Goal: Transaction & Acquisition: Purchase product/service

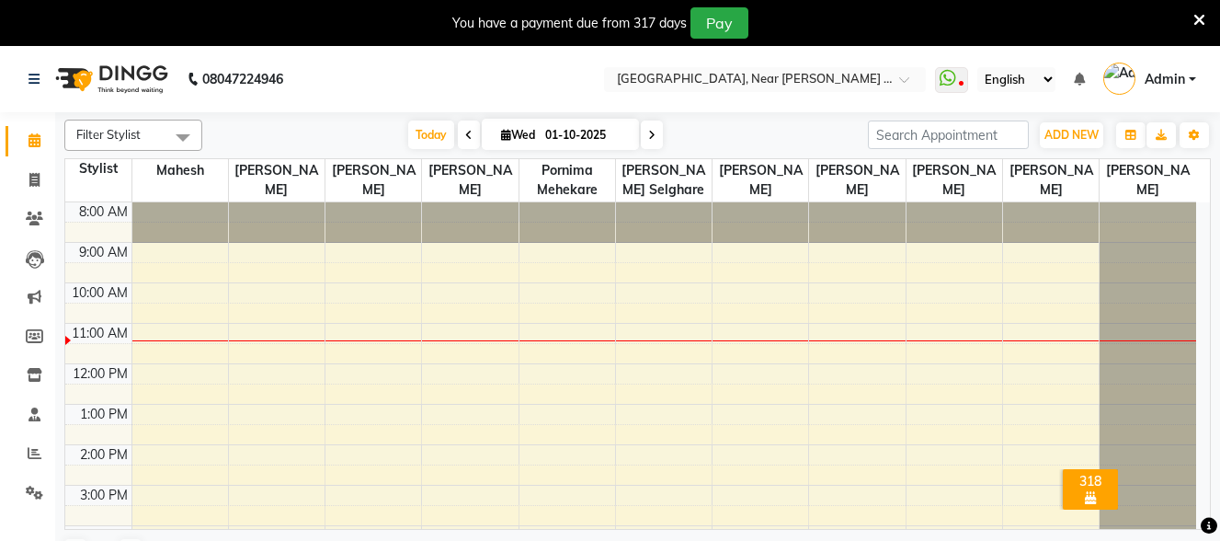
click at [1206, 23] on div "You have a payment due from 317 days Pay" at bounding box center [610, 23] width 1220 height 46
click at [1203, 22] on icon at bounding box center [1200, 20] width 12 height 17
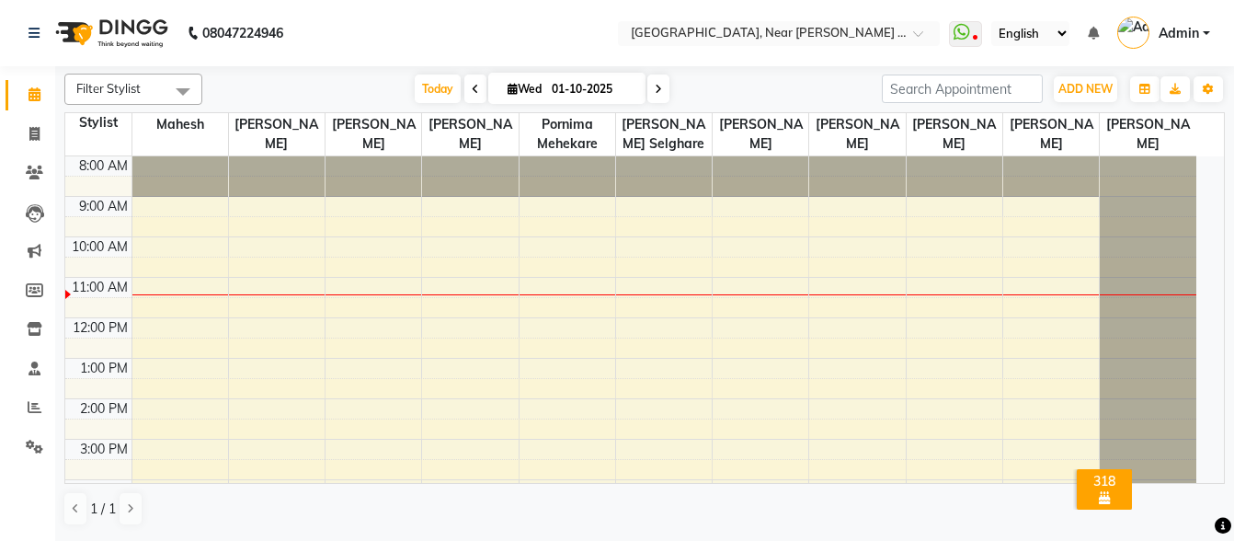
scroll to position [92, 0]
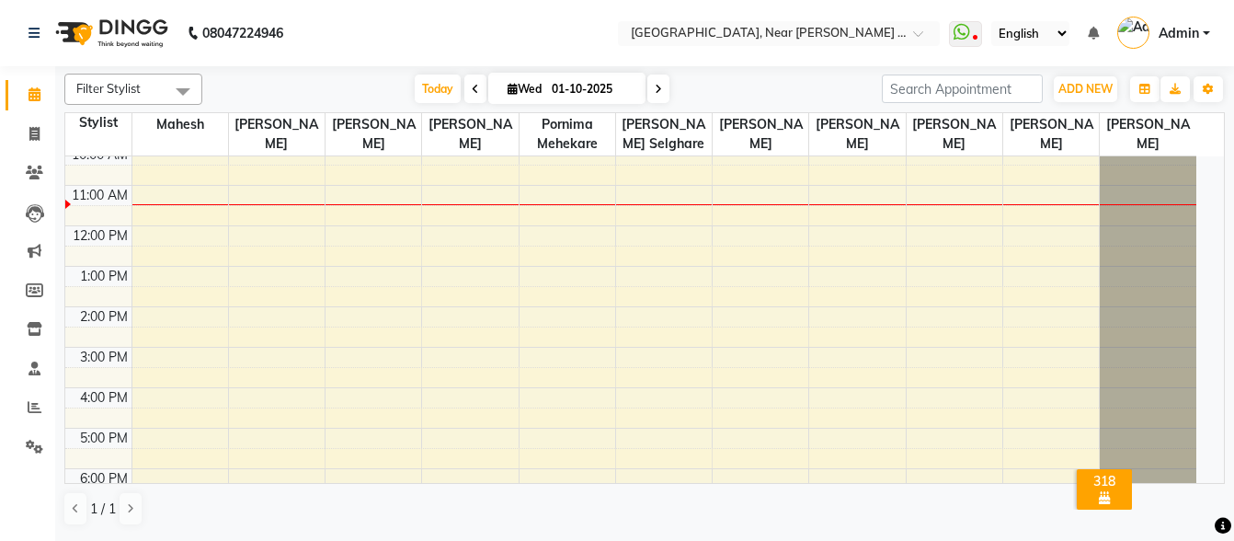
click at [195, 360] on div "8:00 AM 9:00 AM 10:00 AM 11:00 AM 12:00 PM 1:00 PM 2:00 PM 3:00 PM 4:00 PM 5:00…" at bounding box center [630, 326] width 1131 height 525
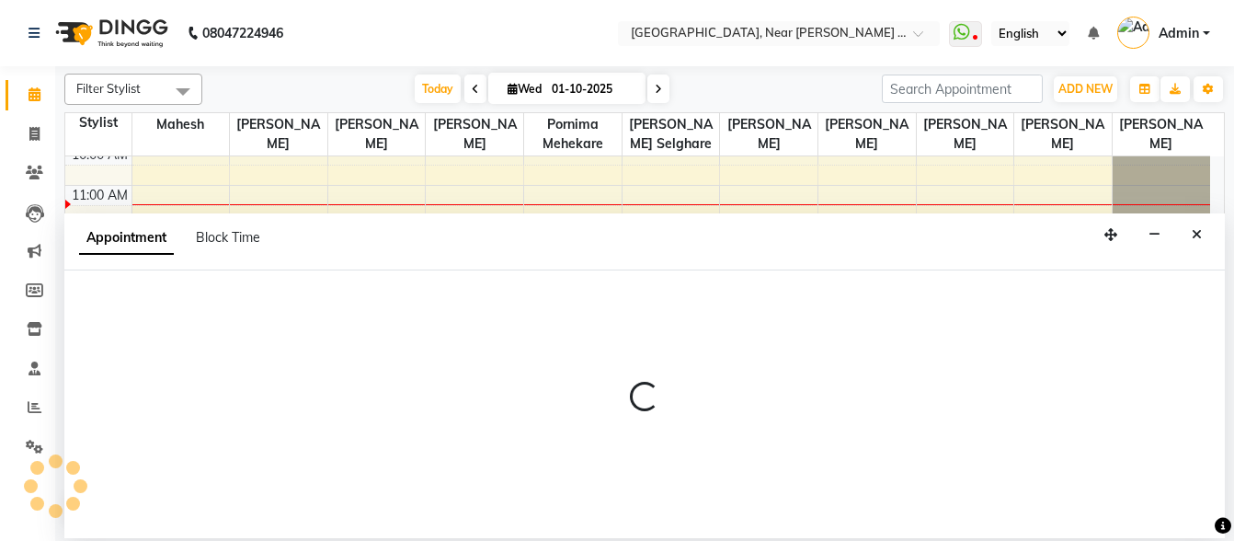
select select "32229"
select select "900"
select select "tentative"
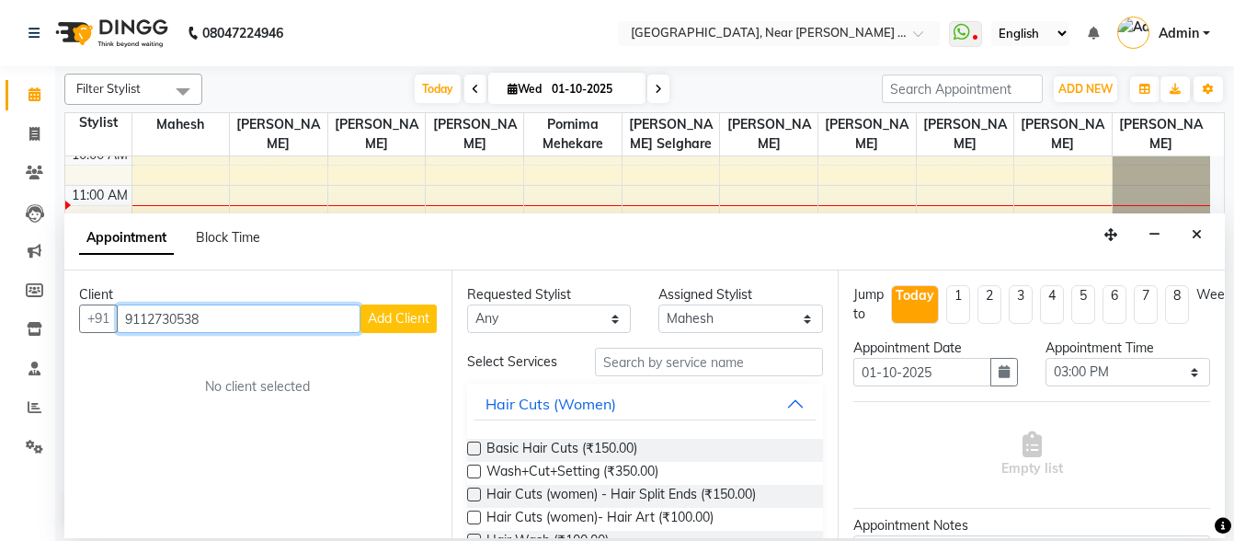
type input "9112730538"
click at [392, 318] on span "Add Client" at bounding box center [399, 318] width 62 height 17
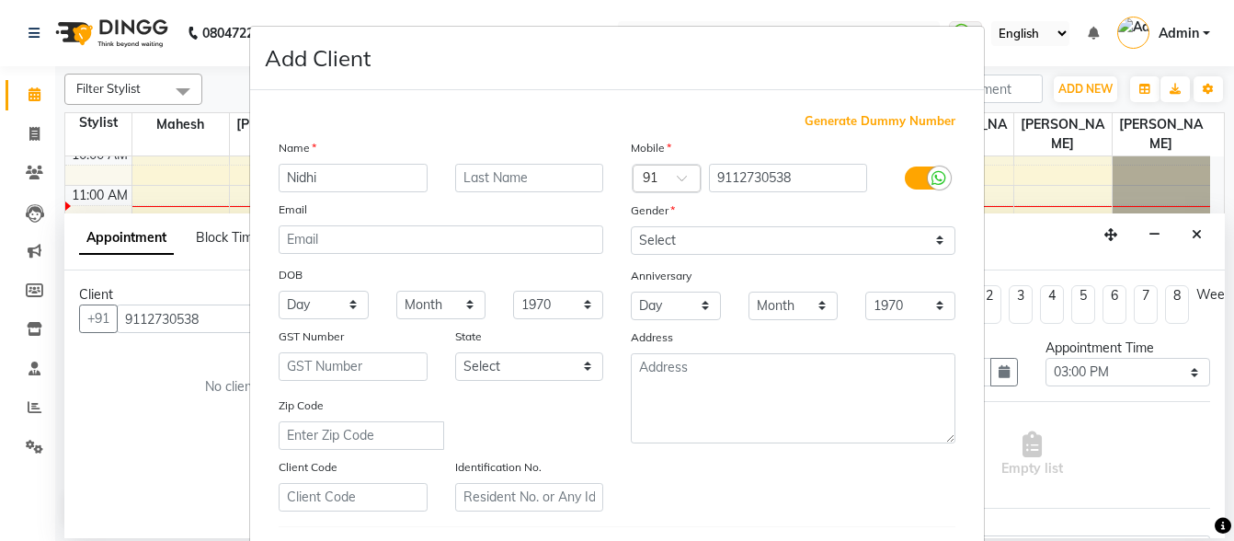
type input "Nidhi"
click at [576, 177] on input "text" at bounding box center [529, 178] width 149 height 29
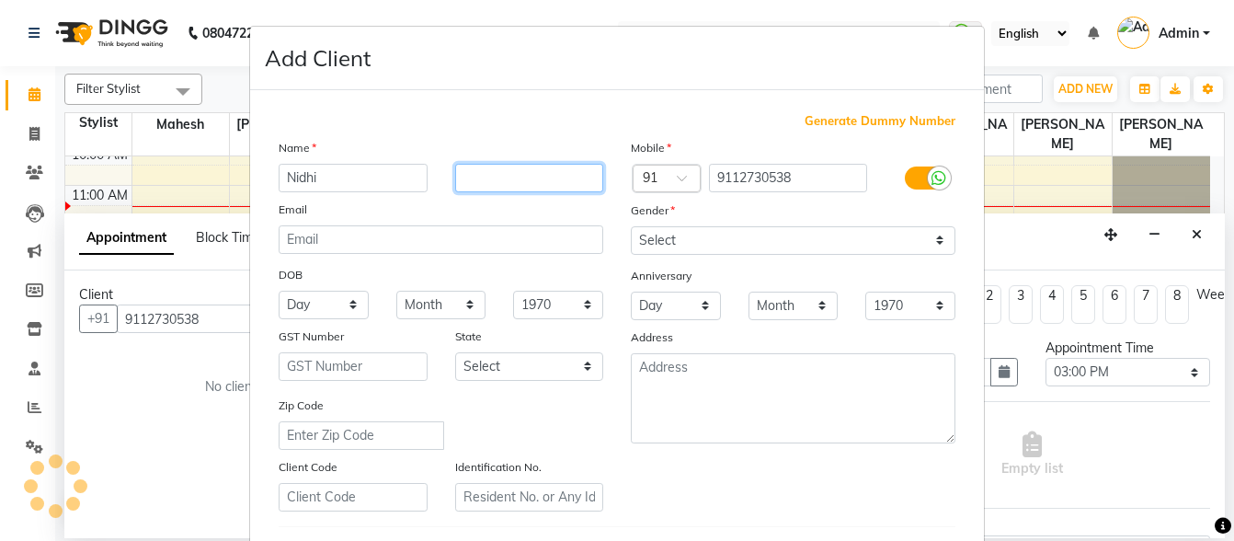
type input "k"
type input "[PERSON_NAME]"
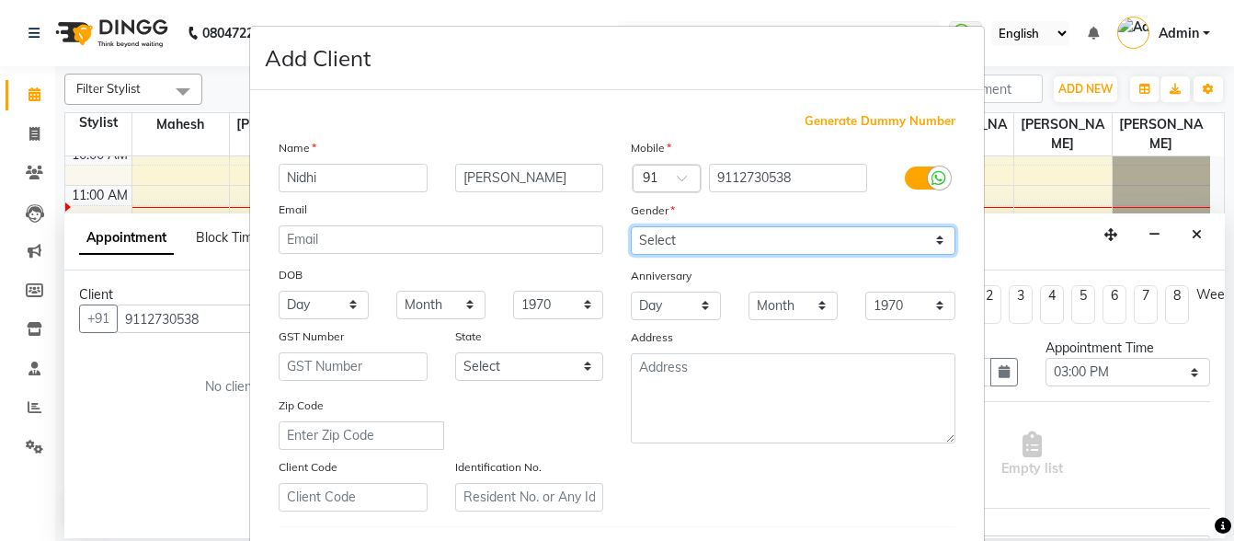
click at [693, 234] on select "Select [DEMOGRAPHIC_DATA] [DEMOGRAPHIC_DATA] Other Prefer Not To Say" at bounding box center [793, 240] width 325 height 29
select select "[DEMOGRAPHIC_DATA]"
click at [631, 226] on select "Select [DEMOGRAPHIC_DATA] [DEMOGRAPHIC_DATA] Other Prefer Not To Say" at bounding box center [793, 240] width 325 height 29
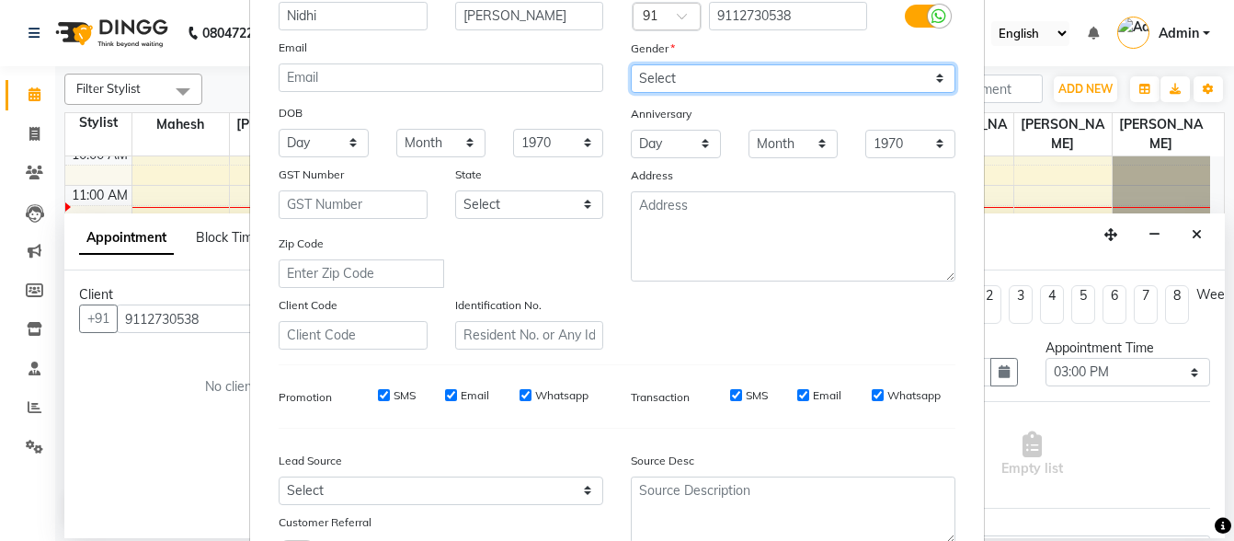
scroll to position [308, 0]
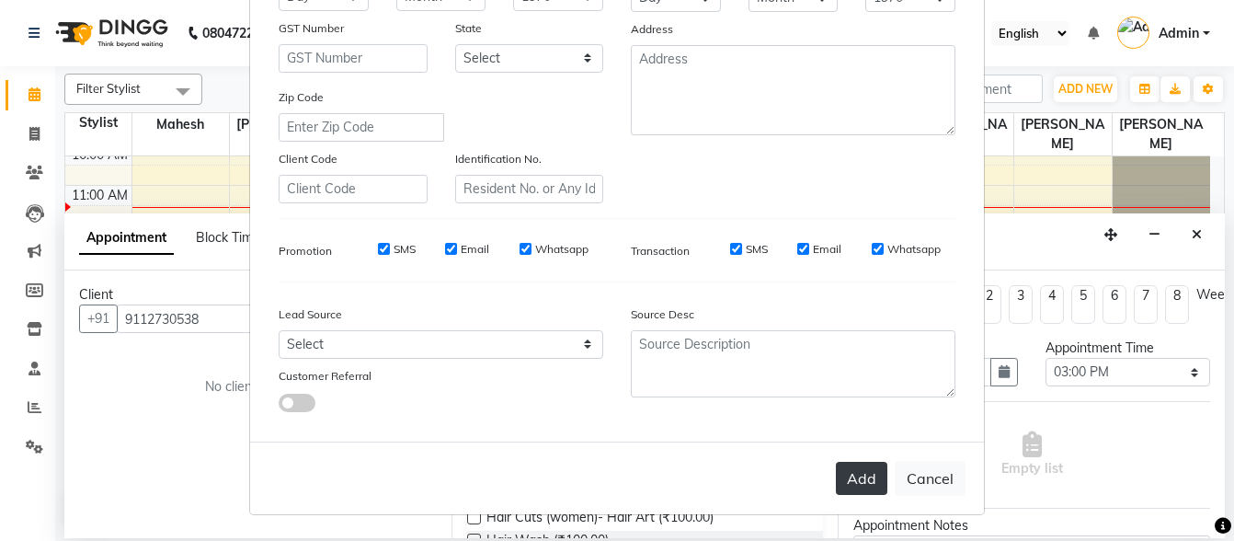
click at [839, 477] on button "Add" at bounding box center [861, 478] width 51 height 33
click at [839, 477] on div "Add Cancel" at bounding box center [617, 477] width 734 height 73
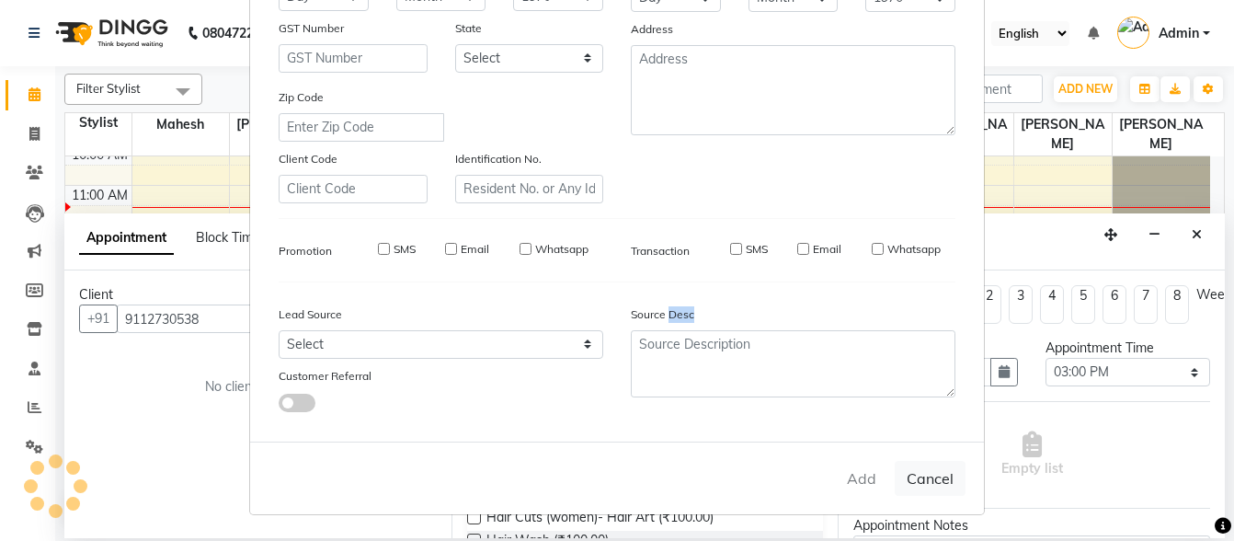
select select
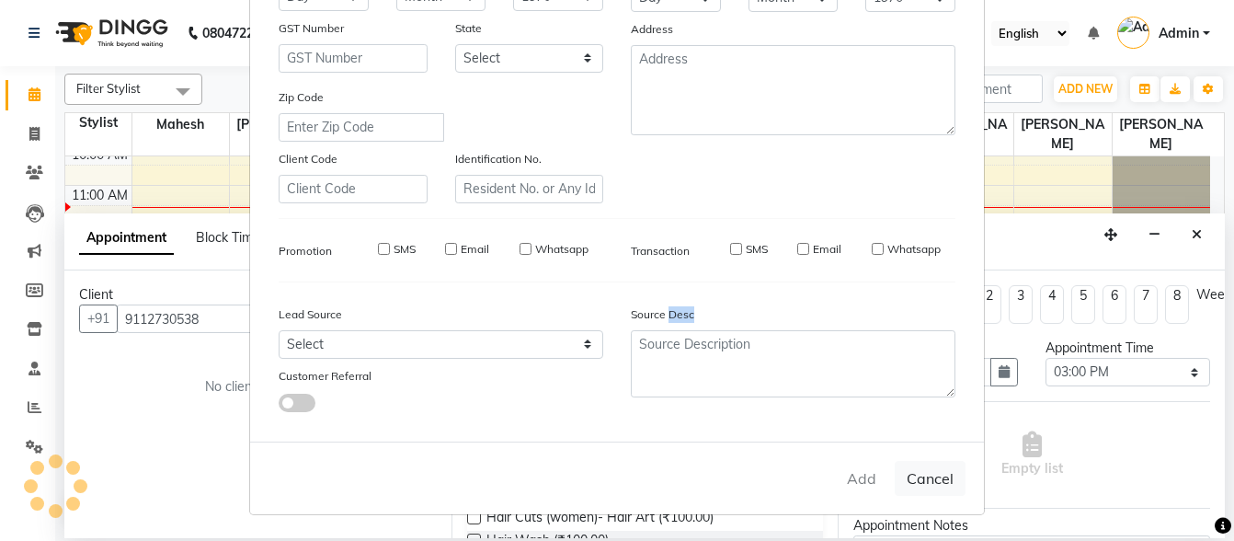
select select
checkbox input "false"
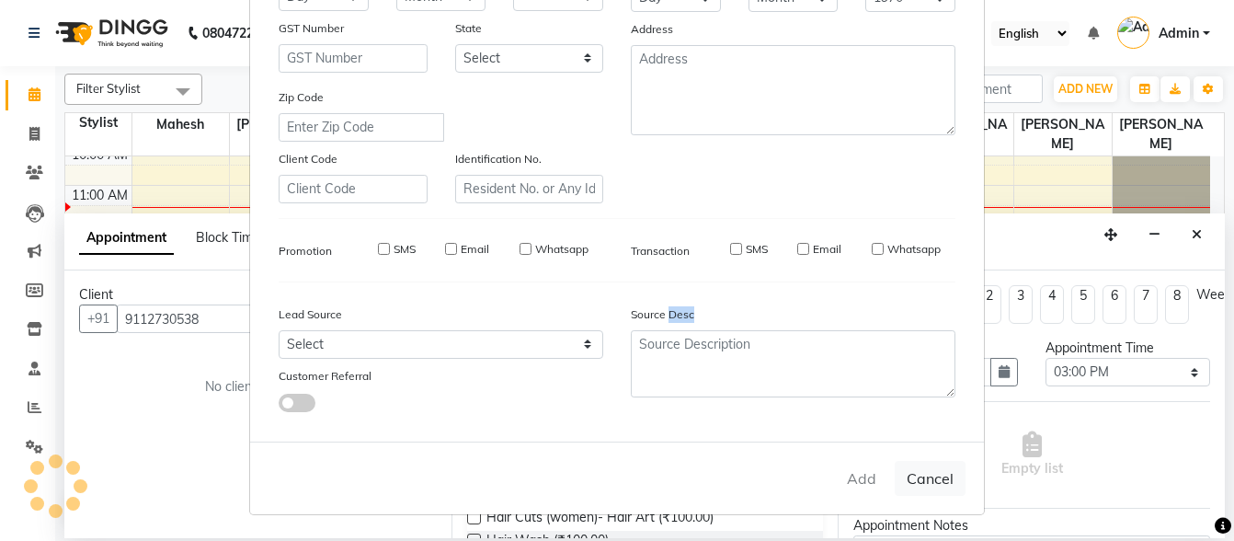
checkbox input "false"
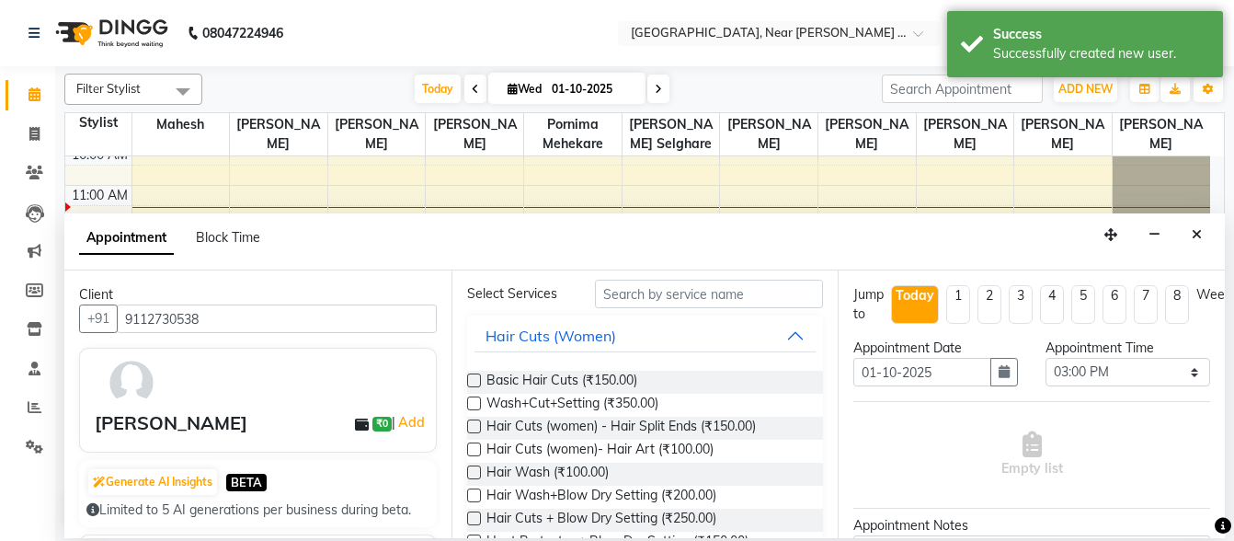
scroll to position [92, 0]
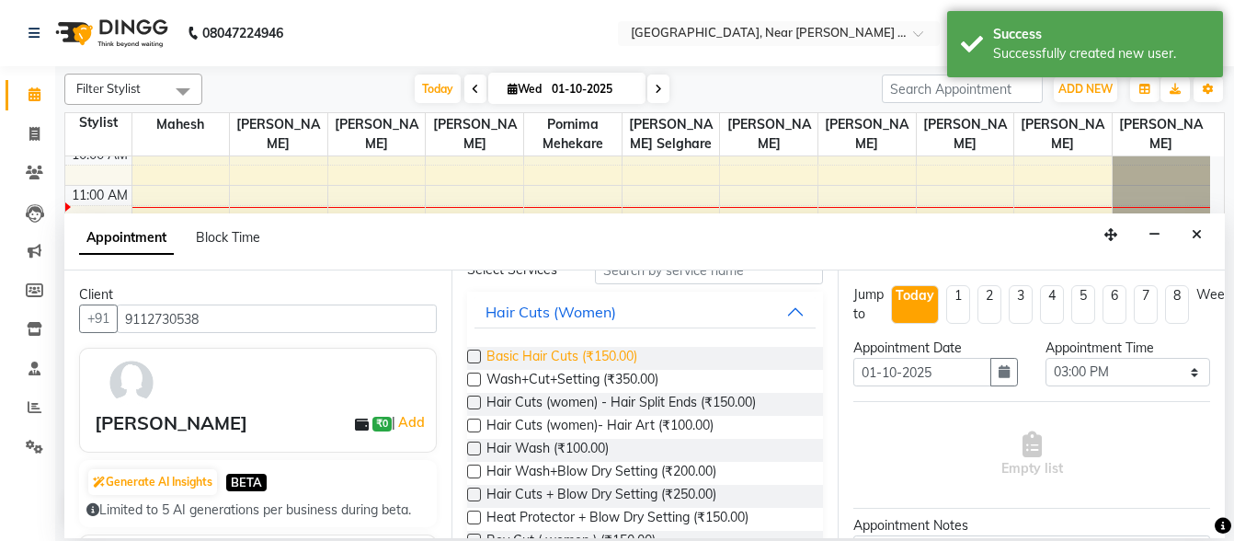
click at [626, 359] on span "Basic Hair Cuts (₹150.00)" at bounding box center [561, 358] width 151 height 23
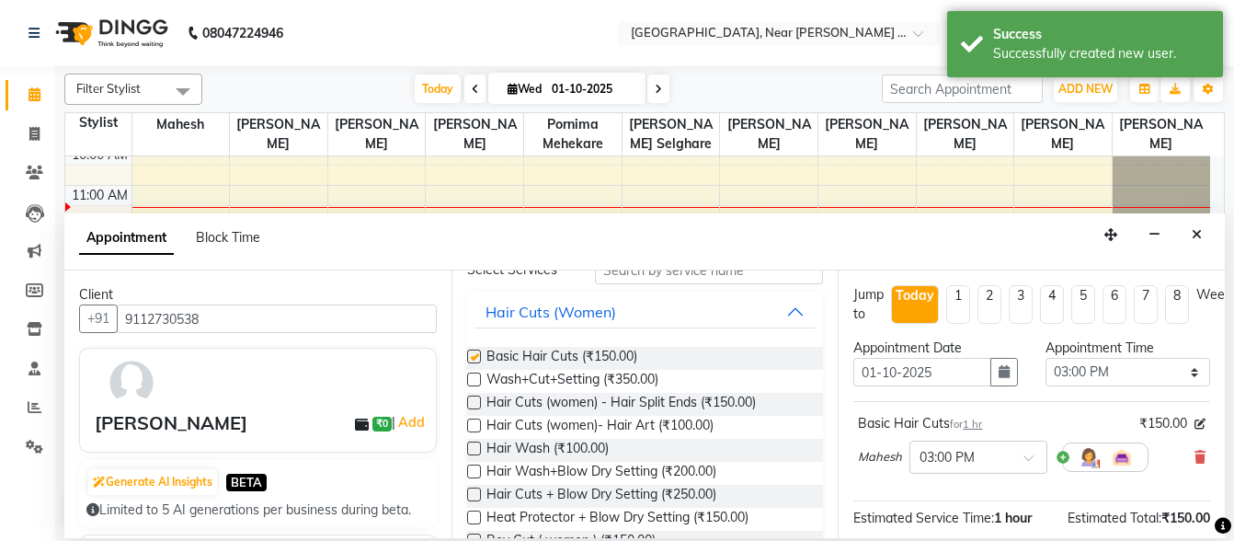
checkbox input "false"
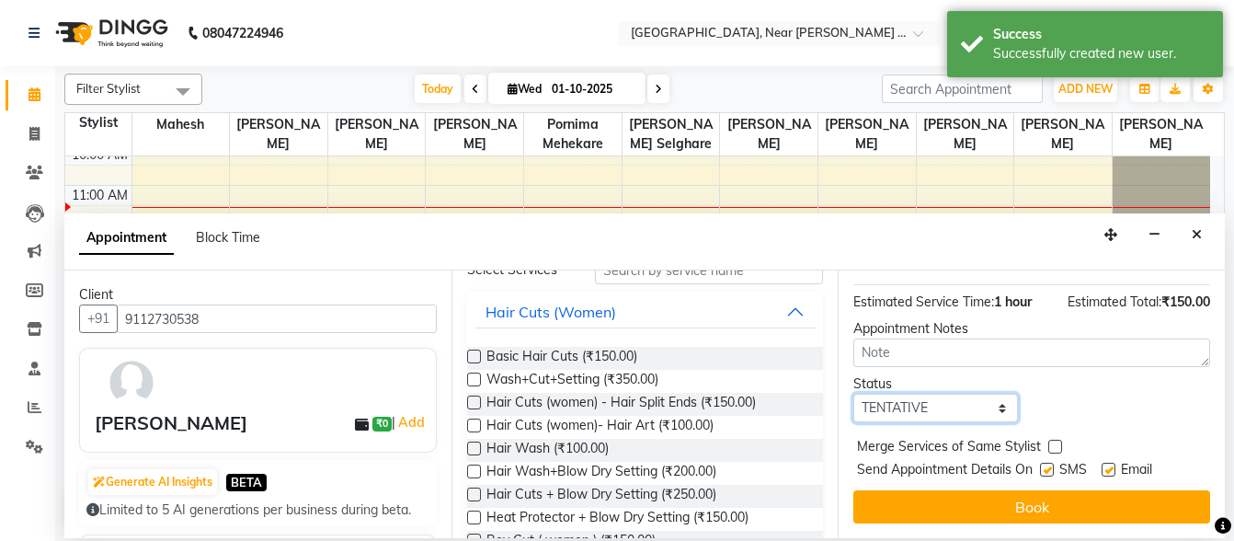
click at [905, 394] on select "Select TENTATIVE CONFIRM CHECK-IN UPCOMING" at bounding box center [935, 408] width 165 height 29
select select "confirm booking"
click at [853, 394] on select "Select TENTATIVE CONFIRM CHECK-IN UPCOMING" at bounding box center [935, 408] width 165 height 29
click at [1045, 463] on label at bounding box center [1047, 470] width 14 height 14
click at [1045, 465] on input "checkbox" at bounding box center [1046, 471] width 12 height 12
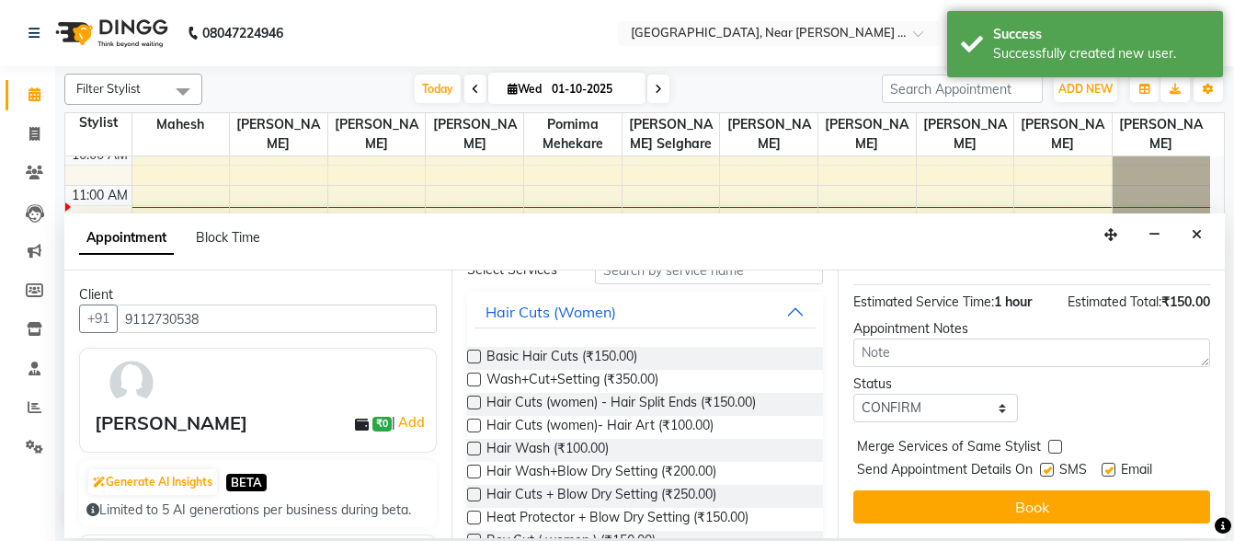
checkbox input "false"
click at [1108, 463] on label at bounding box center [1109, 470] width 14 height 14
click at [1108, 465] on input "checkbox" at bounding box center [1108, 471] width 12 height 12
checkbox input "false"
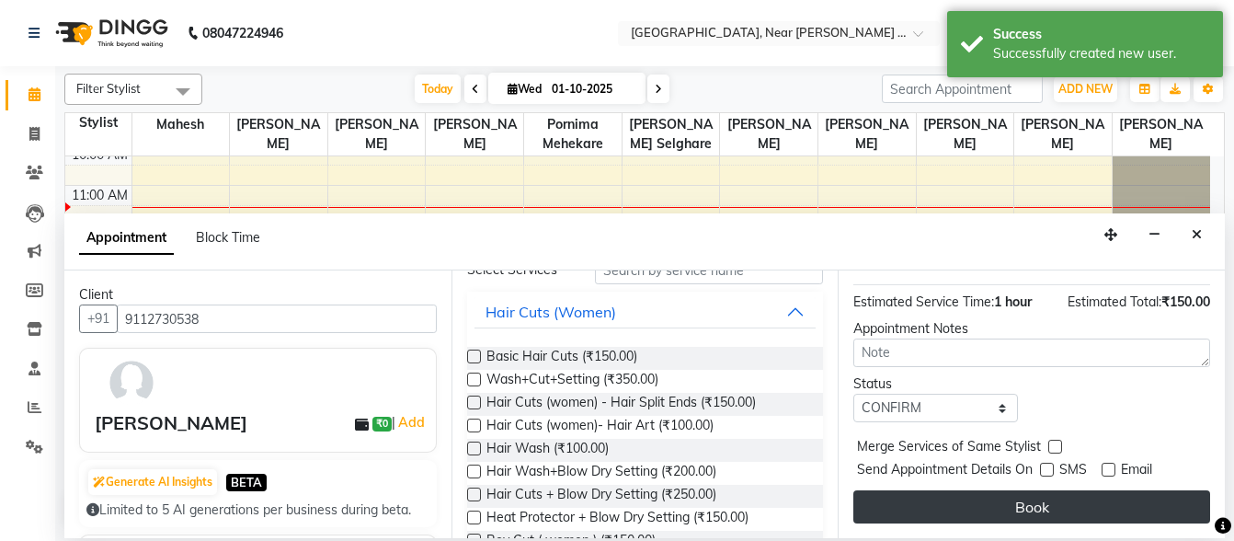
click at [1070, 490] on button "Book" at bounding box center [1031, 506] width 357 height 33
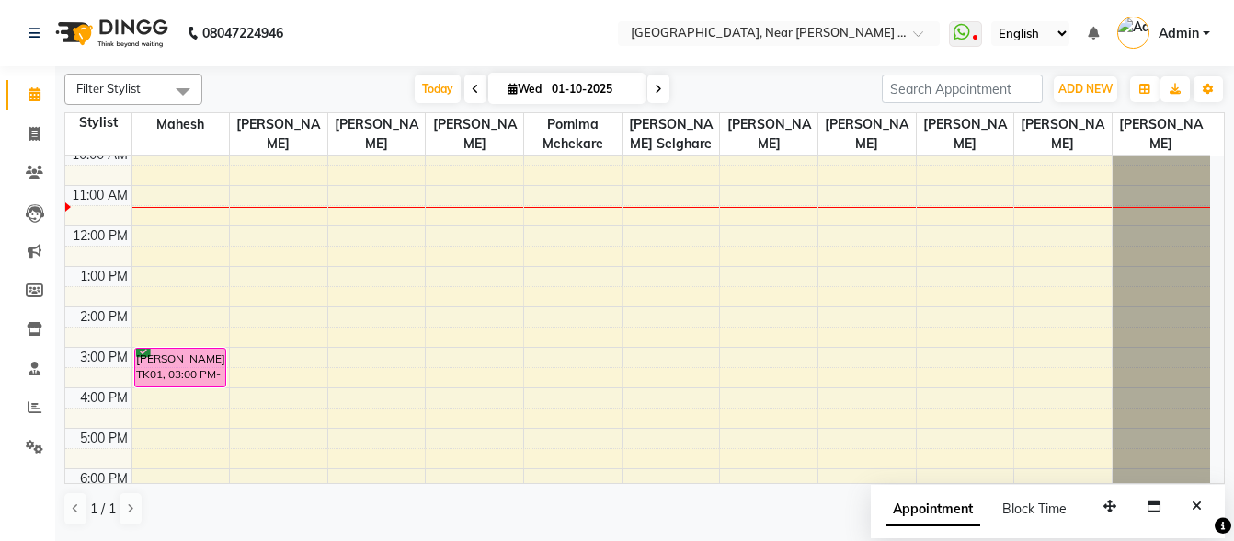
click at [287, 234] on div "8:00 AM 9:00 AM 10:00 AM 11:00 AM 12:00 PM 1:00 PM 2:00 PM 3:00 PM 4:00 PM 5:00…" at bounding box center [637, 326] width 1145 height 525
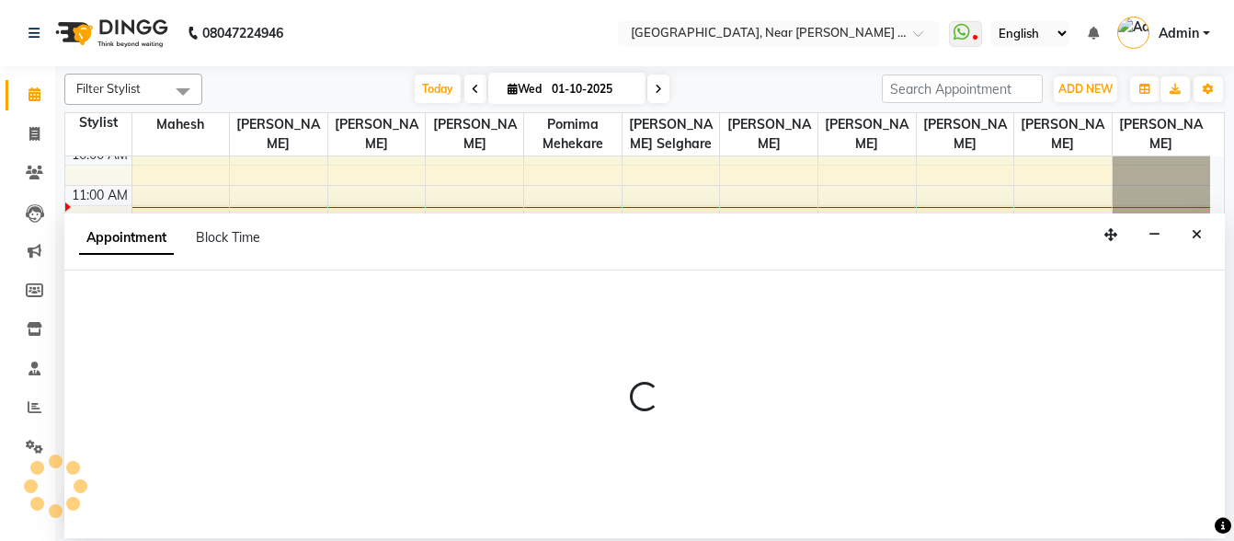
select select "32251"
select select "tentative"
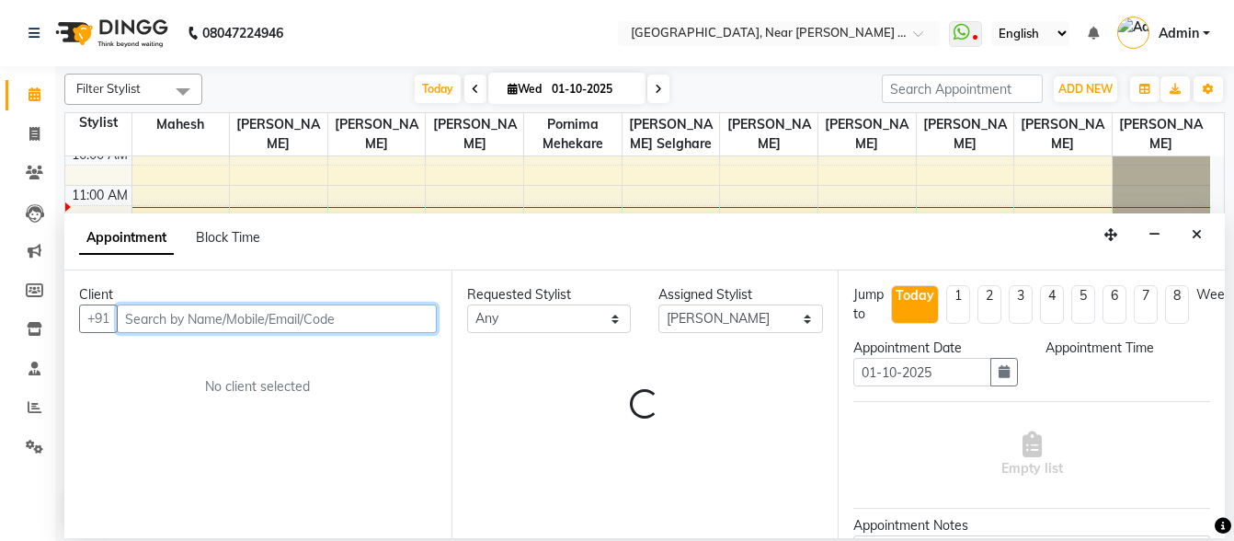
select select "720"
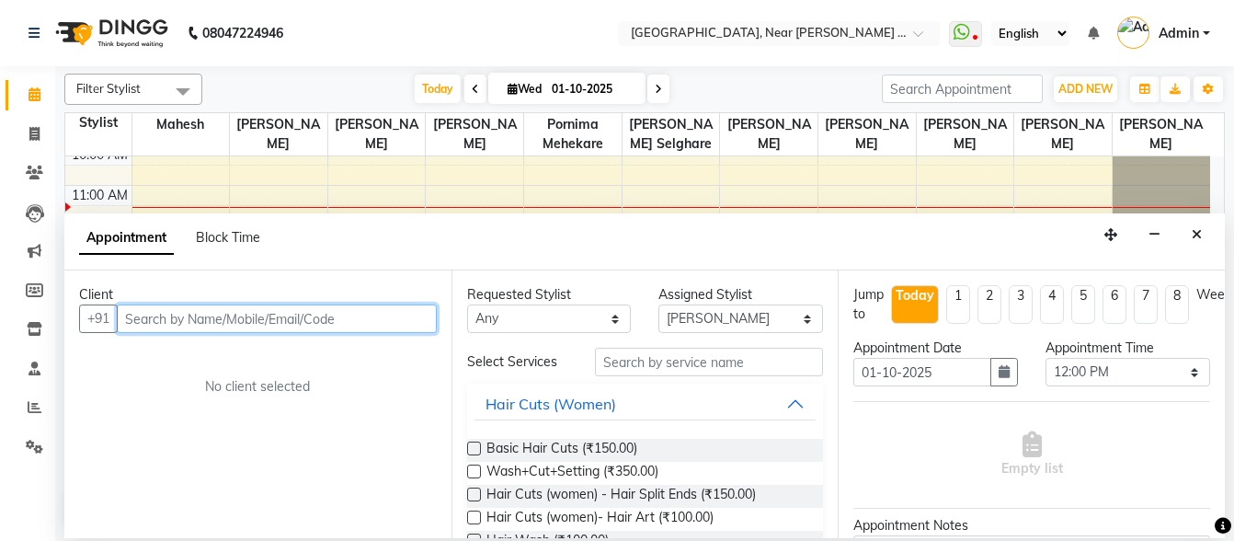
click at [290, 315] on input "text" at bounding box center [277, 318] width 320 height 29
click at [227, 316] on input "94236785" at bounding box center [239, 318] width 244 height 29
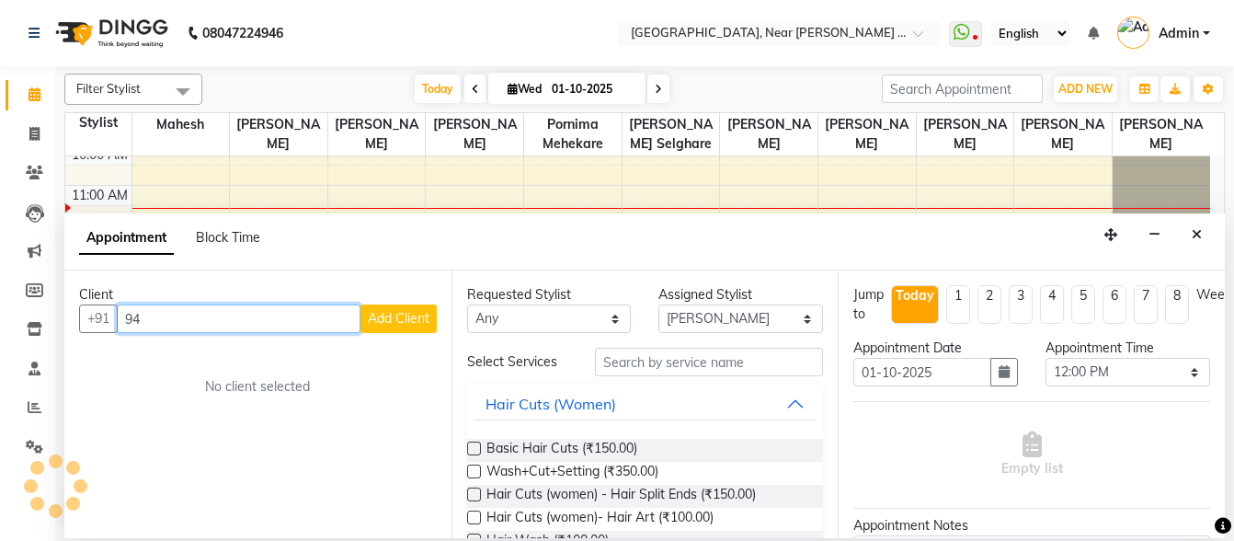
type input "9"
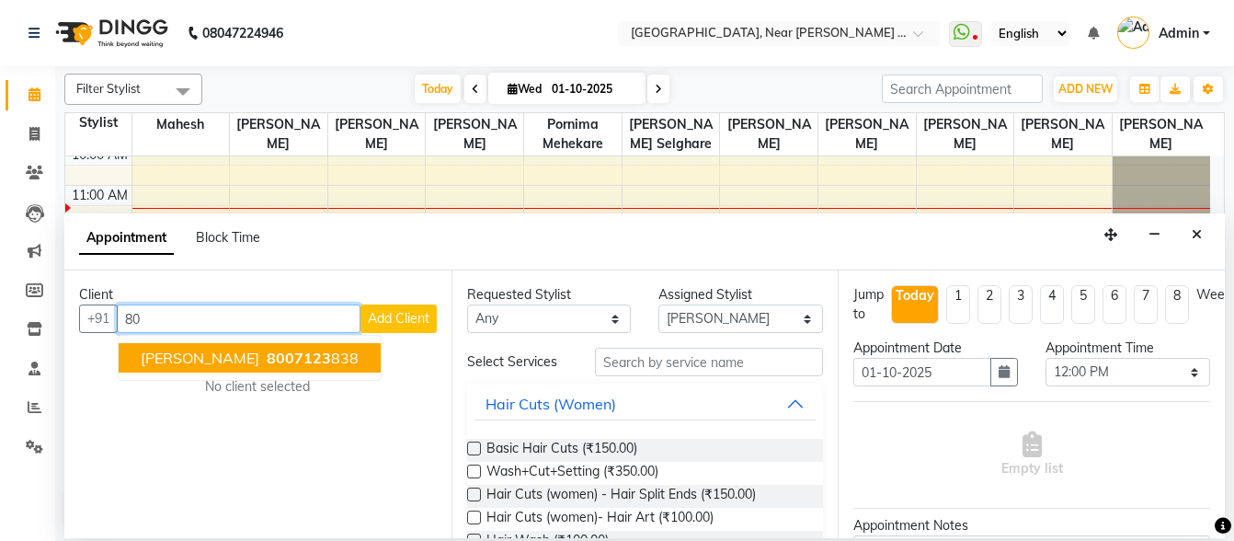
type input "8"
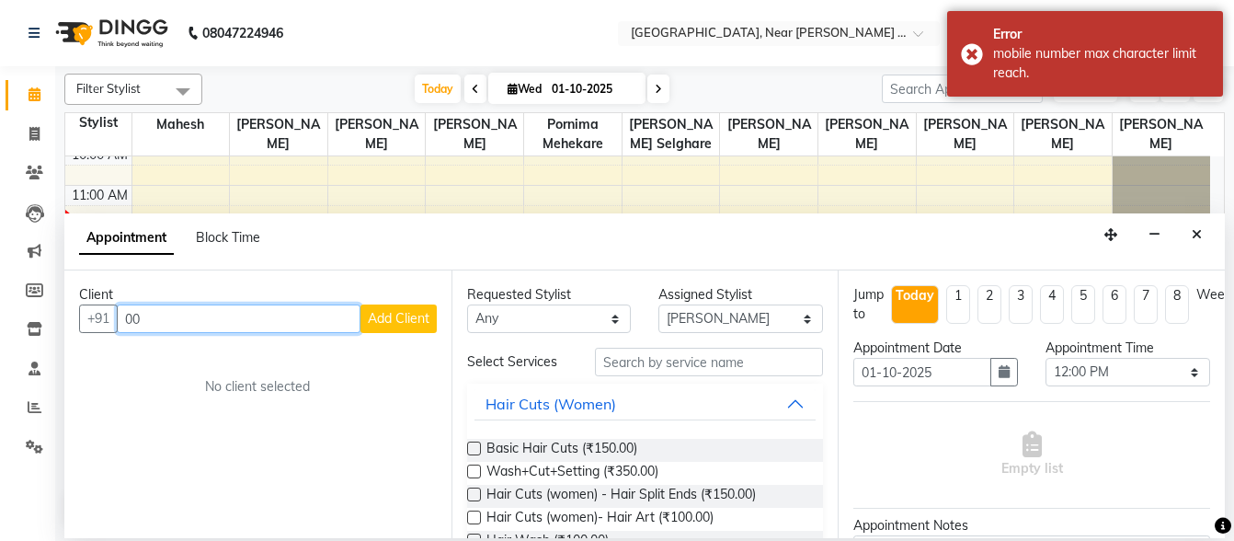
type input "0"
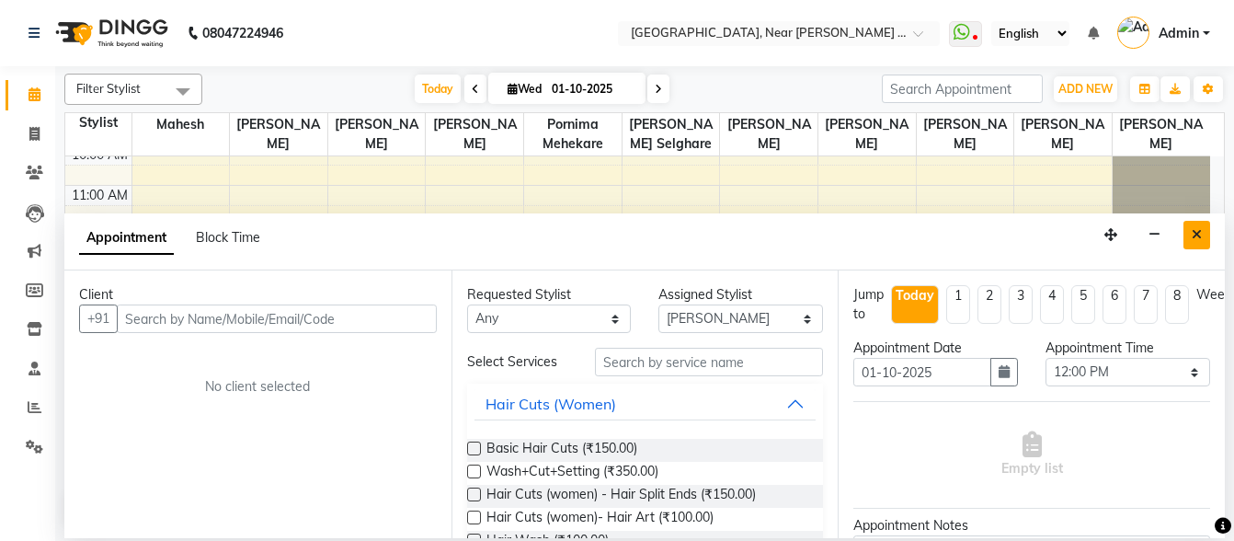
click at [1188, 229] on button "Close" at bounding box center [1196, 235] width 27 height 29
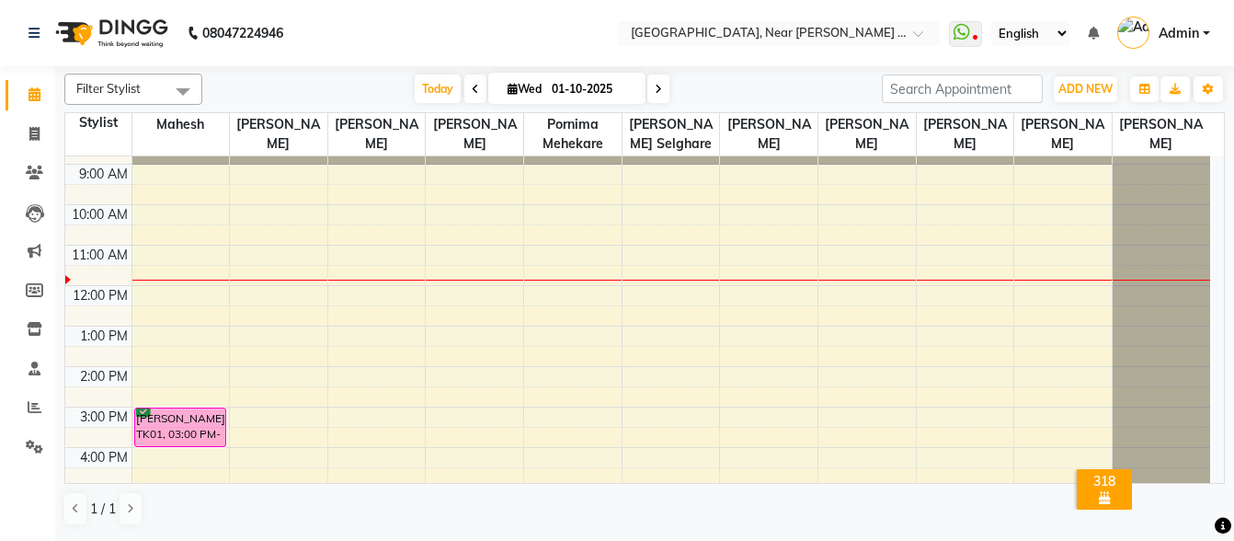
scroll to position [0, 0]
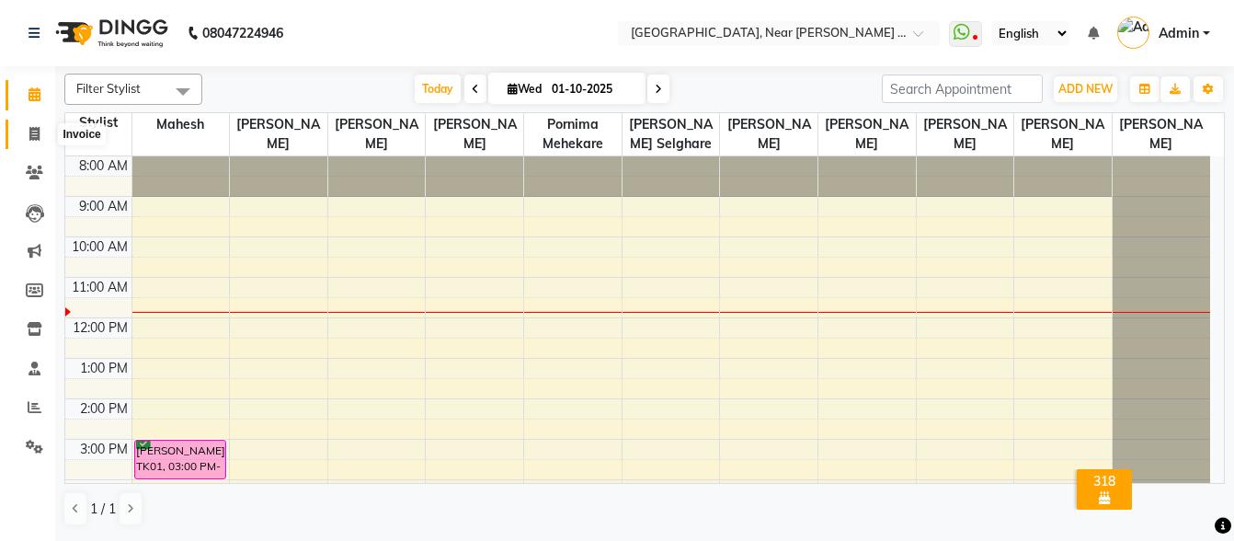
click at [33, 128] on icon at bounding box center [34, 134] width 10 height 14
select select "service"
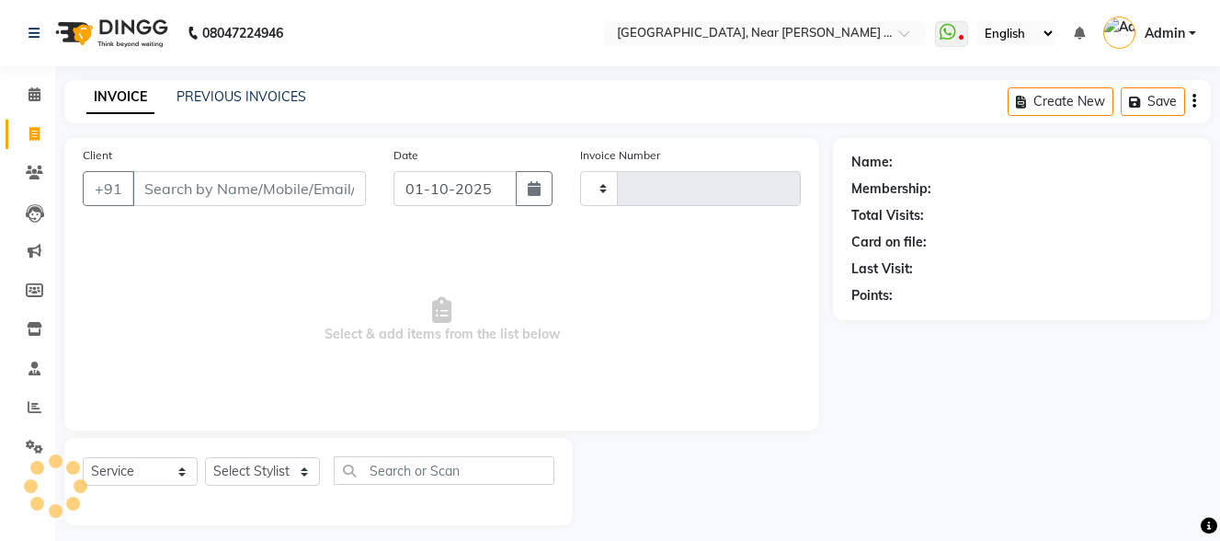
type input "0125"
select select "5103"
click at [233, 190] on input "Client" at bounding box center [249, 188] width 234 height 35
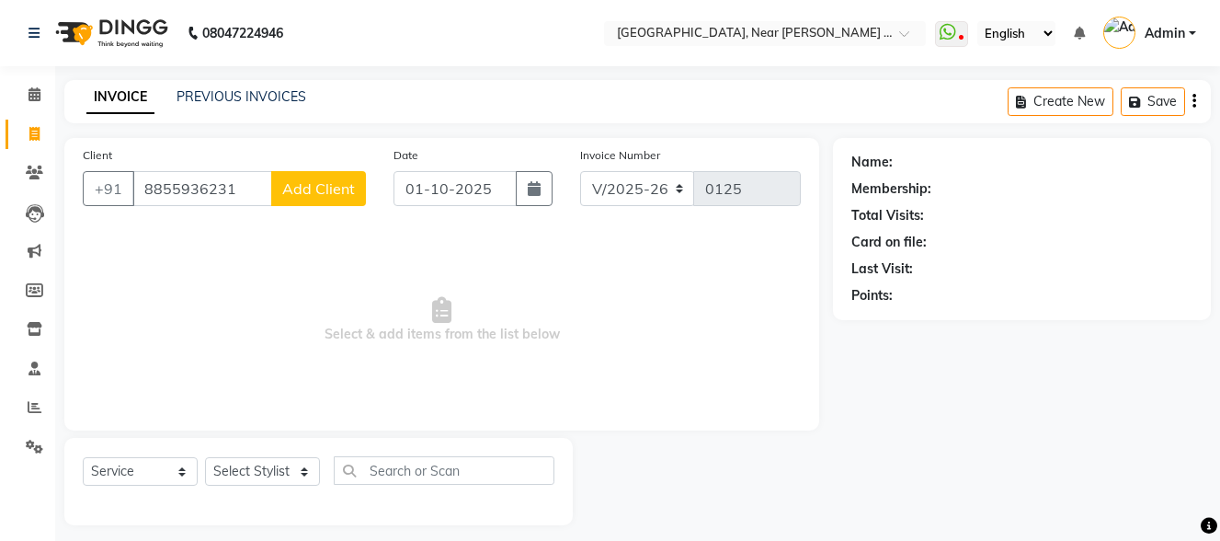
type input "8855936231"
click at [343, 185] on span "Add Client" at bounding box center [318, 188] width 73 height 18
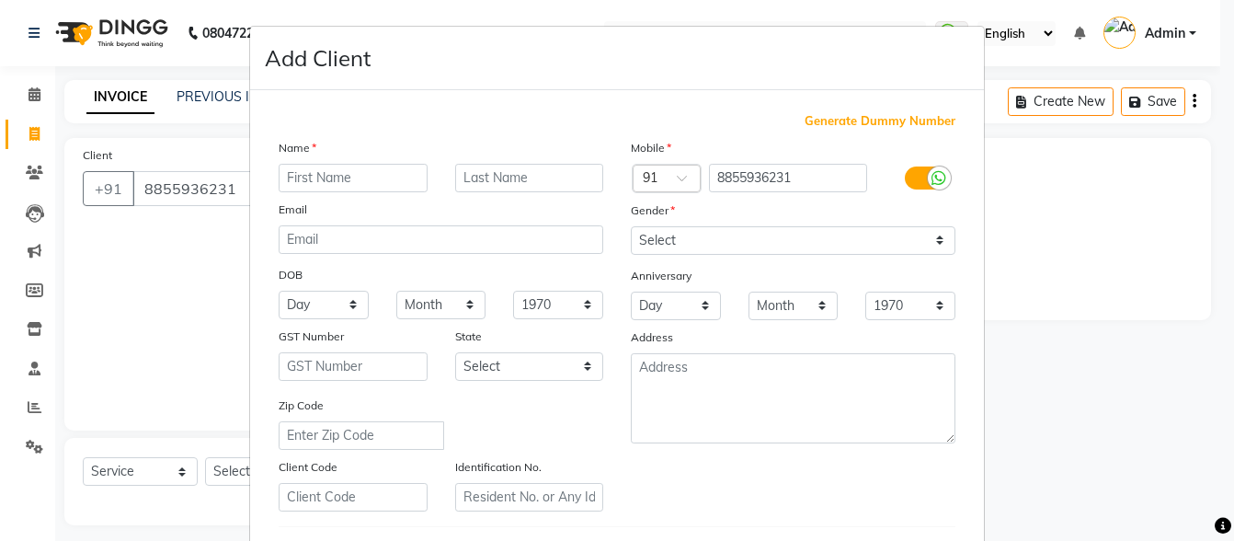
click at [383, 172] on input "text" at bounding box center [353, 178] width 149 height 29
type input "Pooja"
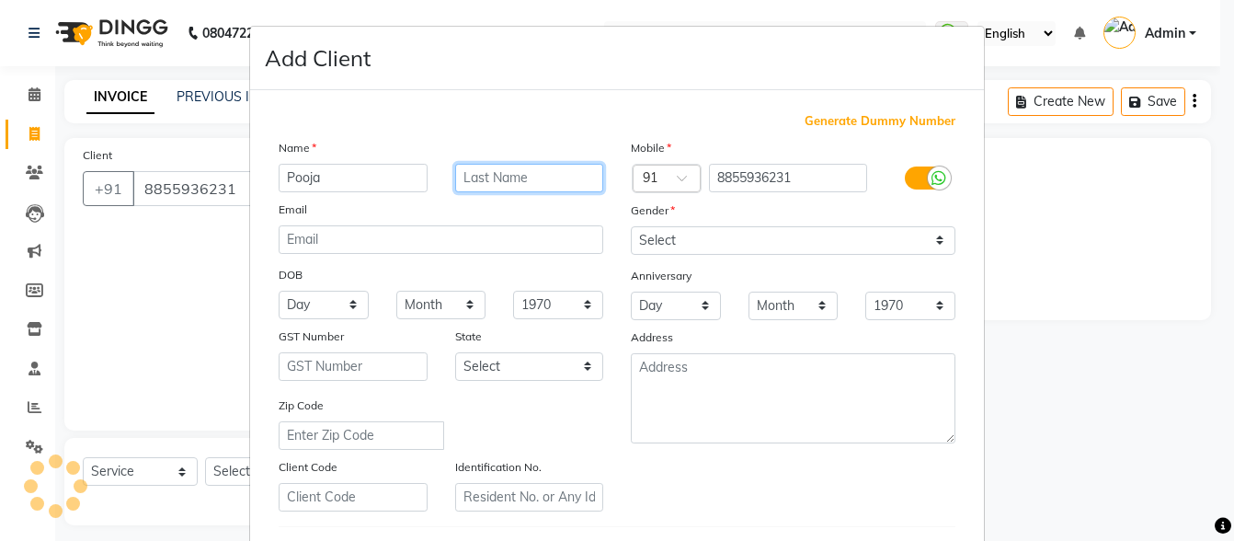
click at [483, 177] on input "text" at bounding box center [529, 178] width 149 height 29
type input "[PERSON_NAME]"
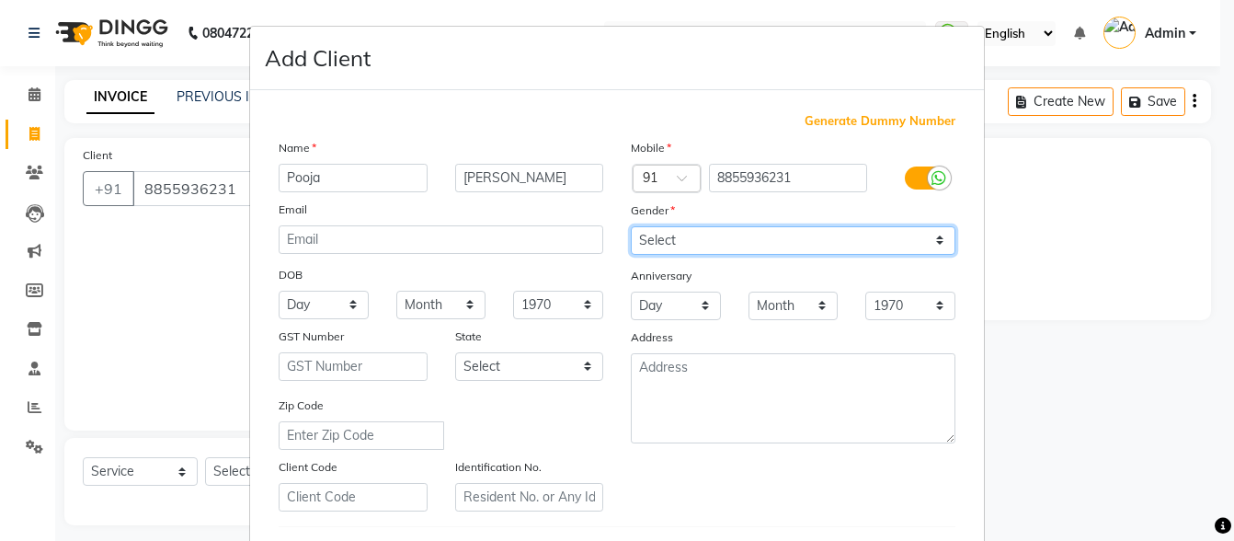
click at [685, 240] on select "Select [DEMOGRAPHIC_DATA] [DEMOGRAPHIC_DATA] Other Prefer Not To Say" at bounding box center [793, 240] width 325 height 29
select select "[DEMOGRAPHIC_DATA]"
click at [631, 226] on select "Select [DEMOGRAPHIC_DATA] [DEMOGRAPHIC_DATA] Other Prefer Not To Say" at bounding box center [793, 240] width 325 height 29
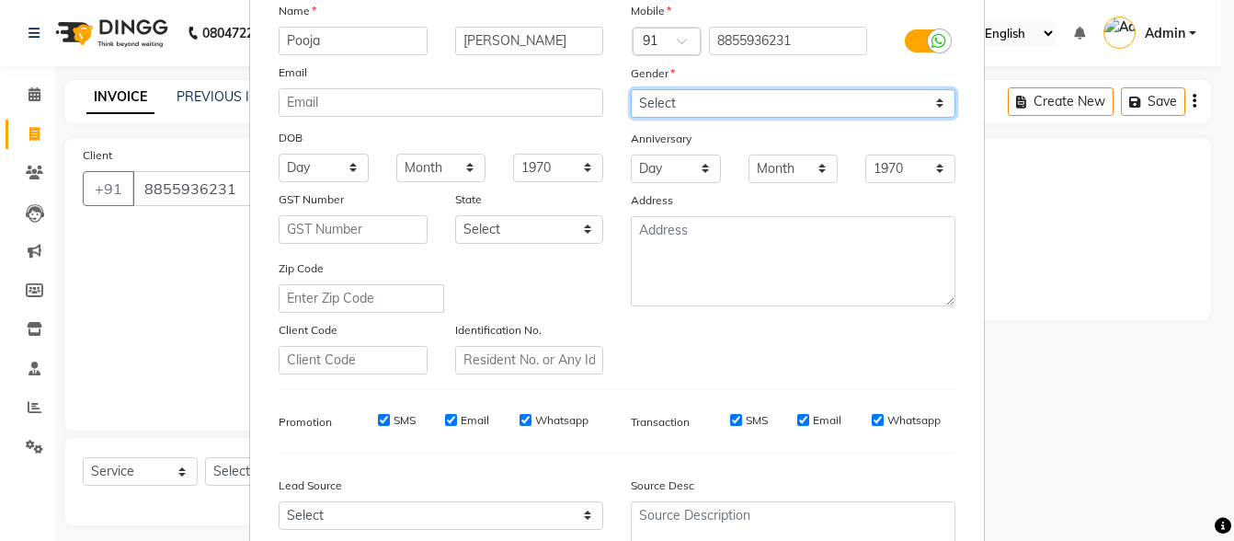
scroll to position [308, 0]
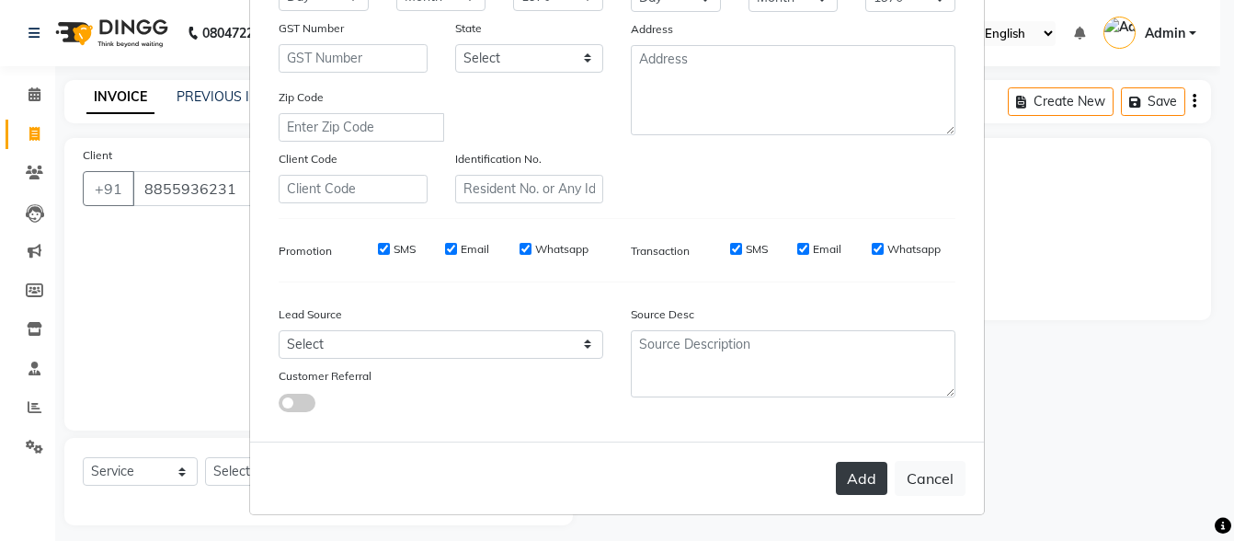
click at [853, 475] on button "Add" at bounding box center [861, 478] width 51 height 33
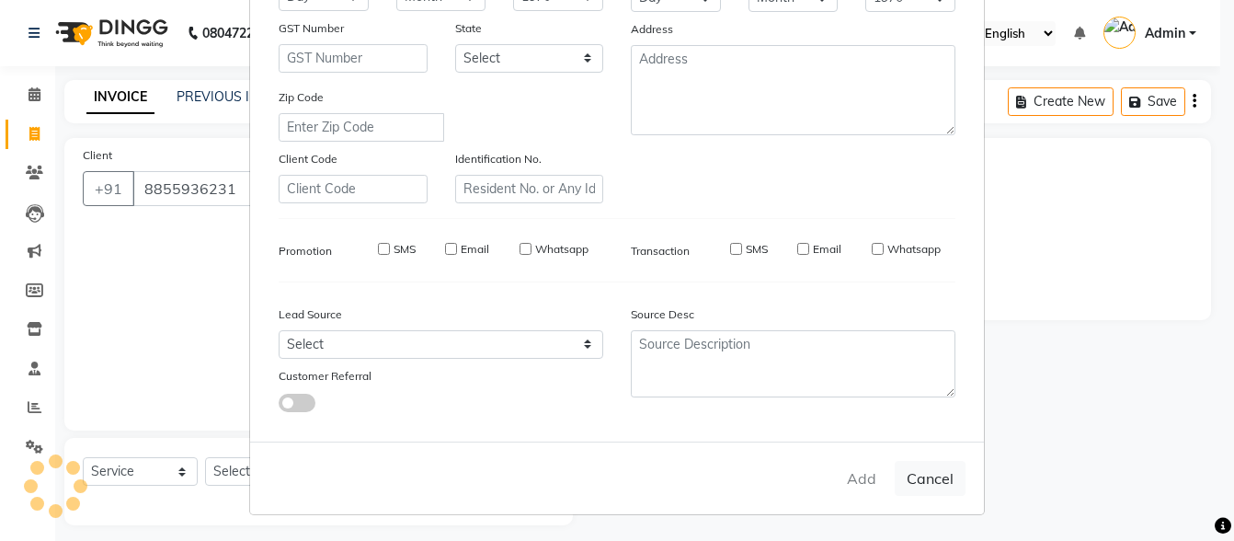
select select
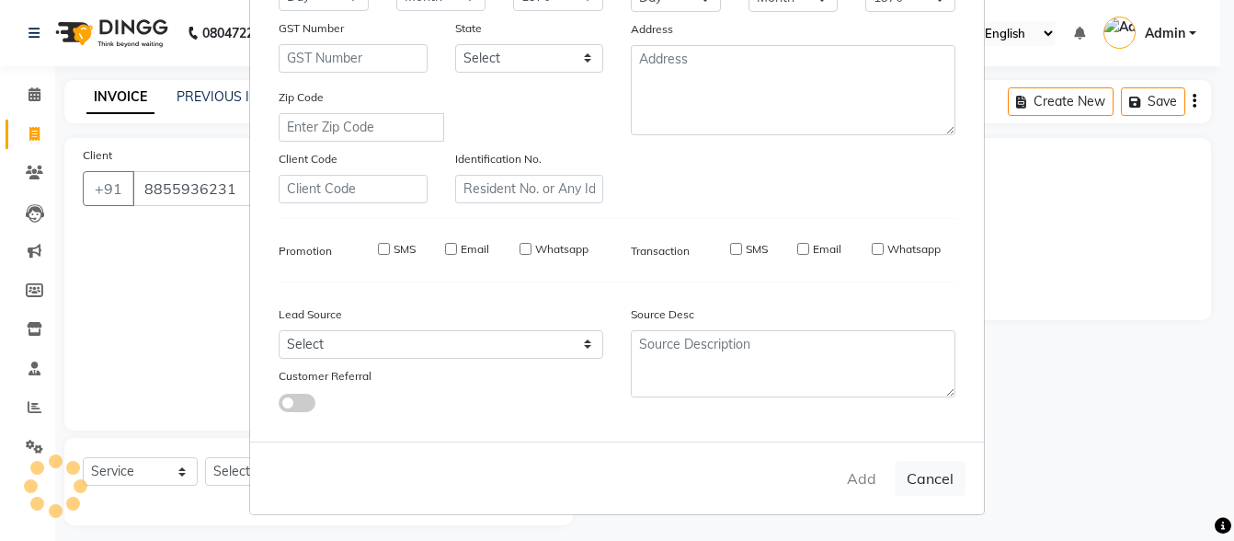
select select
checkbox input "false"
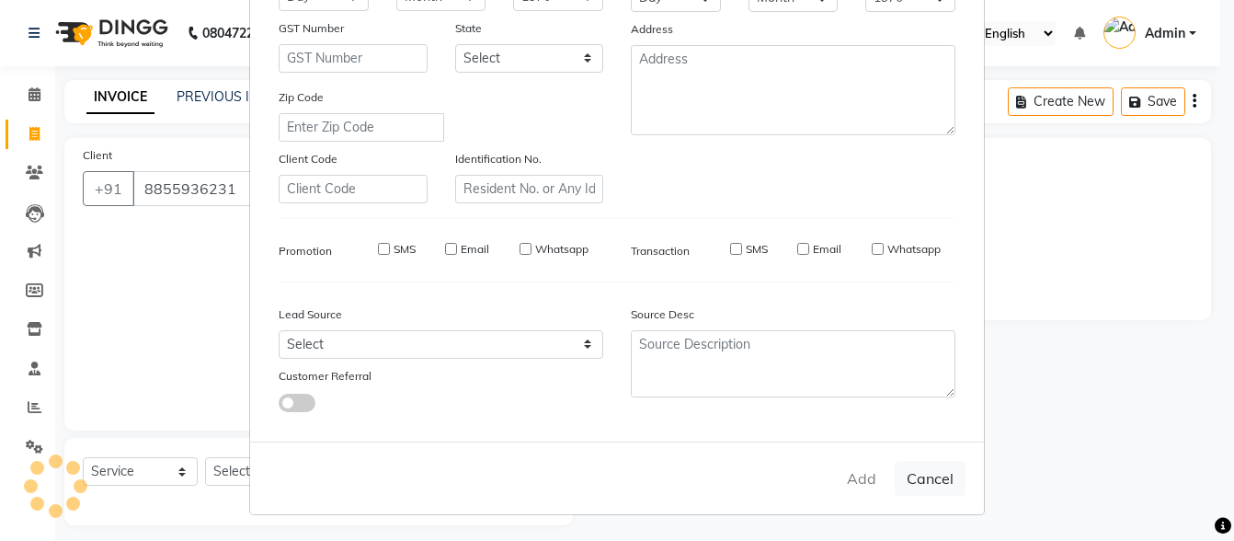
checkbox input "false"
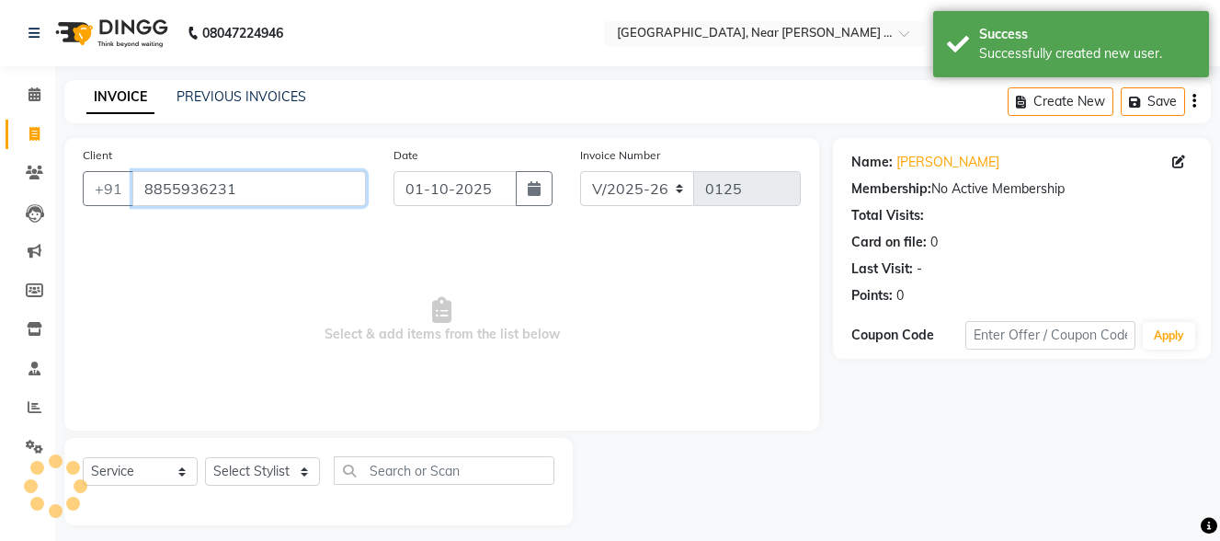
click at [257, 198] on input "8855936231" at bounding box center [249, 188] width 234 height 35
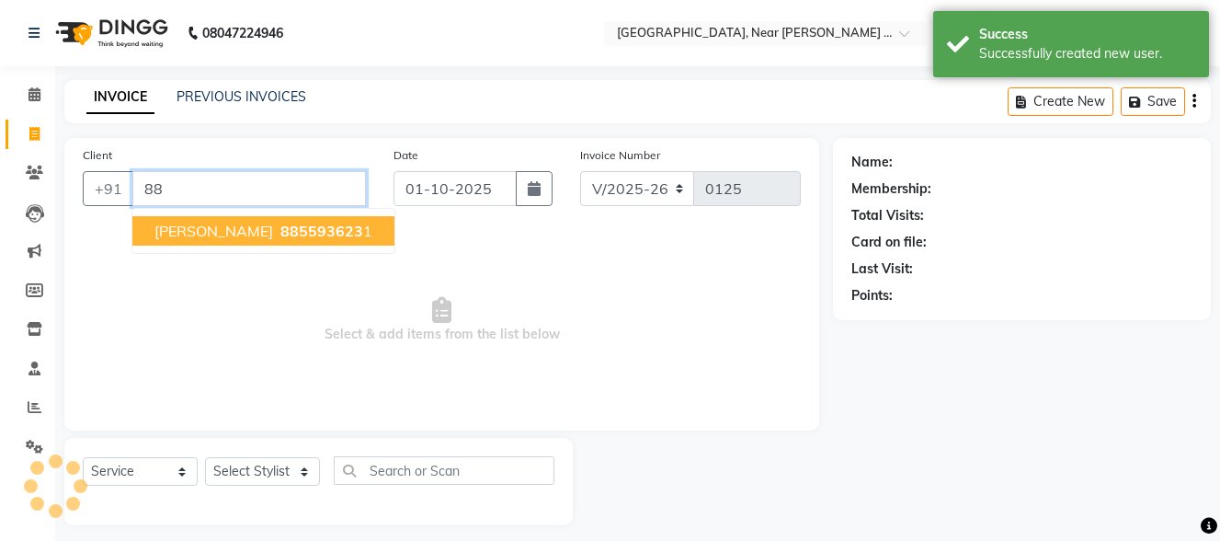
type input "8"
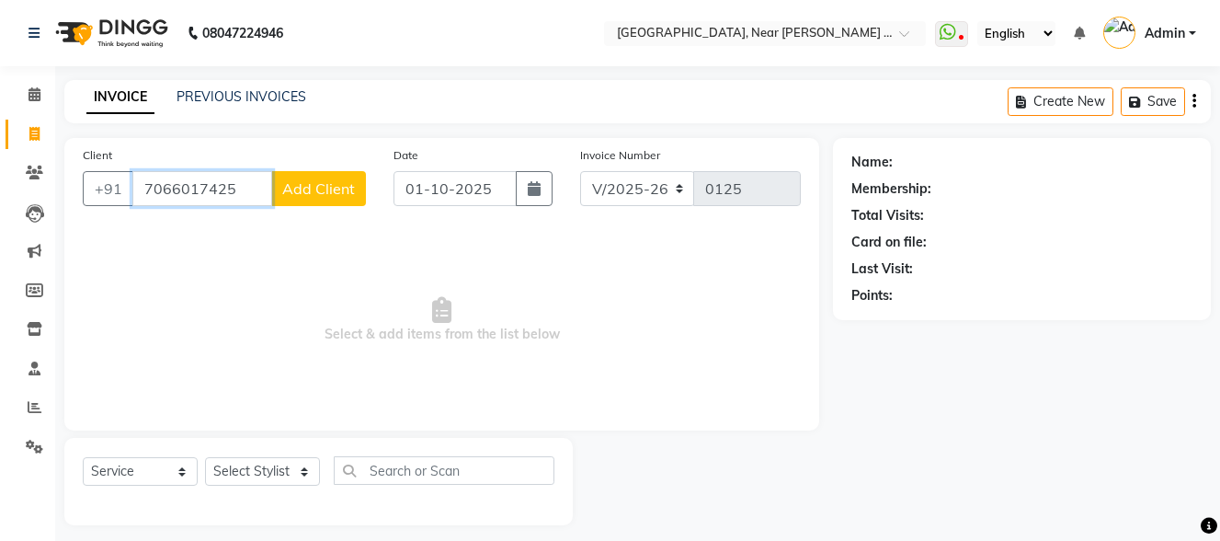
type input "7066017425"
click at [314, 188] on span "Add Client" at bounding box center [318, 188] width 73 height 18
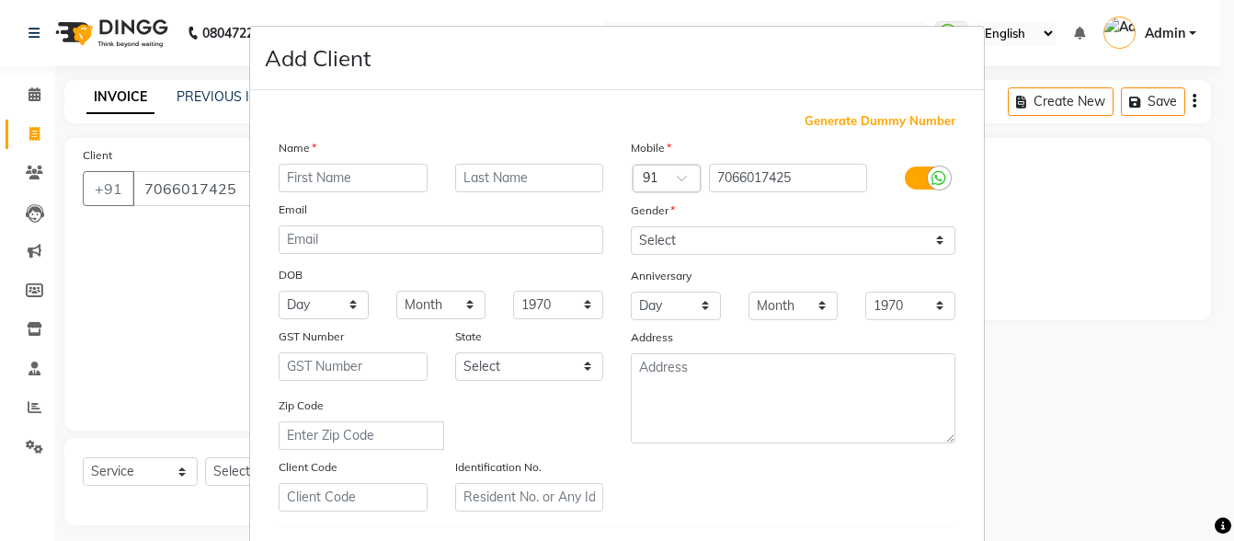
click at [351, 183] on input "text" at bounding box center [353, 178] width 149 height 29
type input "[PERSON_NAME]"
click at [530, 173] on input "text" at bounding box center [529, 178] width 149 height 29
type input "[PERSON_NAME]"
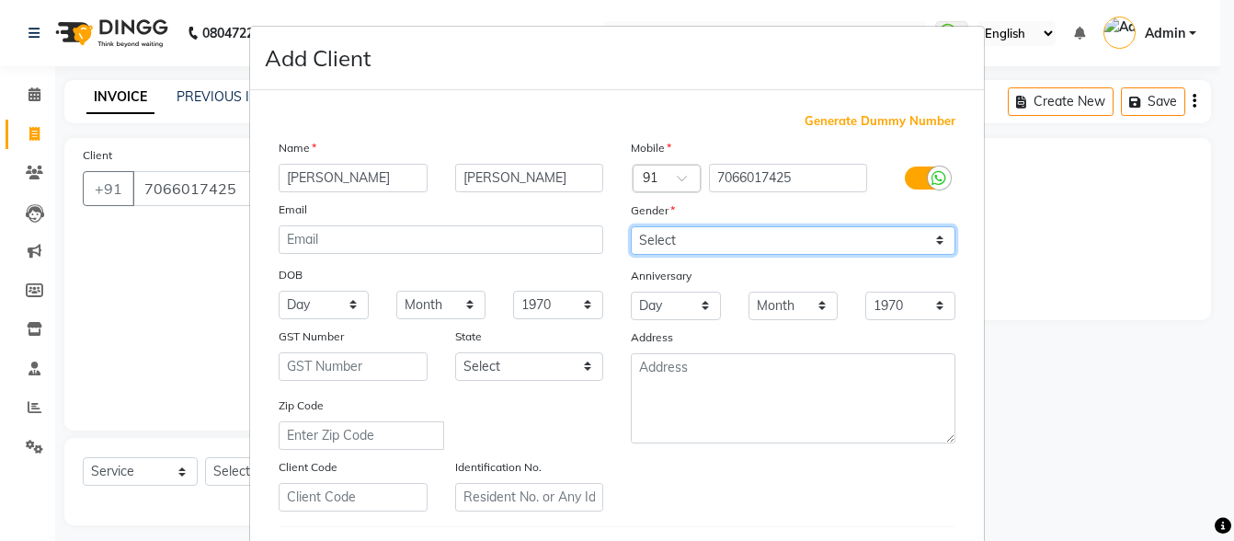
click at [709, 238] on select "Select [DEMOGRAPHIC_DATA] [DEMOGRAPHIC_DATA] Other Prefer Not To Say" at bounding box center [793, 240] width 325 height 29
select select "[DEMOGRAPHIC_DATA]"
click at [631, 226] on select "Select [DEMOGRAPHIC_DATA] [DEMOGRAPHIC_DATA] Other Prefer Not To Say" at bounding box center [793, 240] width 325 height 29
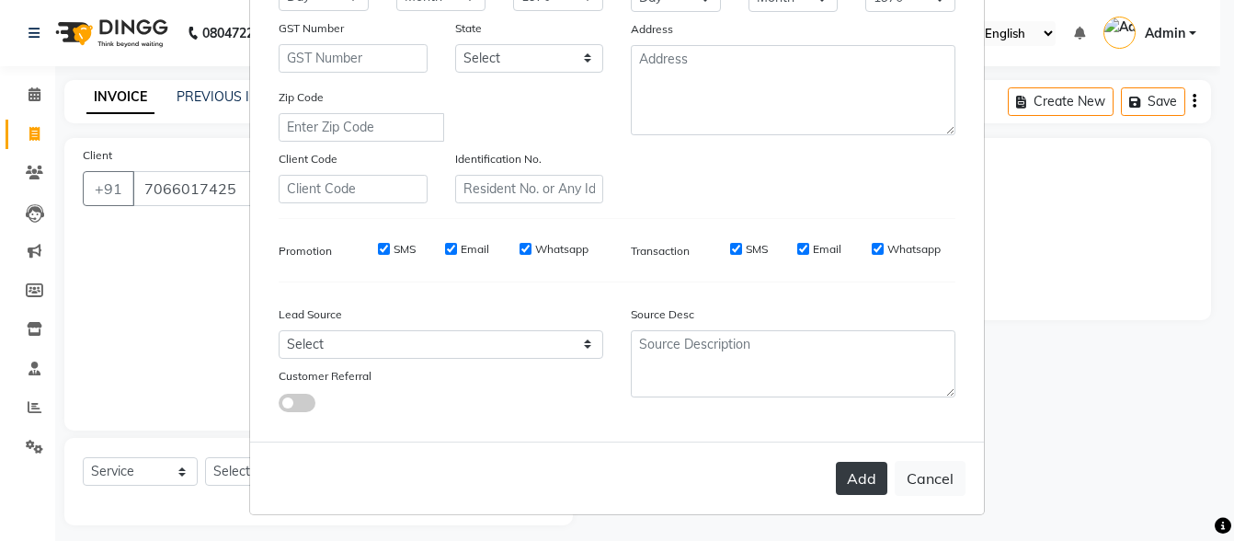
click at [847, 484] on button "Add" at bounding box center [861, 478] width 51 height 33
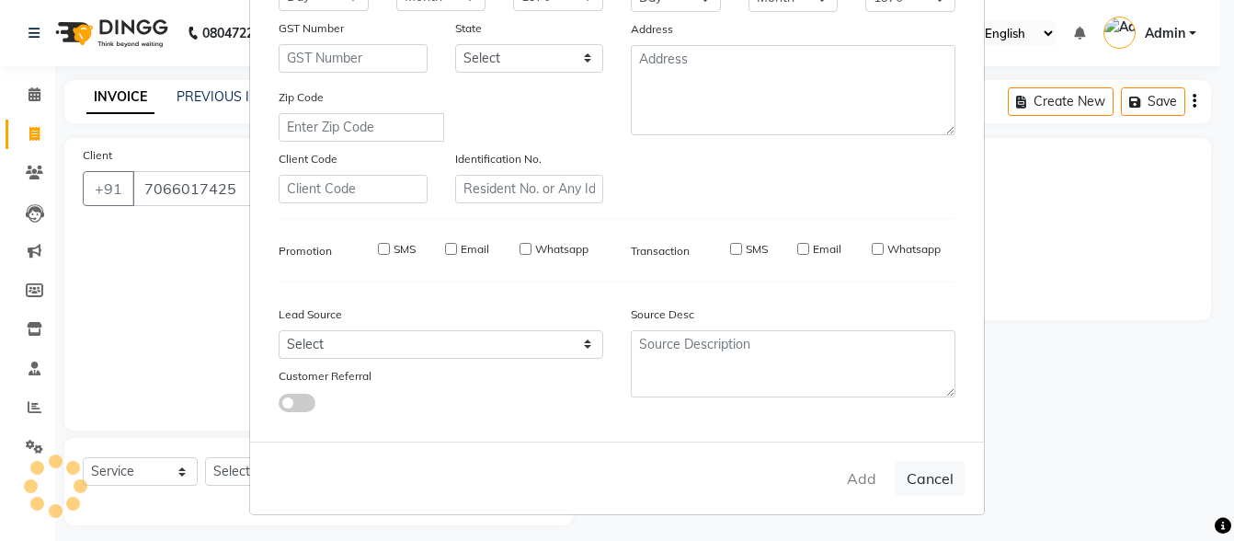
select select
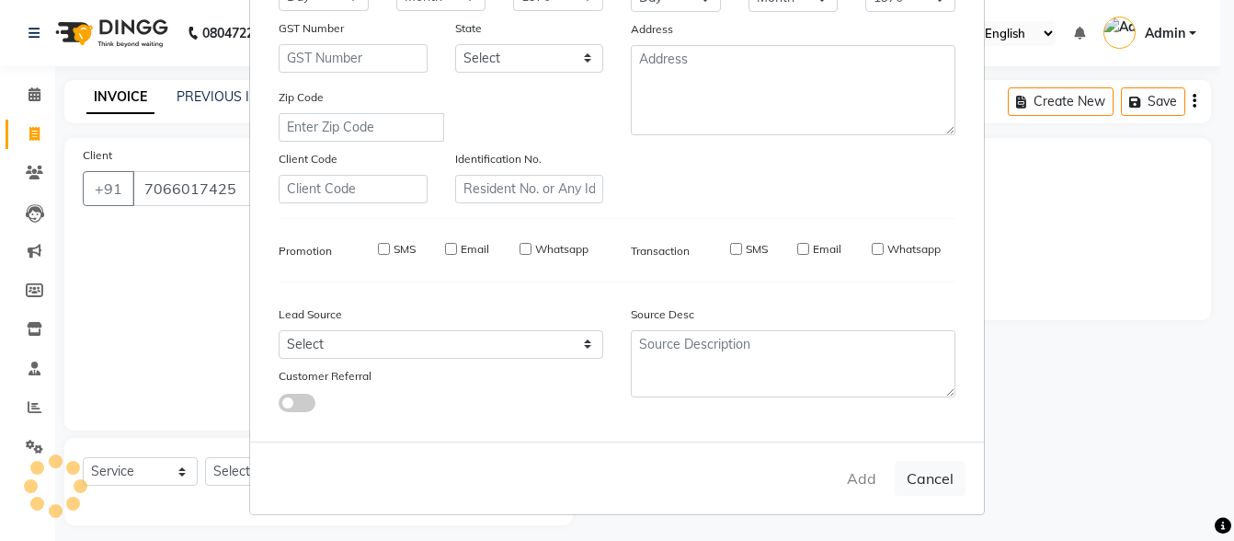
select select
checkbox input "false"
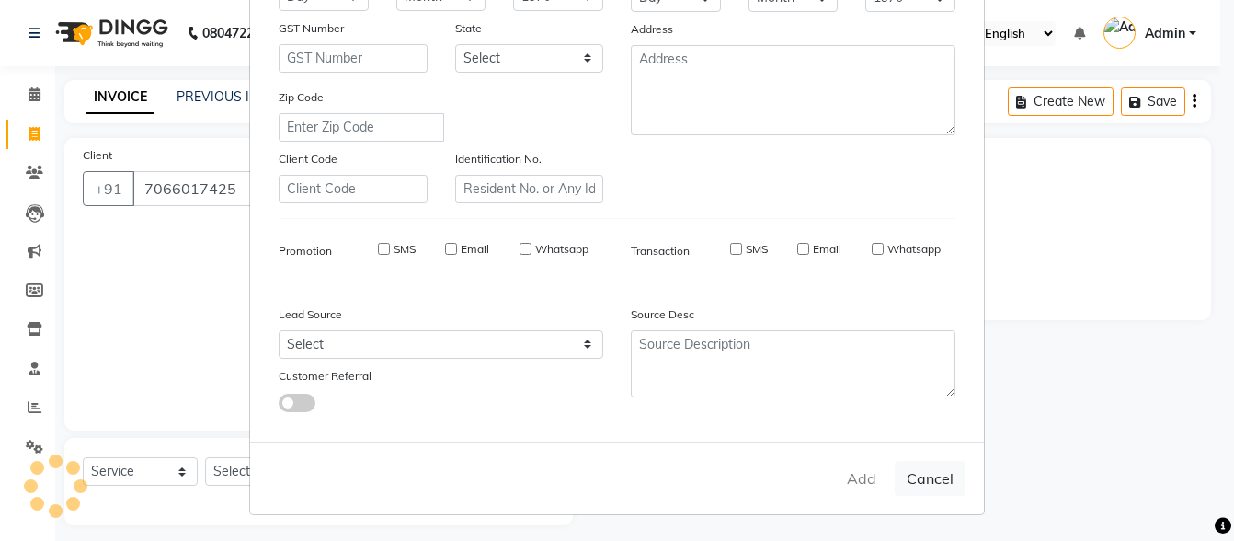
checkbox input "false"
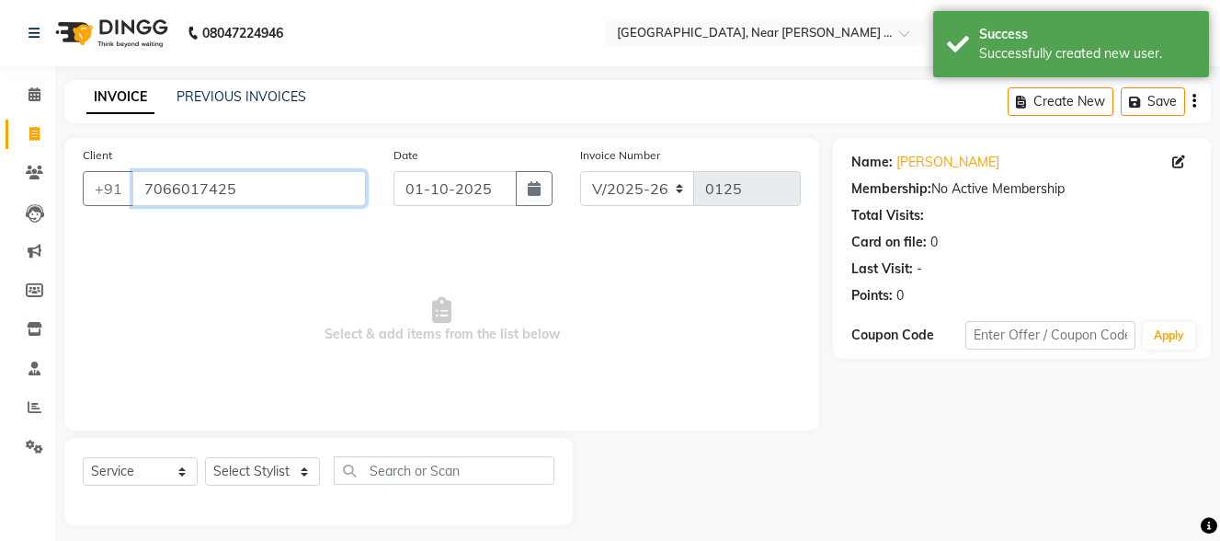
click at [295, 193] on input "7066017425" at bounding box center [249, 188] width 234 height 35
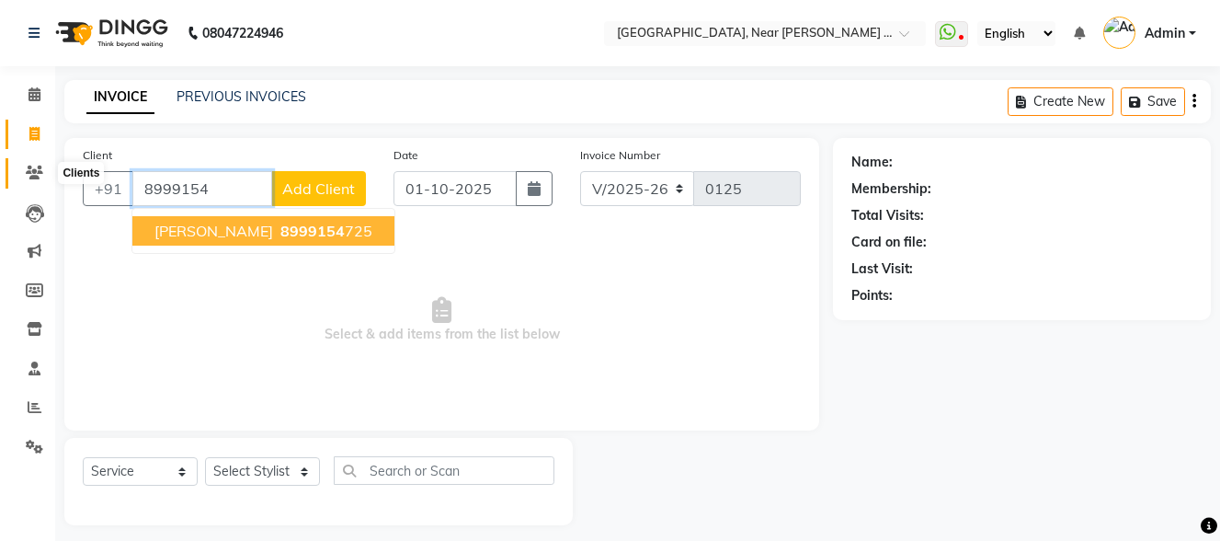
type input "8999154"
click at [37, 172] on icon at bounding box center [34, 173] width 17 height 14
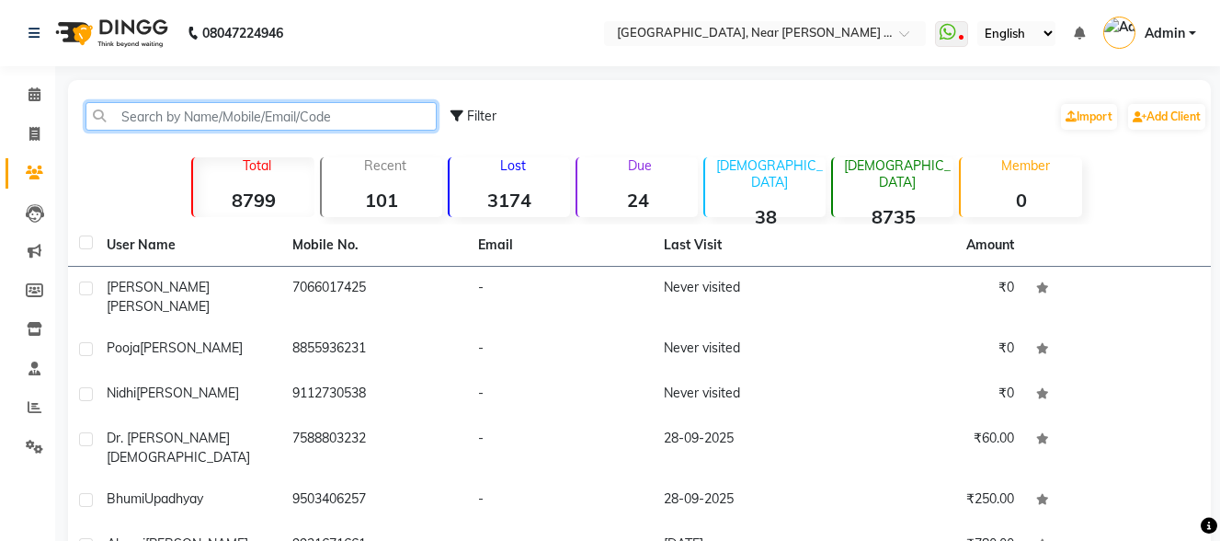
click at [258, 112] on input "text" at bounding box center [261, 116] width 351 height 29
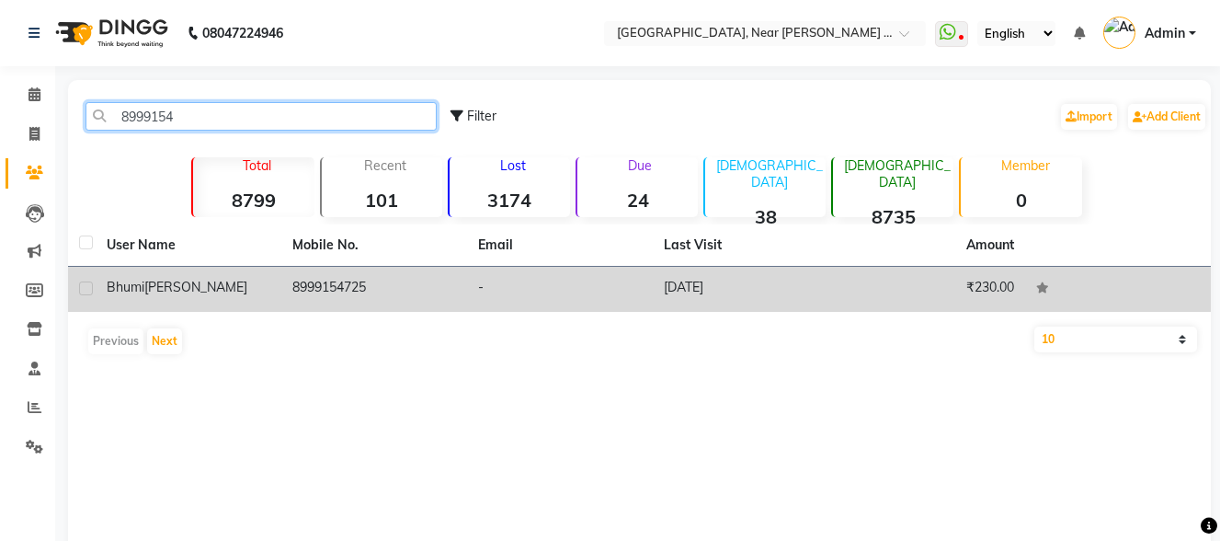
type input "8999154"
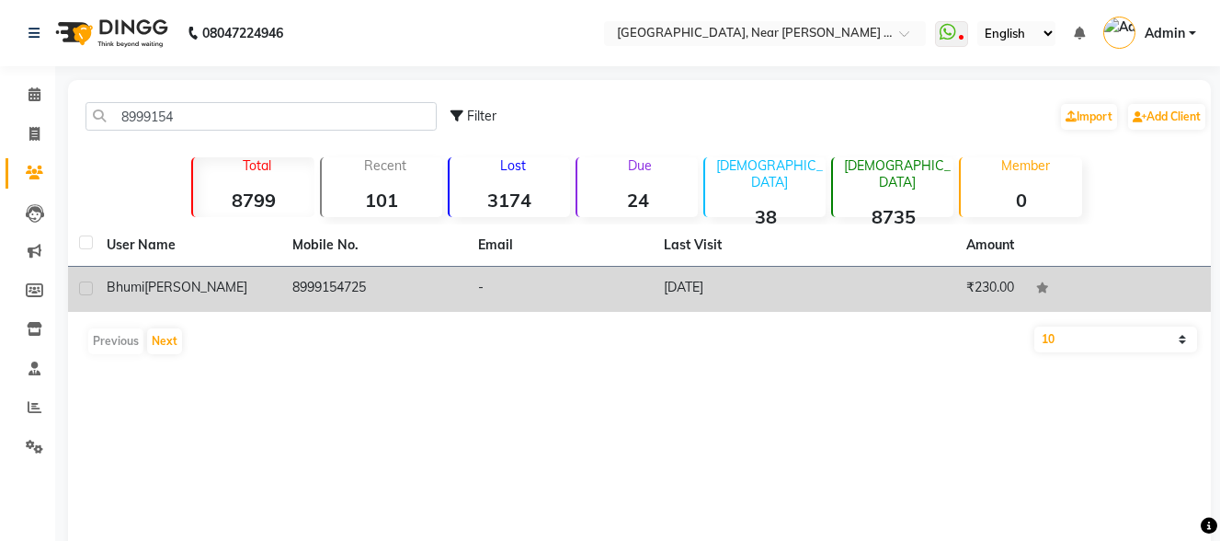
click at [331, 278] on td "8999154725" at bounding box center [374, 289] width 186 height 45
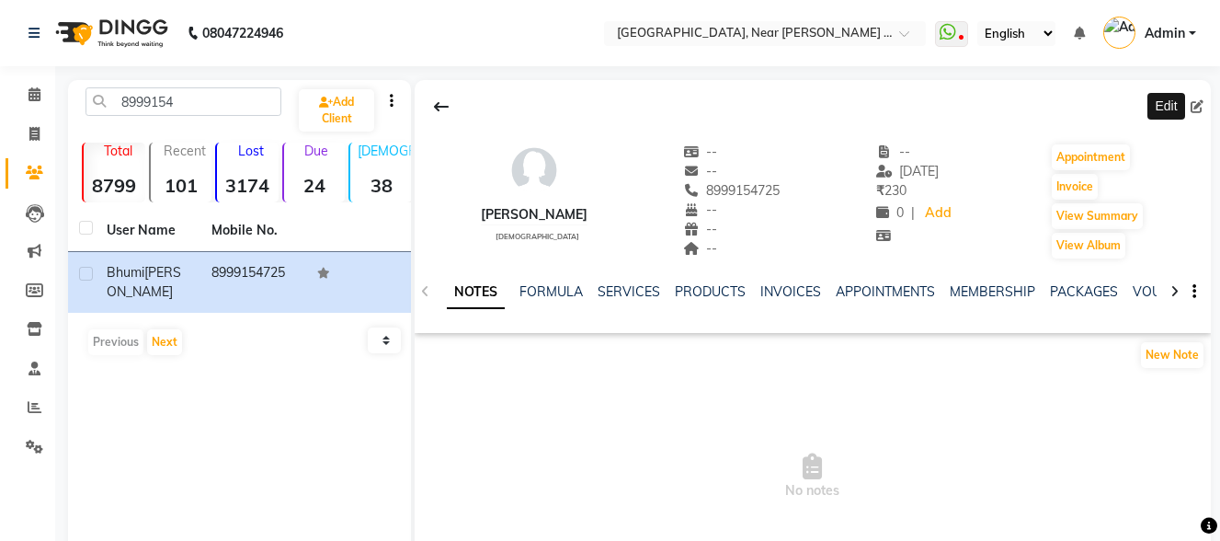
click at [1202, 106] on icon at bounding box center [1197, 106] width 13 height 13
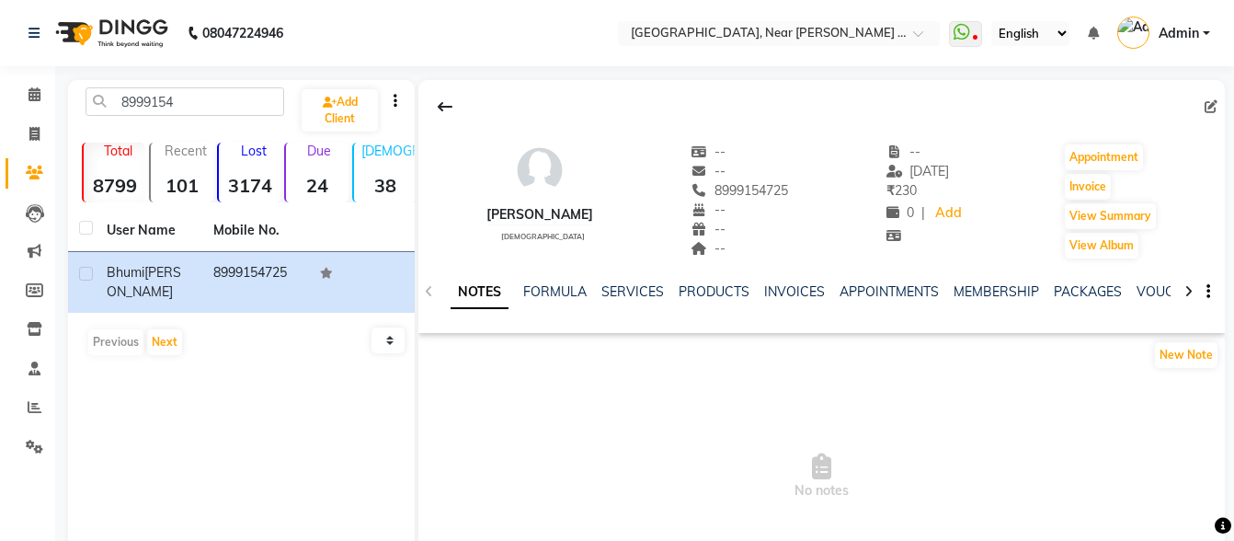
select select "[DEMOGRAPHIC_DATA]"
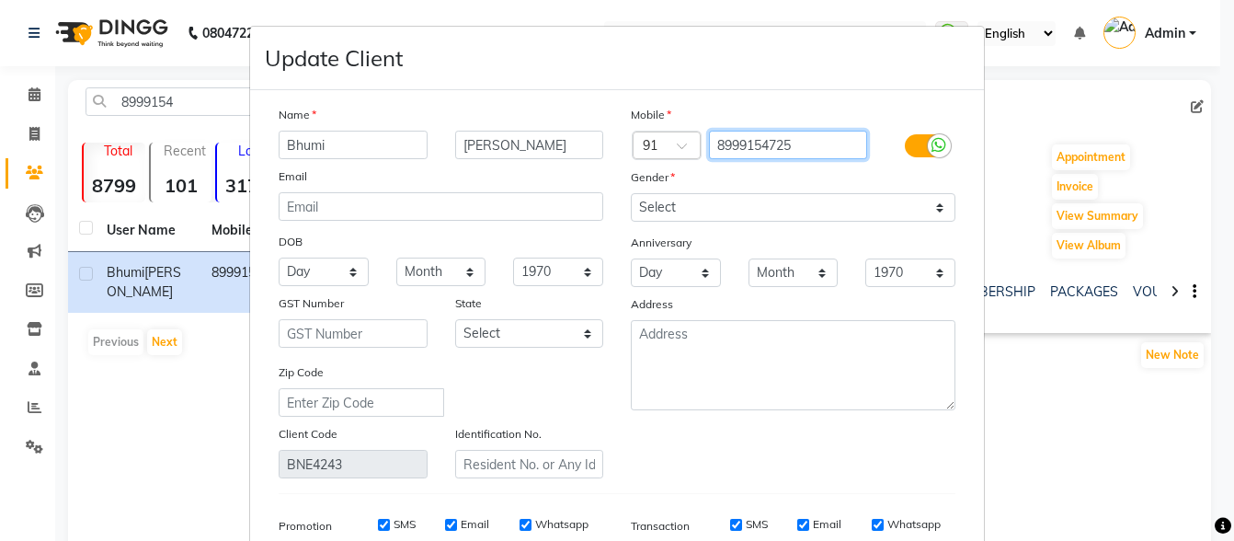
click at [814, 149] on input "8999154725" at bounding box center [788, 145] width 159 height 29
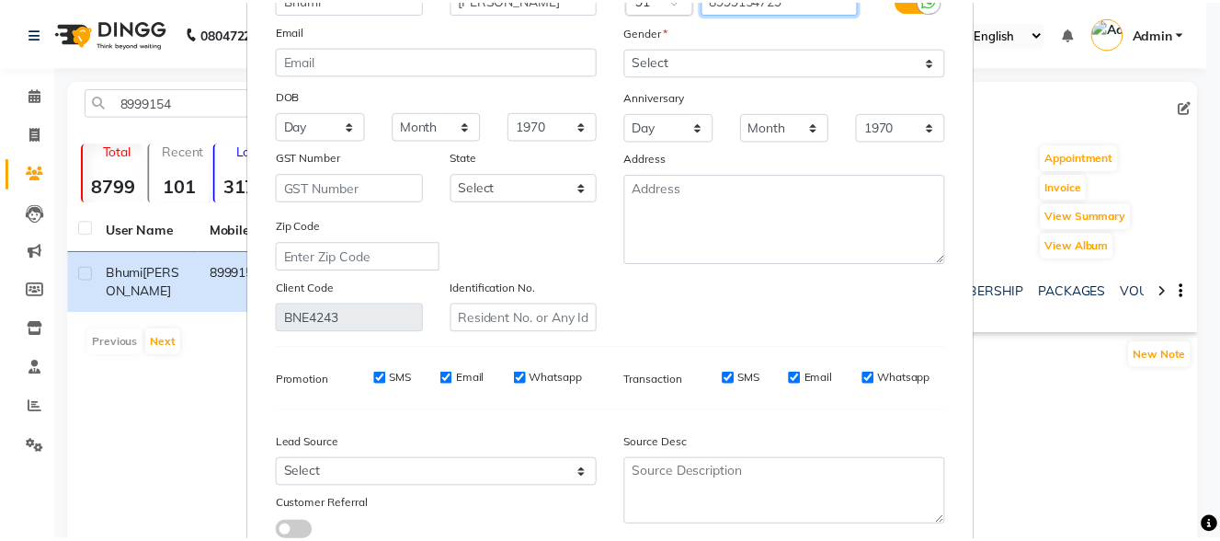
scroll to position [275, 0]
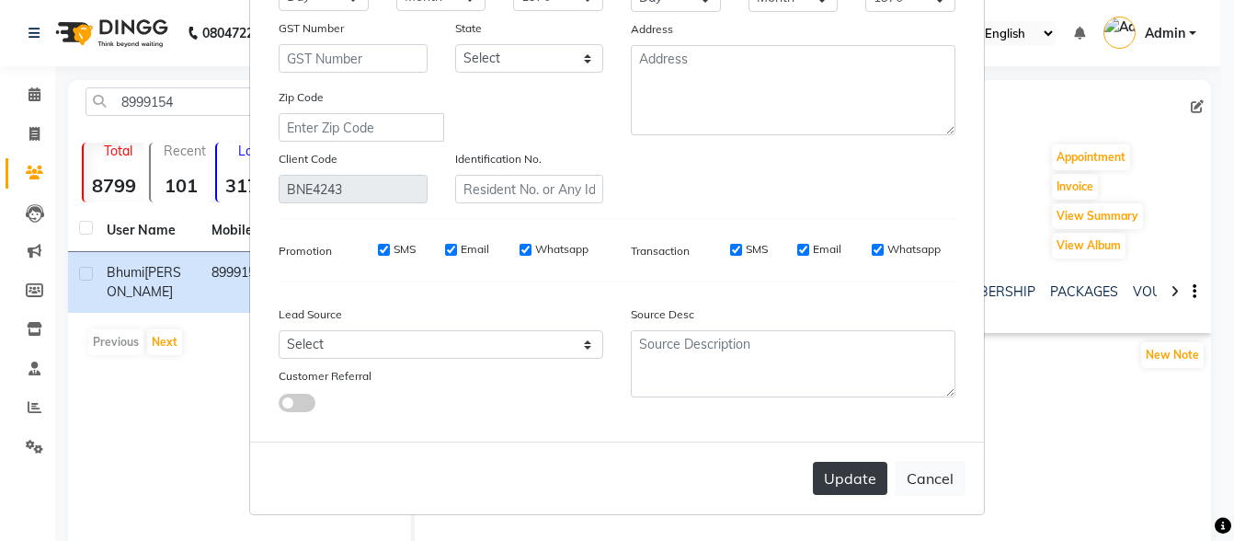
type input "8999154729"
click at [845, 485] on button "Update" at bounding box center [850, 478] width 74 height 33
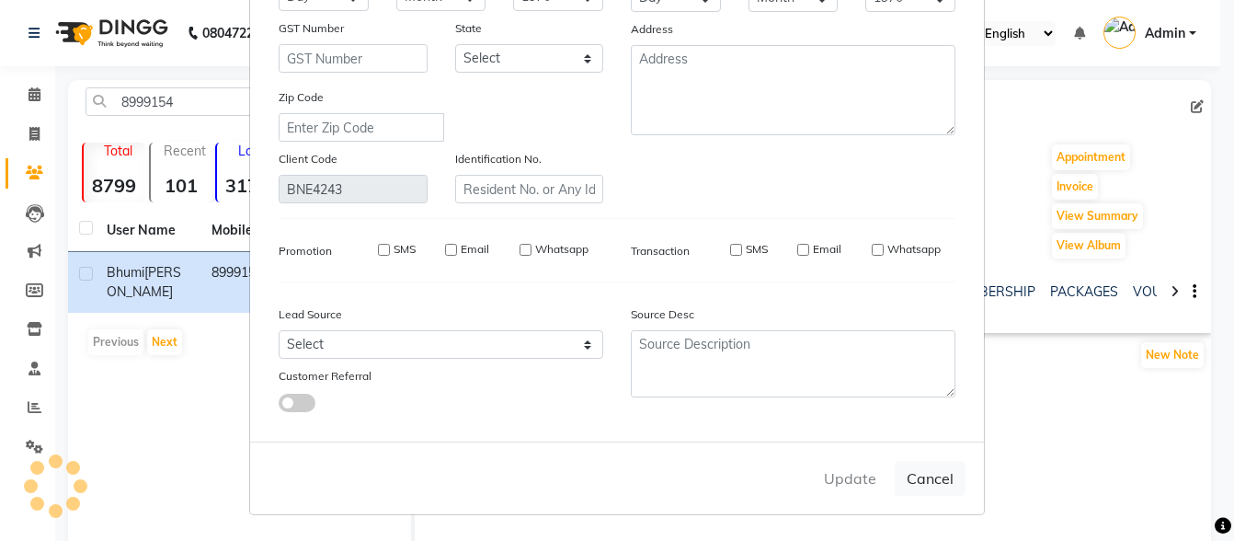
select select
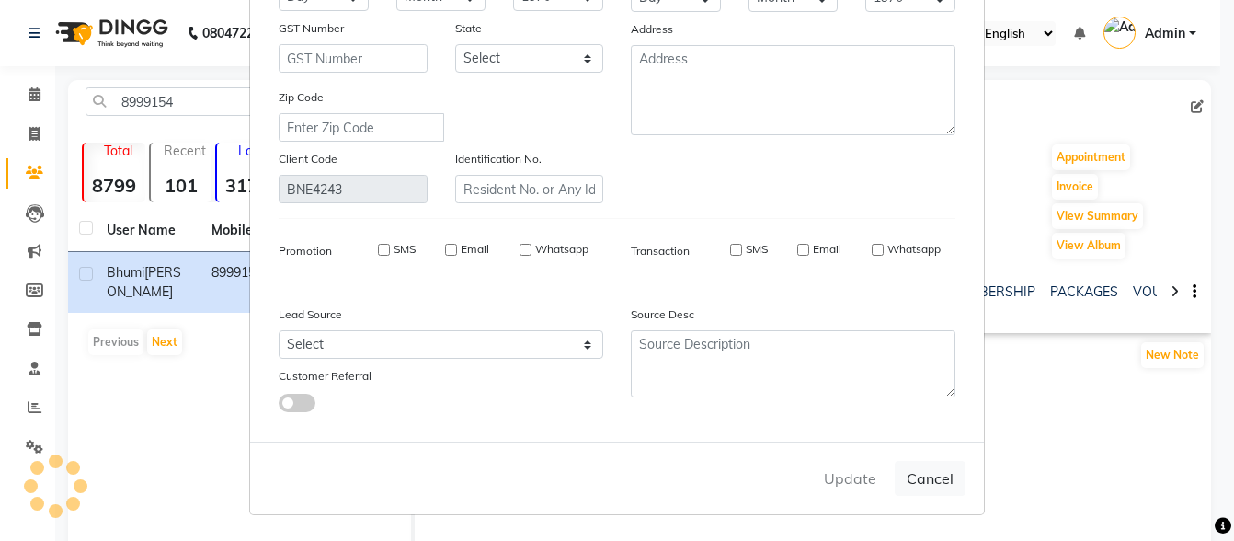
select select
checkbox input "false"
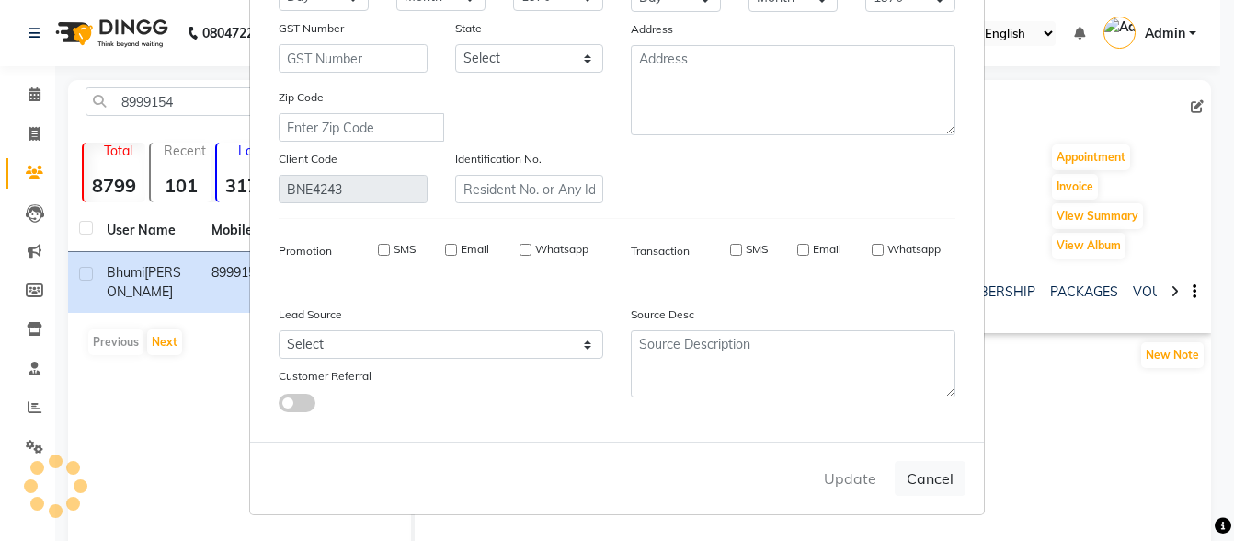
checkbox input "false"
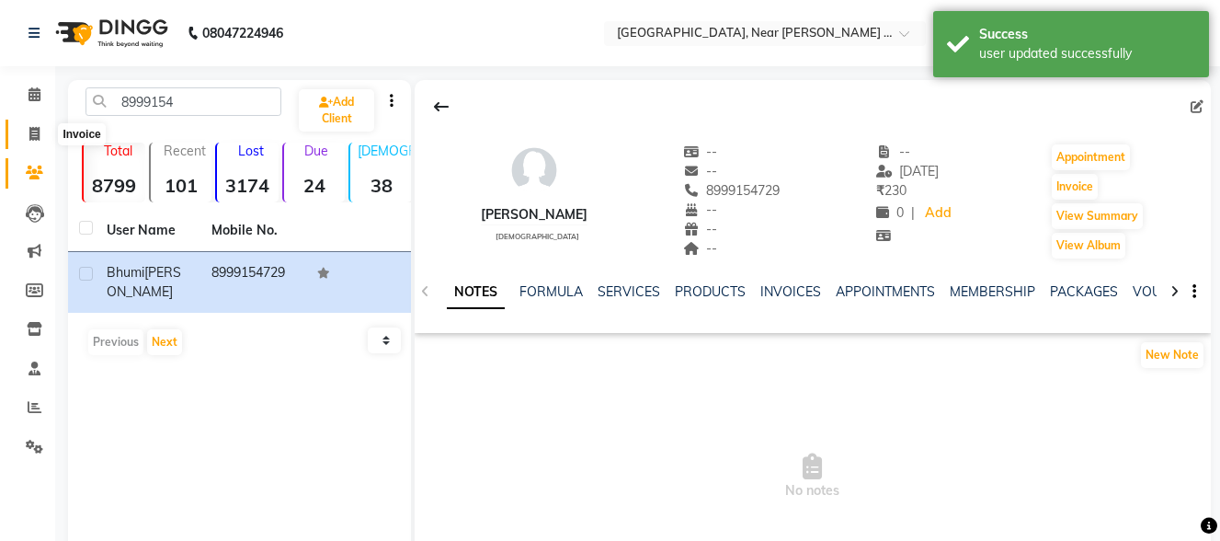
click at [26, 132] on span at bounding box center [34, 134] width 32 height 21
select select "service"
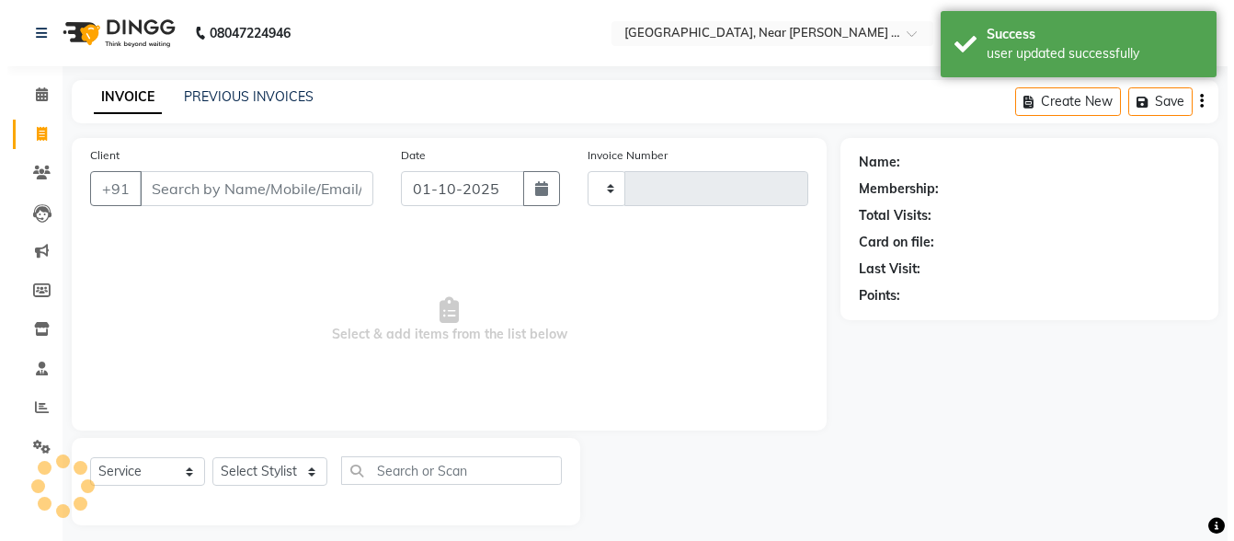
scroll to position [12, 0]
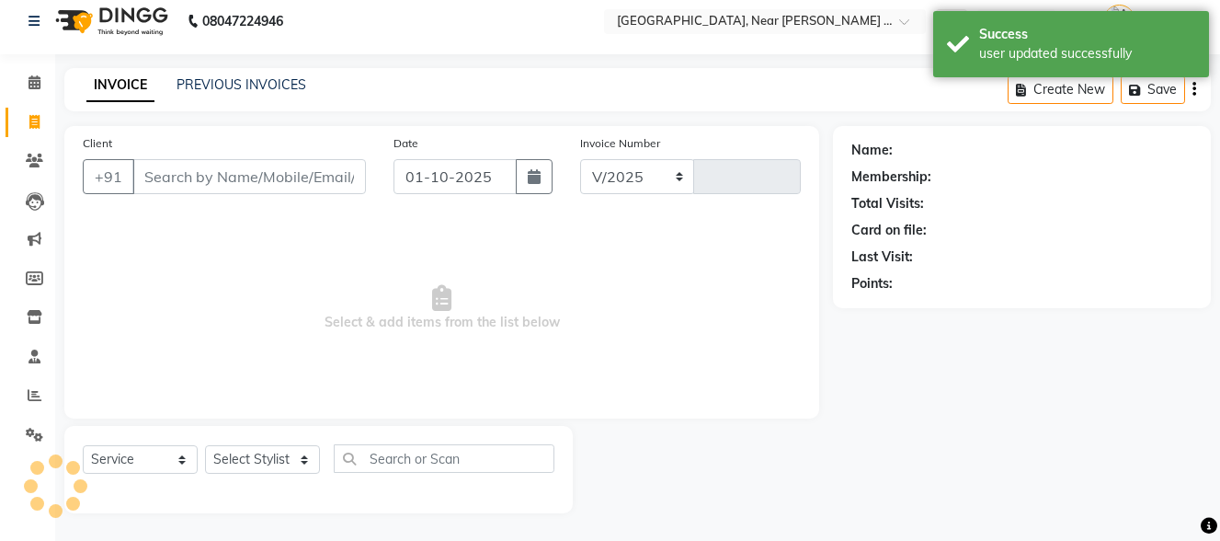
select select "5103"
type input "0125"
click at [235, 178] on input "Client" at bounding box center [249, 176] width 234 height 35
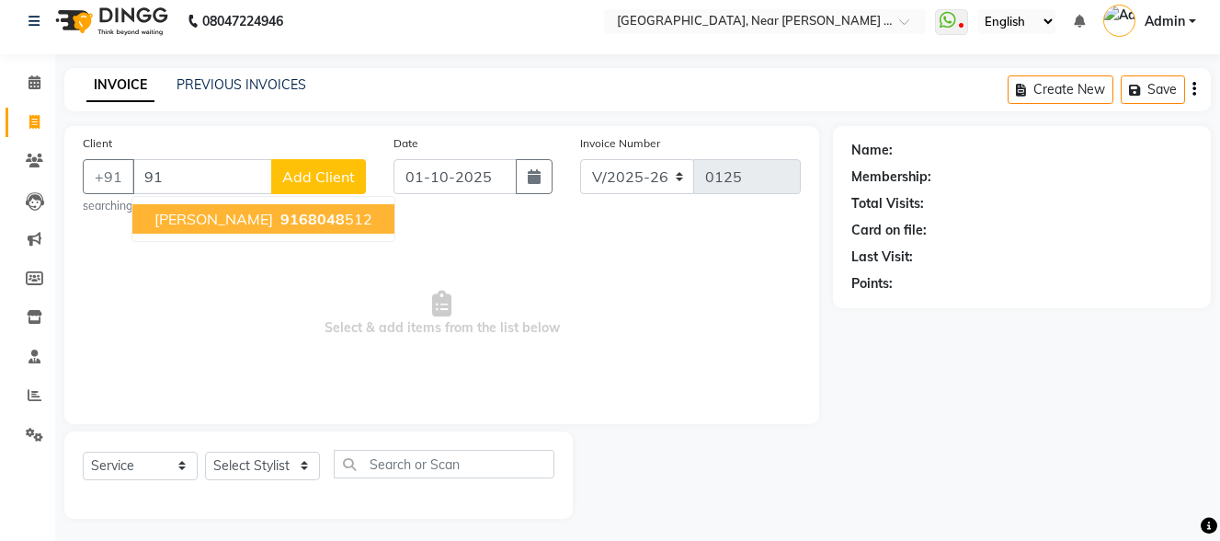
type input "9"
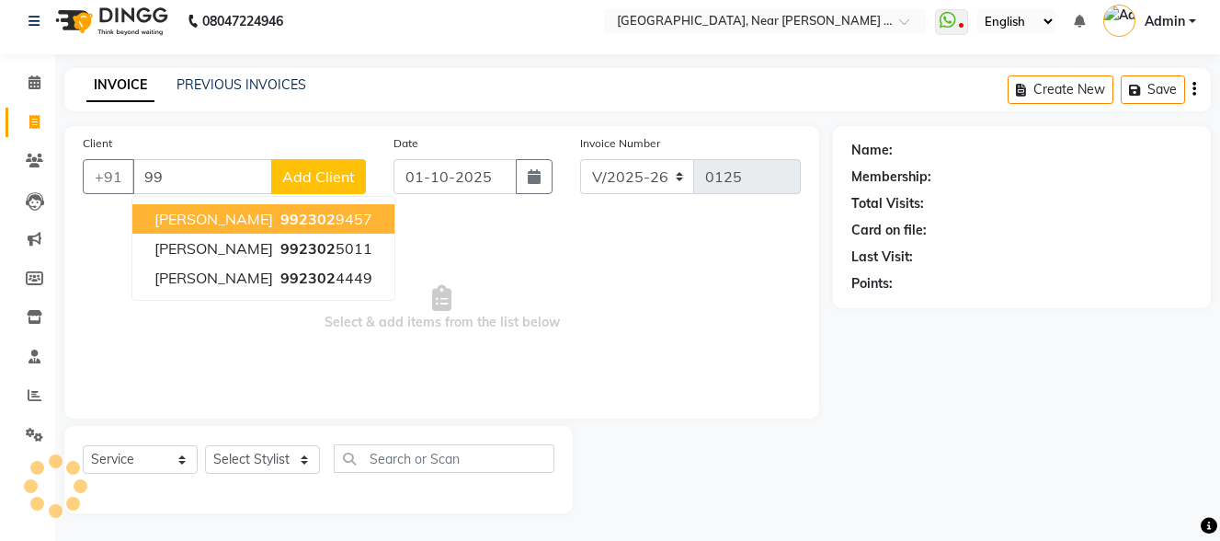
type input "9"
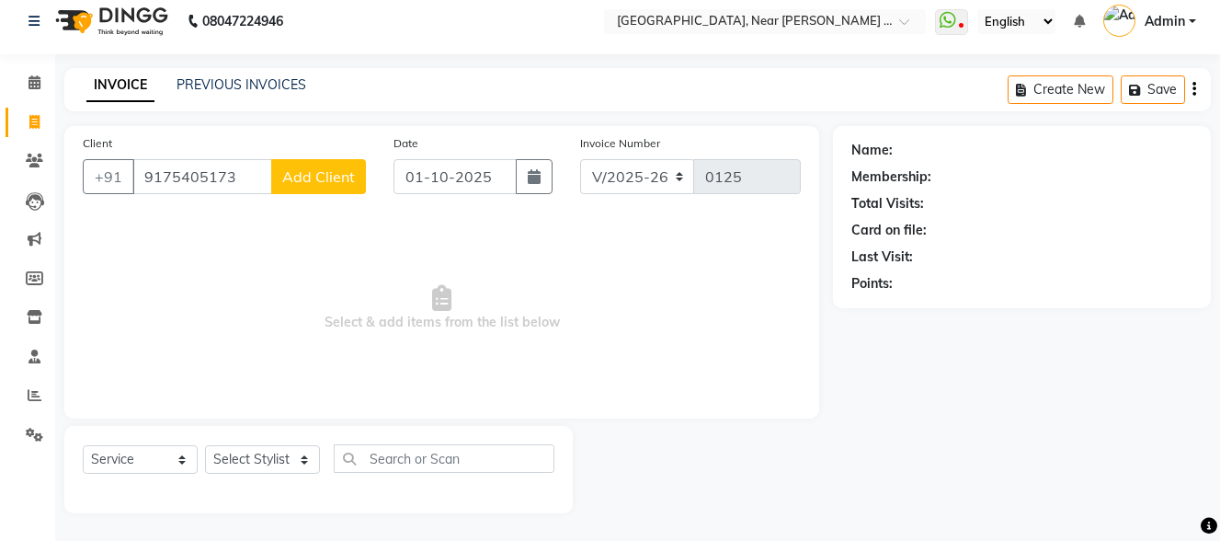
type input "9175405173"
click at [341, 178] on span "Add Client" at bounding box center [318, 176] width 73 height 18
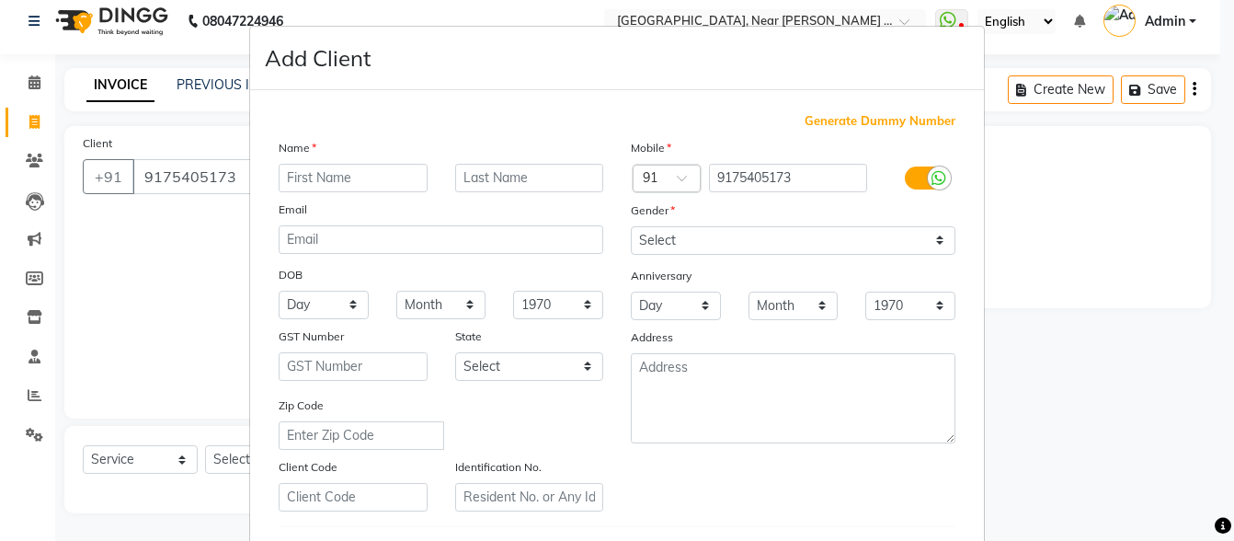
click at [344, 166] on input "text" at bounding box center [353, 178] width 149 height 29
type input "Prayoja"
click at [497, 178] on input "text" at bounding box center [529, 178] width 149 height 29
type input "[PERSON_NAME]"
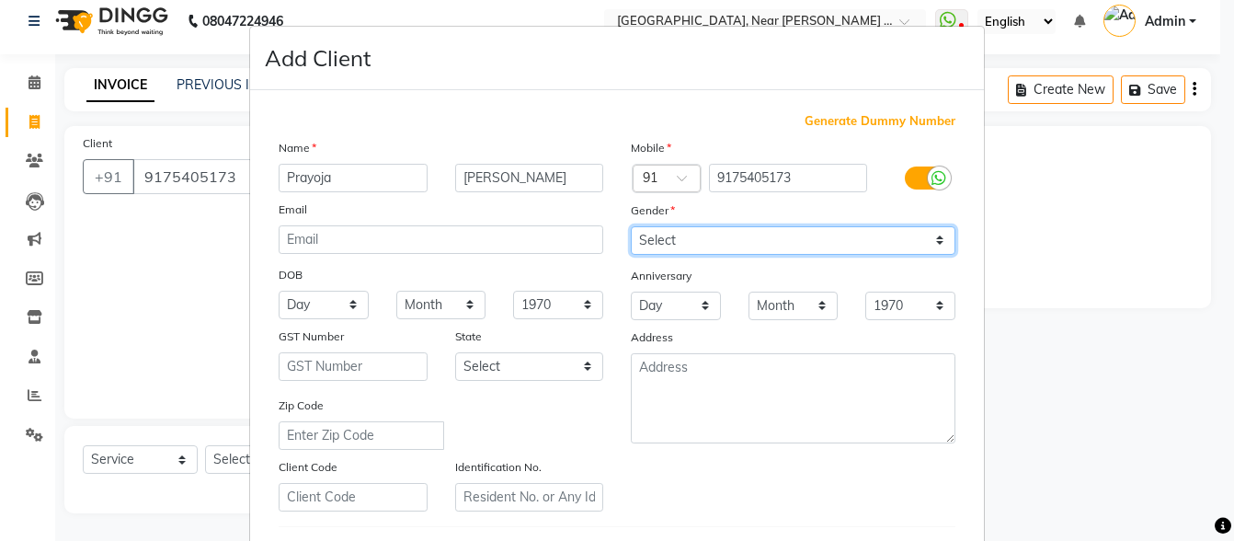
click at [682, 234] on select "Select [DEMOGRAPHIC_DATA] [DEMOGRAPHIC_DATA] Other Prefer Not To Say" at bounding box center [793, 240] width 325 height 29
select select "[DEMOGRAPHIC_DATA]"
click at [631, 226] on select "Select [DEMOGRAPHIC_DATA] [DEMOGRAPHIC_DATA] Other Prefer Not To Say" at bounding box center [793, 240] width 325 height 29
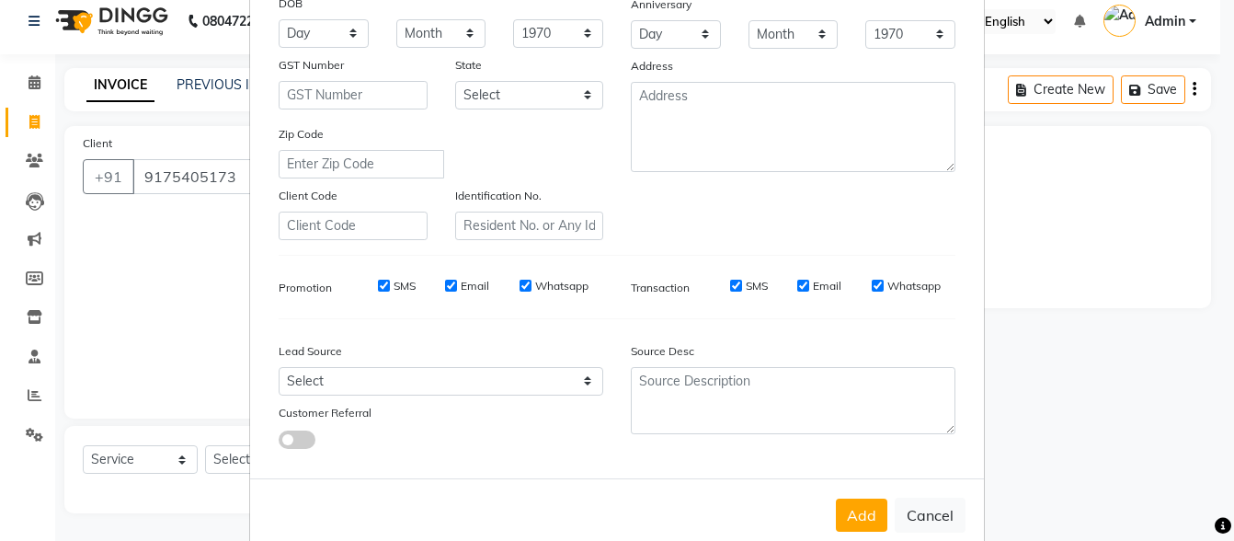
scroll to position [276, 0]
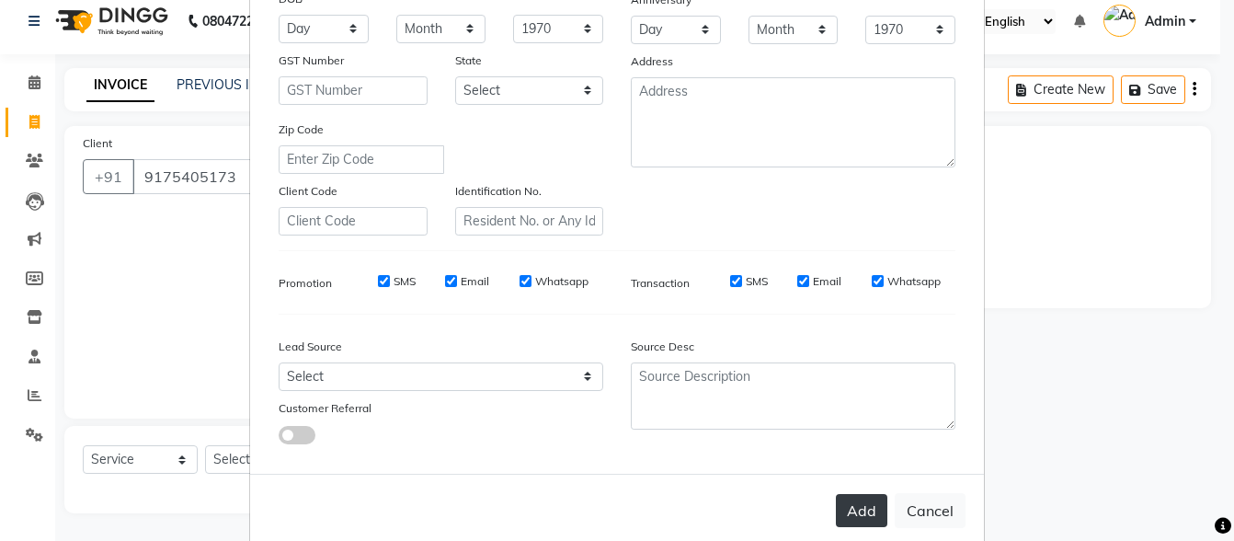
click at [846, 512] on button "Add" at bounding box center [861, 510] width 51 height 33
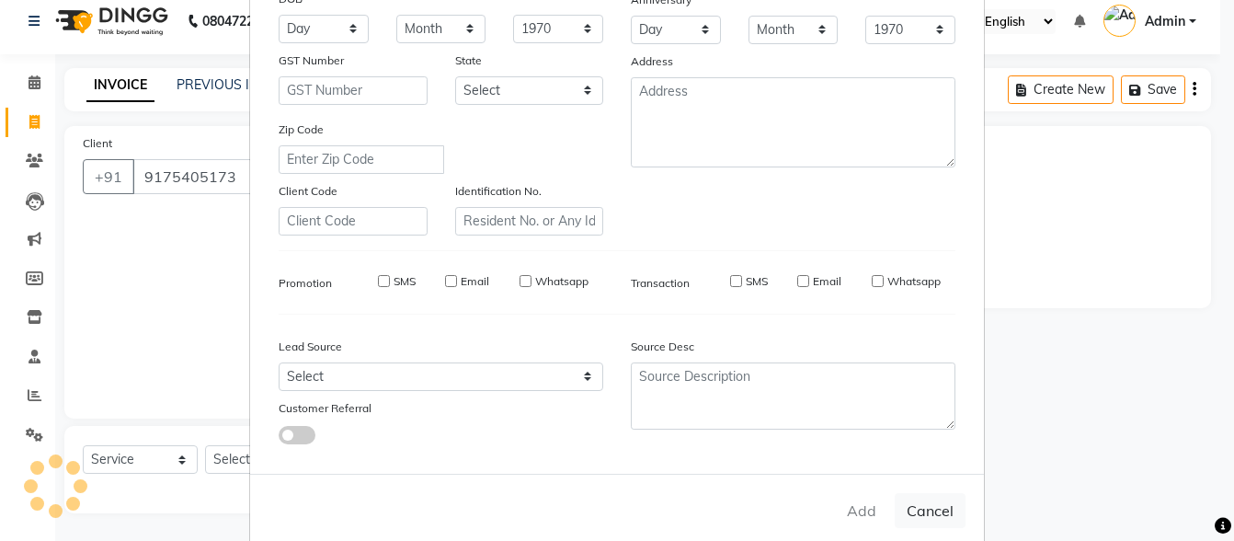
select select
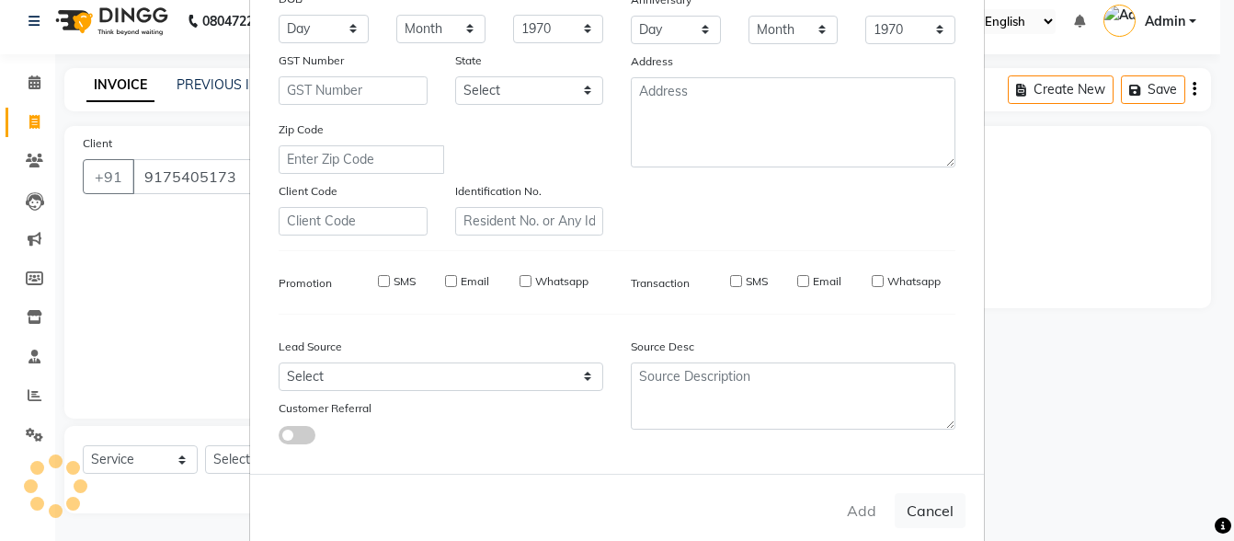
select select
checkbox input "false"
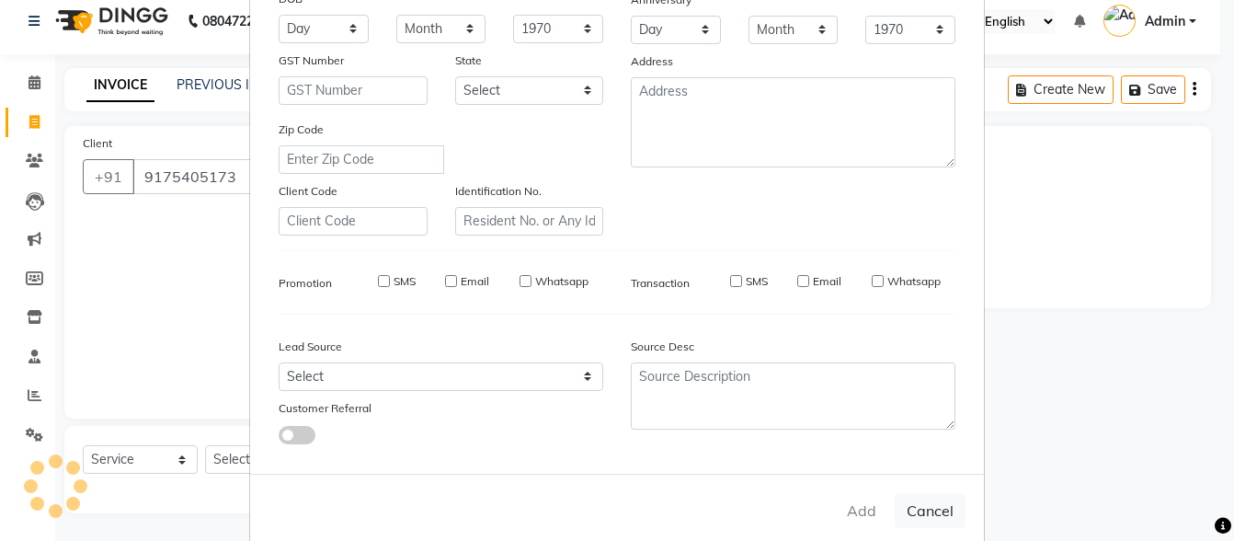
checkbox input "false"
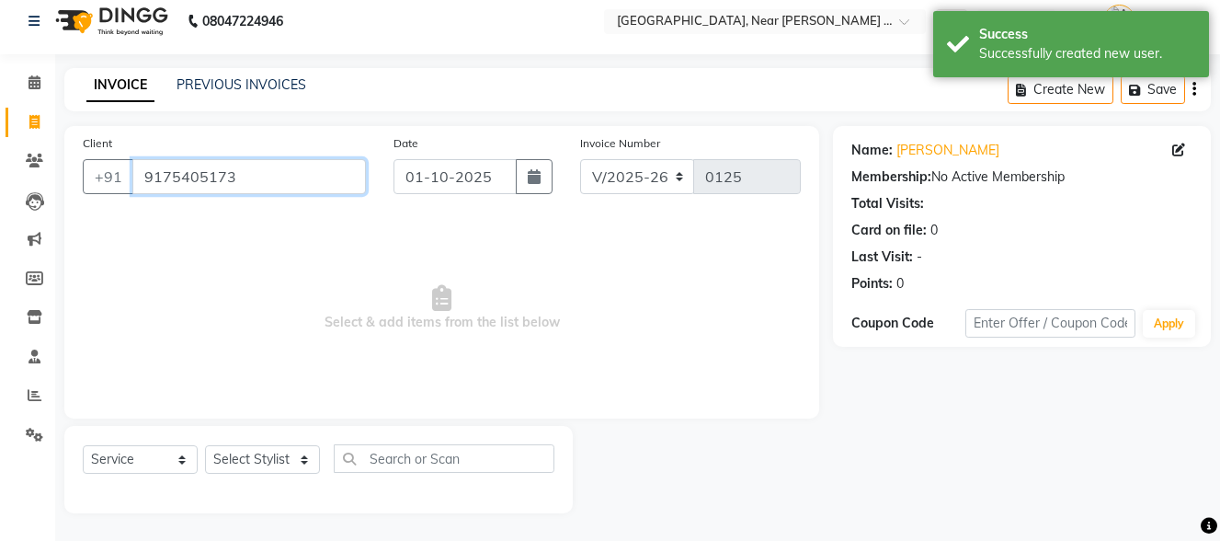
click at [233, 176] on input "9175405173" at bounding box center [249, 176] width 234 height 35
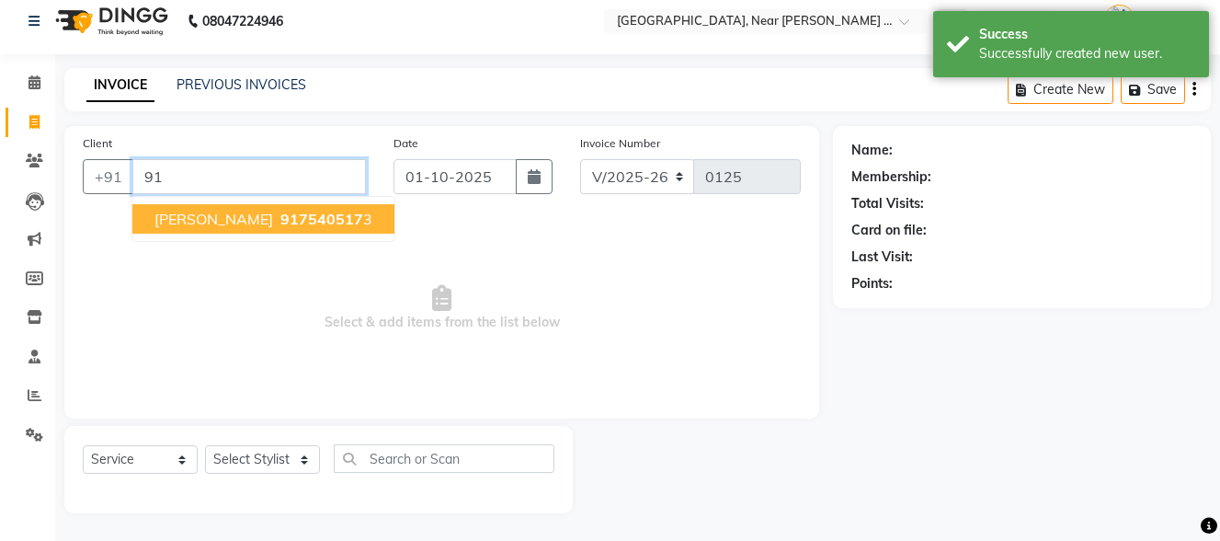
type input "9"
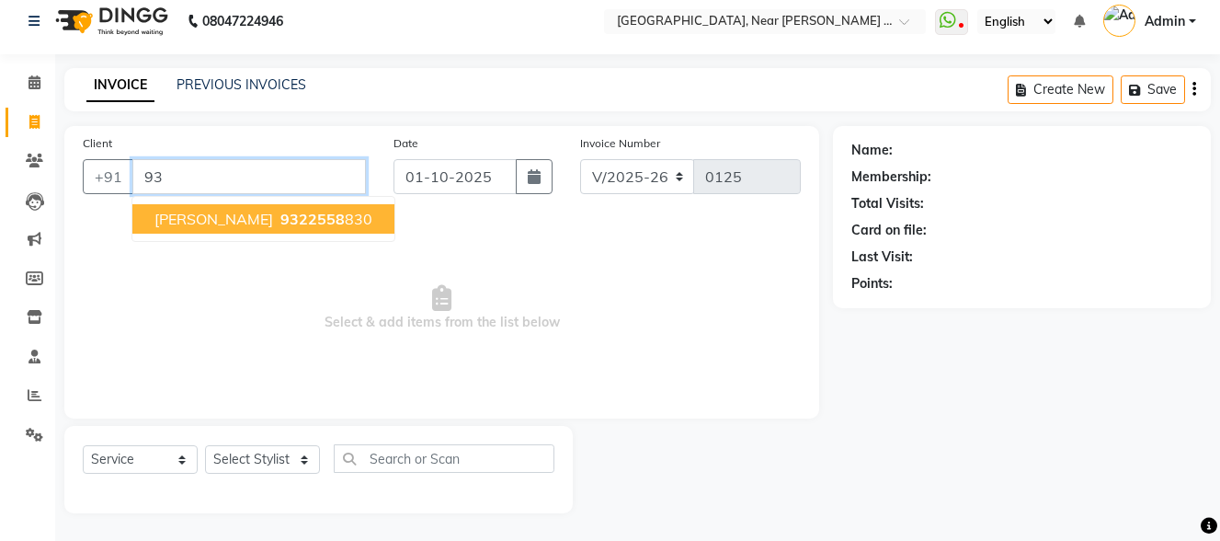
type input "9"
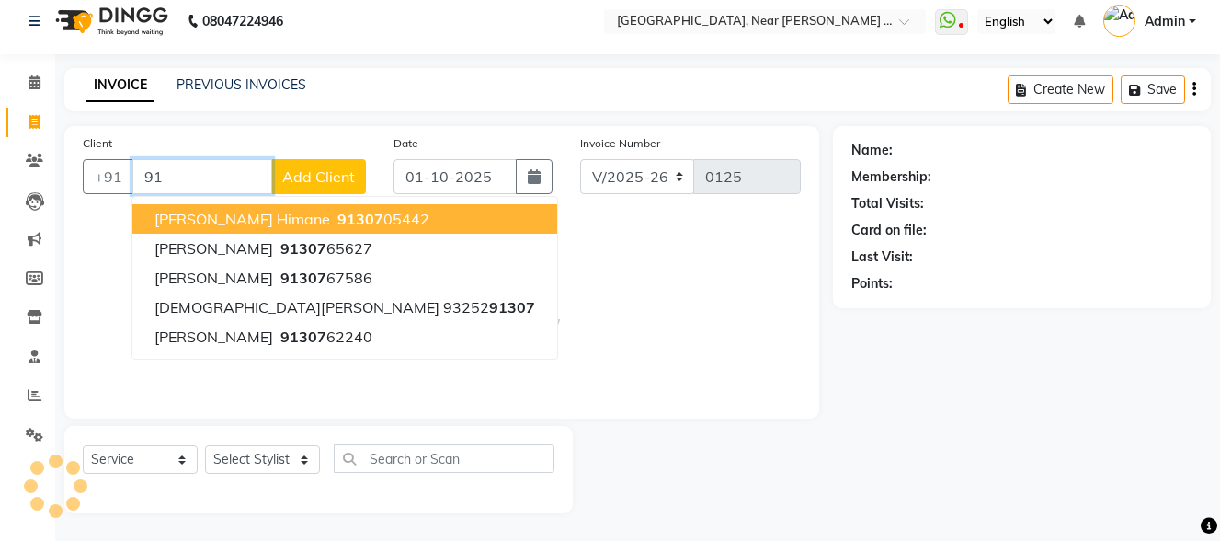
type input "9"
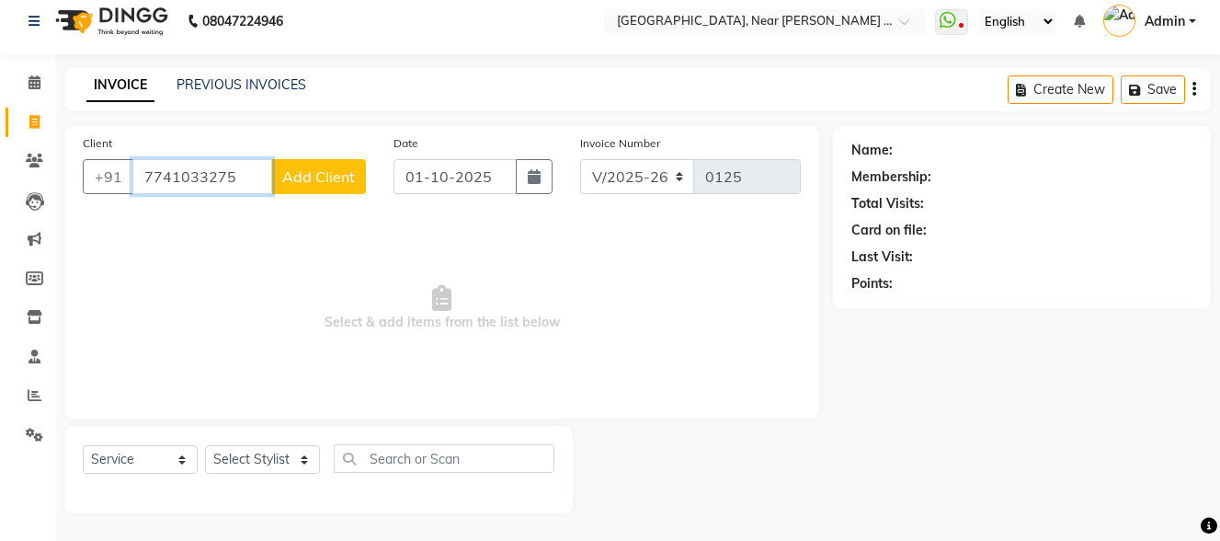
type input "7741033275"
click at [327, 178] on span "Add Client" at bounding box center [318, 176] width 73 height 18
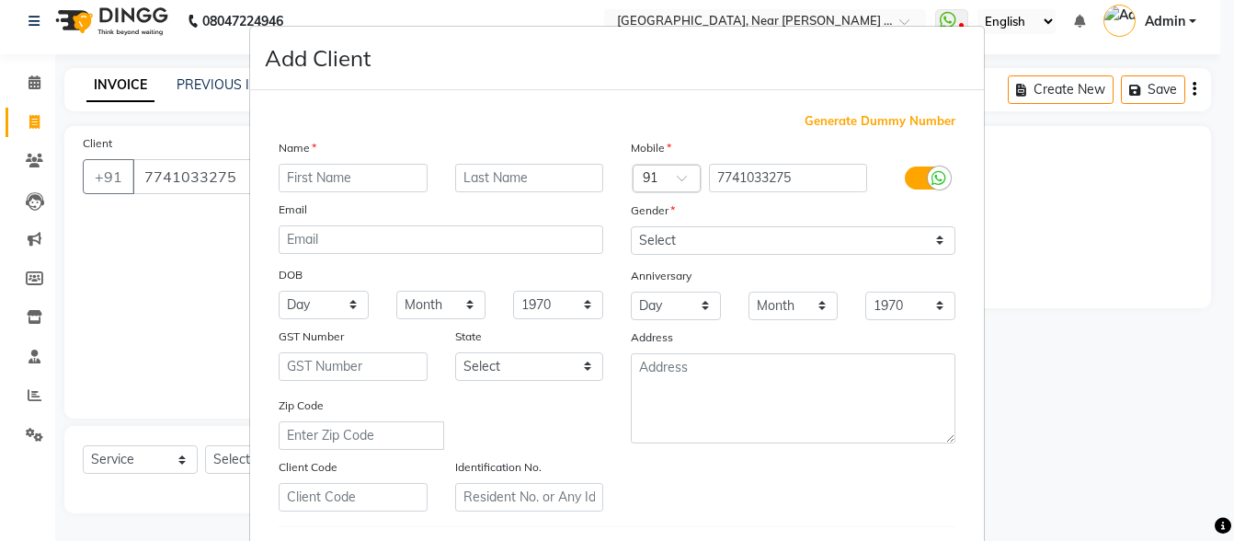
click at [337, 168] on input "text" at bounding box center [353, 178] width 149 height 29
type input "Aparna"
click at [511, 182] on input "text" at bounding box center [529, 178] width 149 height 29
type input "Vaidya"
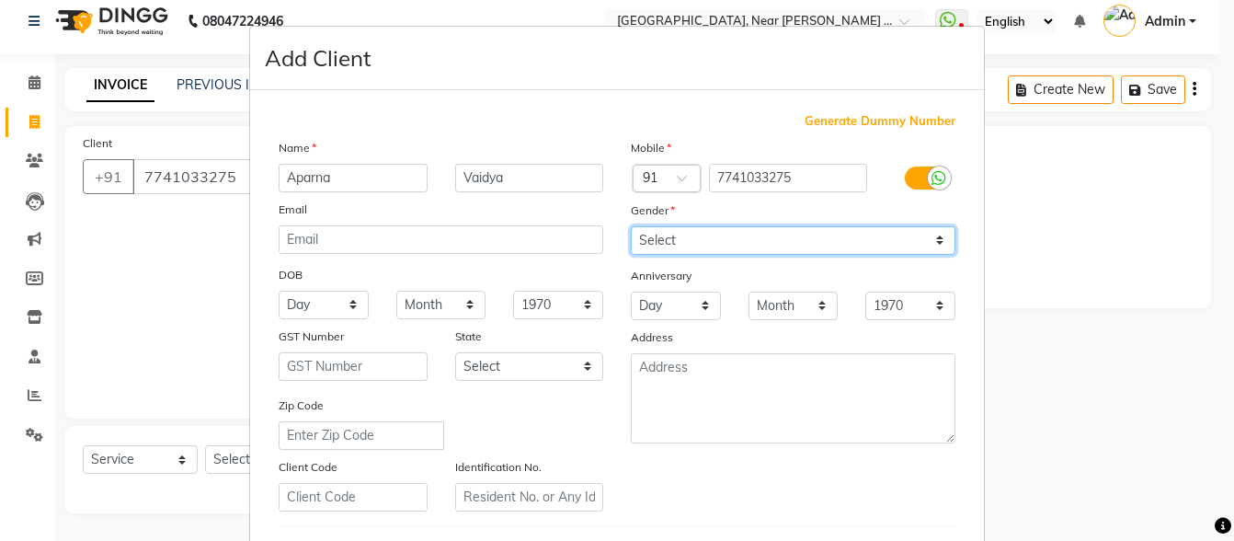
click at [675, 234] on select "Select [DEMOGRAPHIC_DATA] [DEMOGRAPHIC_DATA] Other Prefer Not To Say" at bounding box center [793, 240] width 325 height 29
select select "[DEMOGRAPHIC_DATA]"
click at [631, 226] on select "Select [DEMOGRAPHIC_DATA] [DEMOGRAPHIC_DATA] Other Prefer Not To Say" at bounding box center [793, 240] width 325 height 29
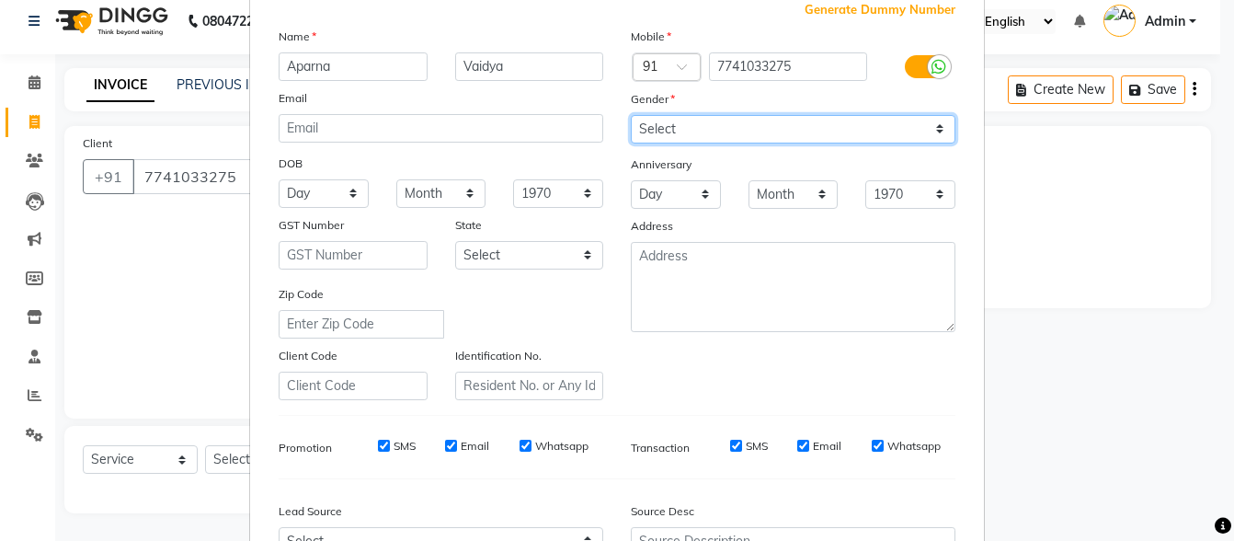
scroll to position [308, 0]
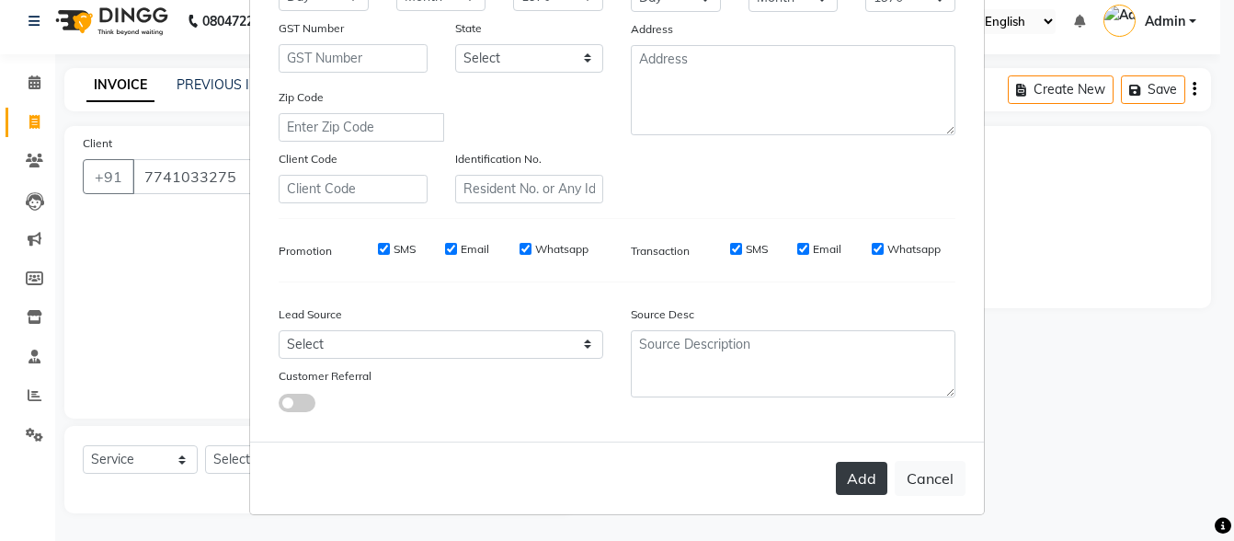
click at [863, 463] on button "Add" at bounding box center [861, 478] width 51 height 33
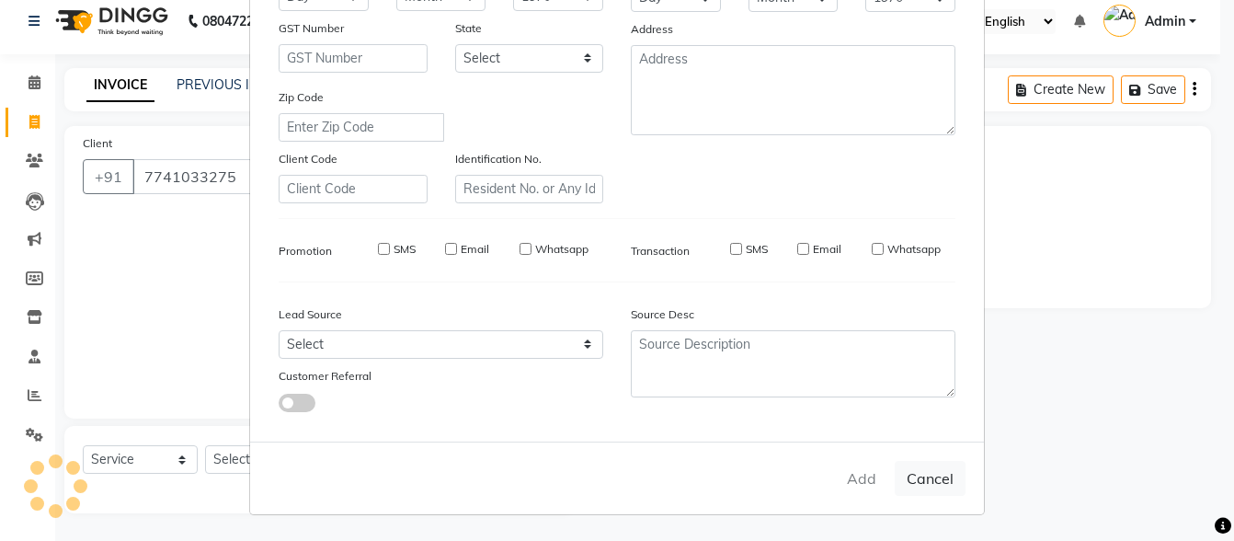
select select
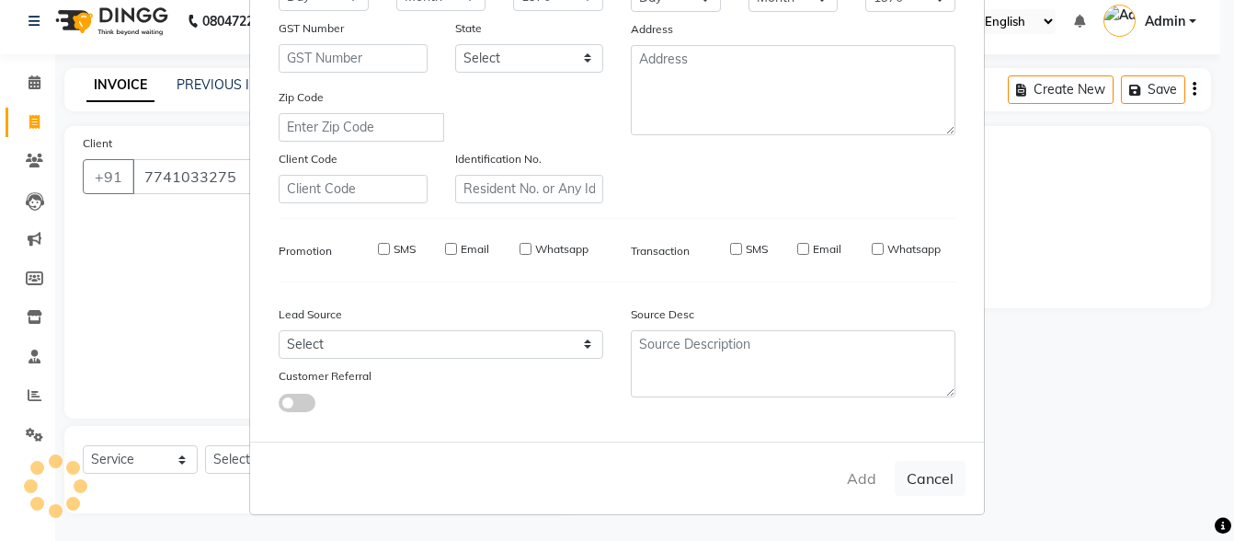
select select
checkbox input "false"
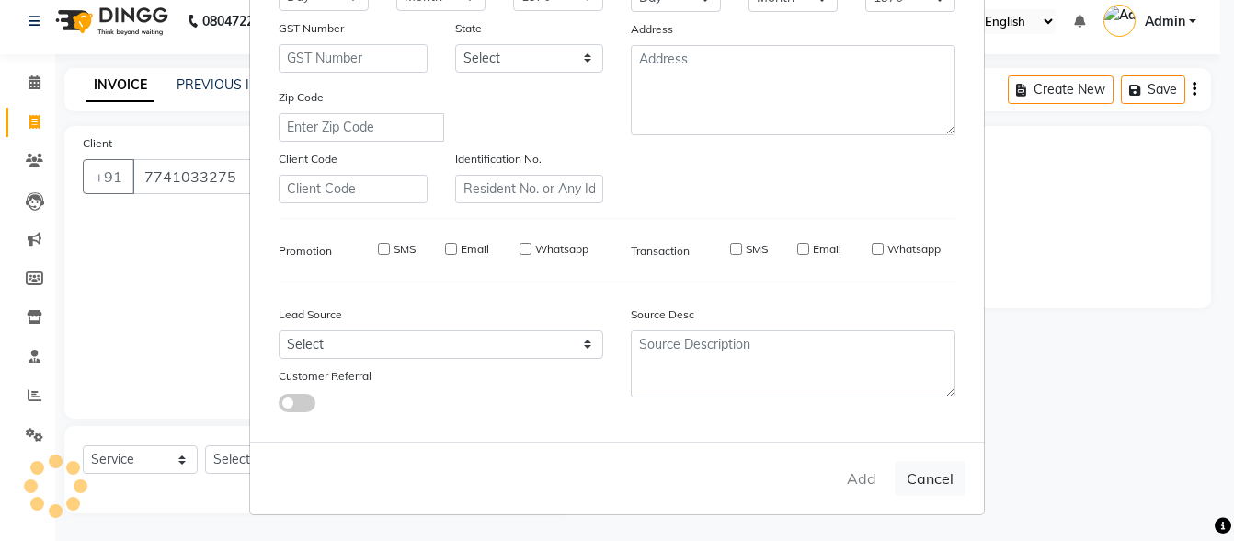
checkbox input "false"
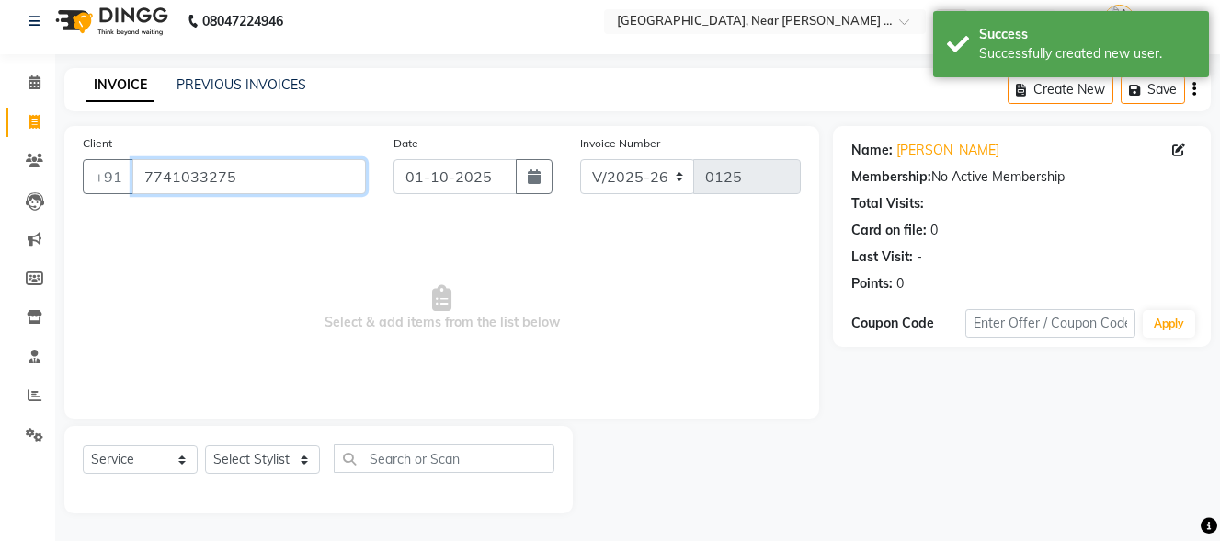
click at [245, 178] on input "7741033275" at bounding box center [249, 176] width 234 height 35
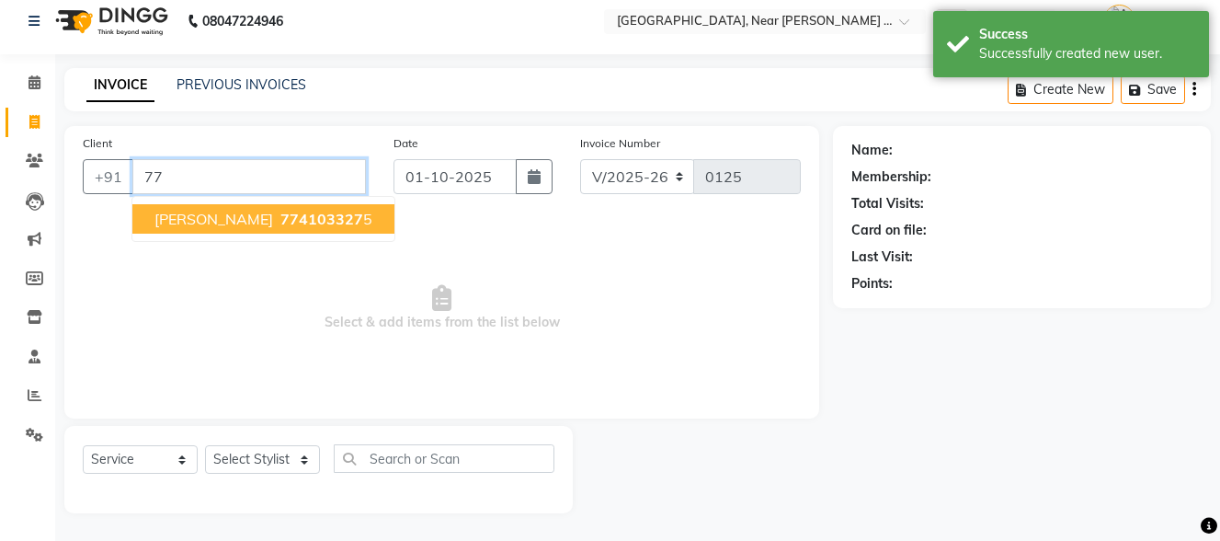
type input "7"
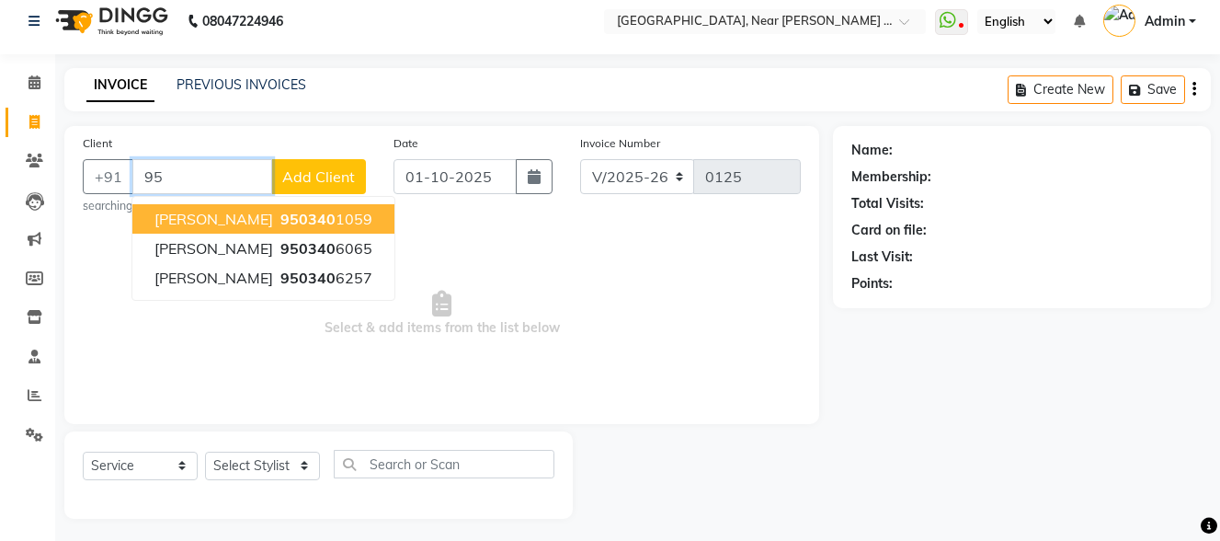
type input "9"
type input "7"
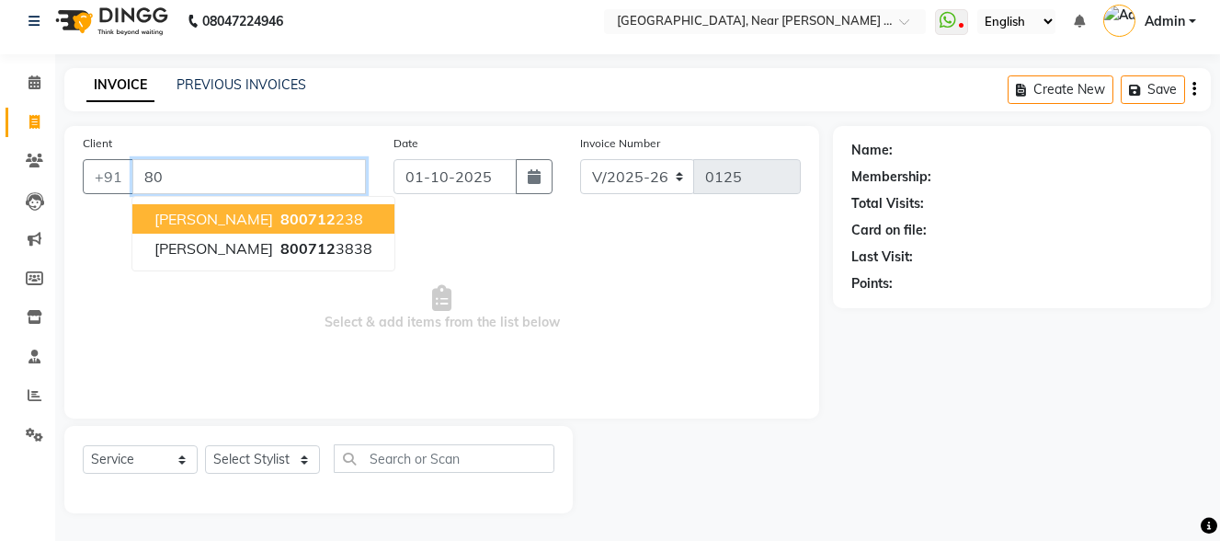
type input "8"
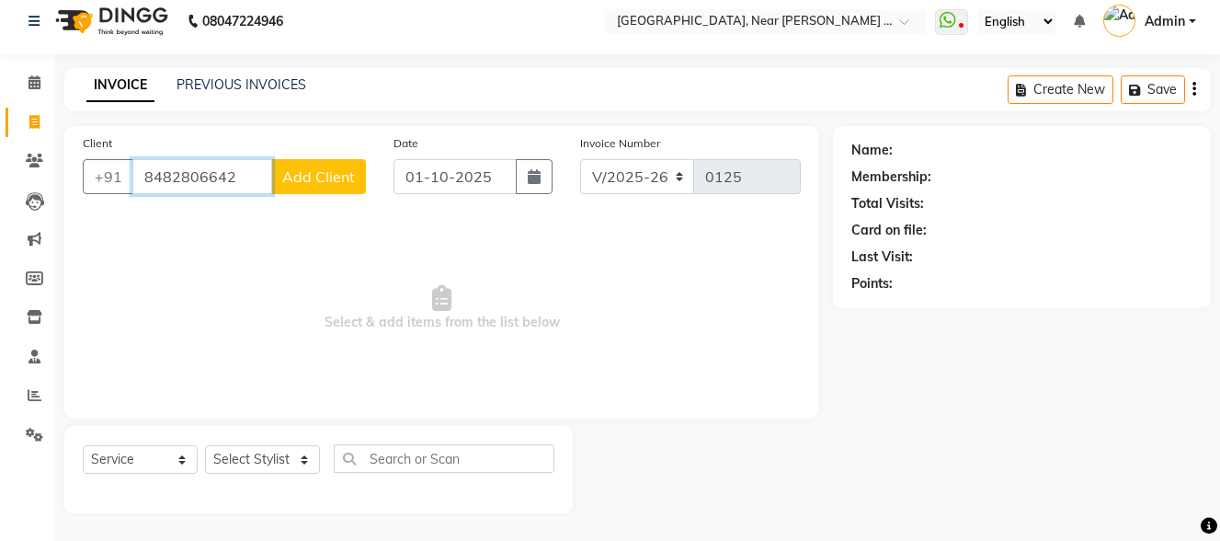
type input "8482806642"
click at [314, 182] on span "Add Client" at bounding box center [318, 176] width 73 height 18
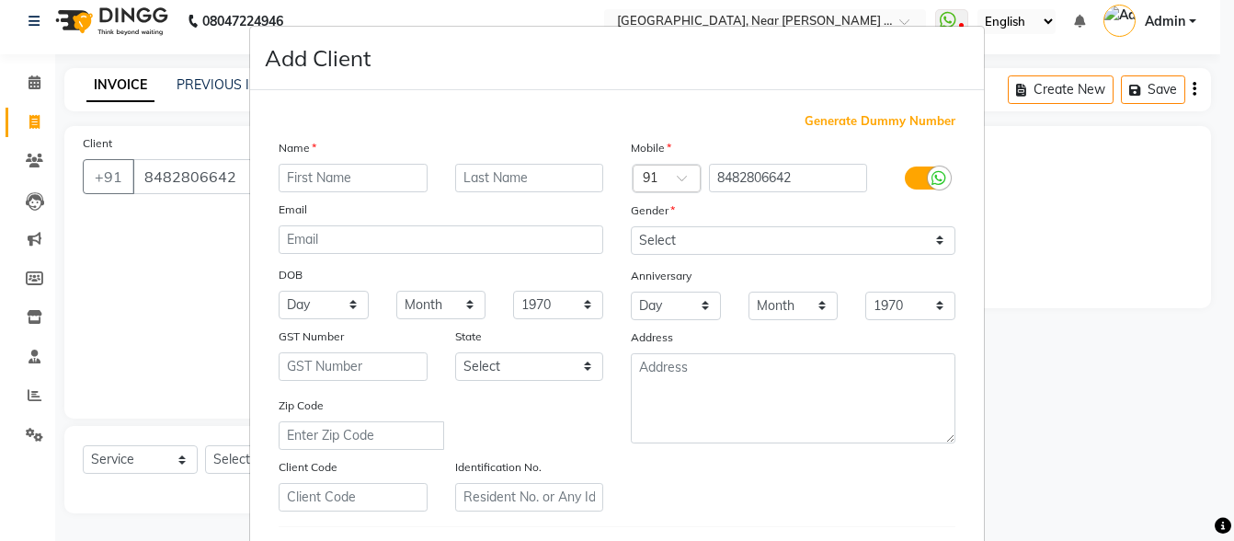
click at [398, 175] on input "text" at bounding box center [353, 178] width 149 height 29
type input "[PERSON_NAME]"
click at [539, 187] on input "text" at bounding box center [529, 178] width 149 height 29
type input "[PERSON_NAME]"
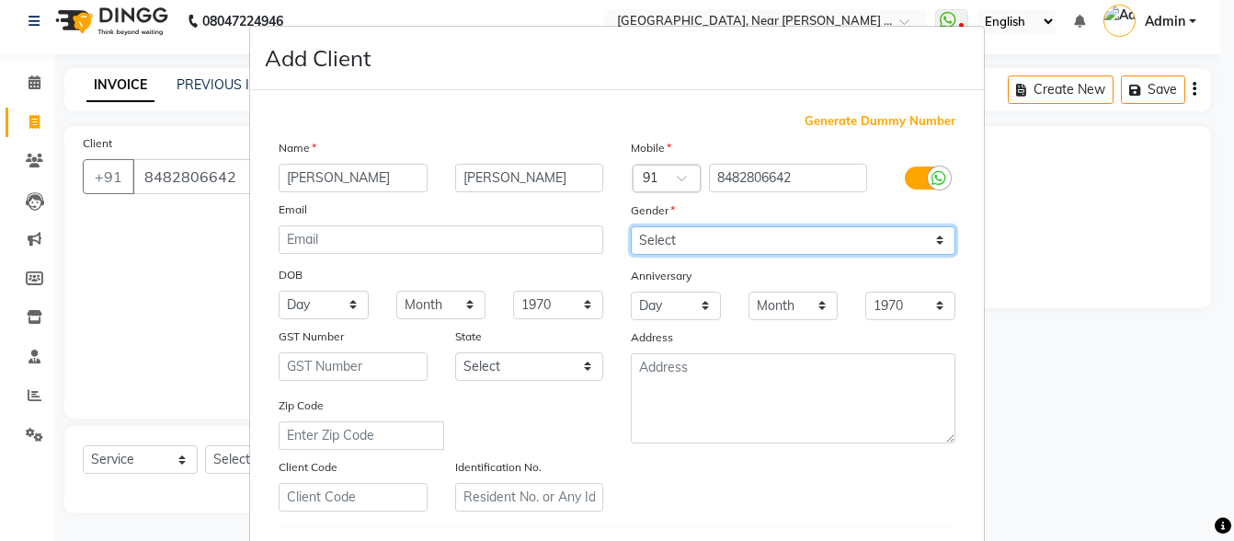
drag, startPoint x: 688, startPoint y: 234, endPoint x: 686, endPoint y: 254, distance: 20.3
click at [688, 233] on select "Select [DEMOGRAPHIC_DATA] [DEMOGRAPHIC_DATA] Other Prefer Not To Say" at bounding box center [793, 240] width 325 height 29
select select "[DEMOGRAPHIC_DATA]"
click at [631, 226] on select "Select [DEMOGRAPHIC_DATA] [DEMOGRAPHIC_DATA] Other Prefer Not To Say" at bounding box center [793, 240] width 325 height 29
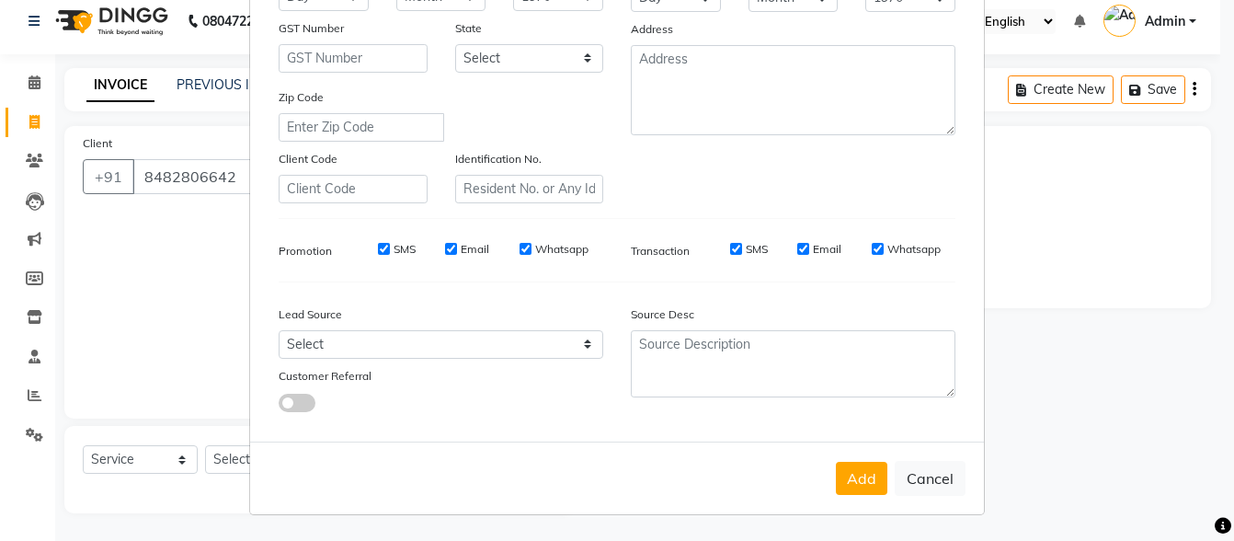
click at [844, 478] on button "Add" at bounding box center [861, 478] width 51 height 33
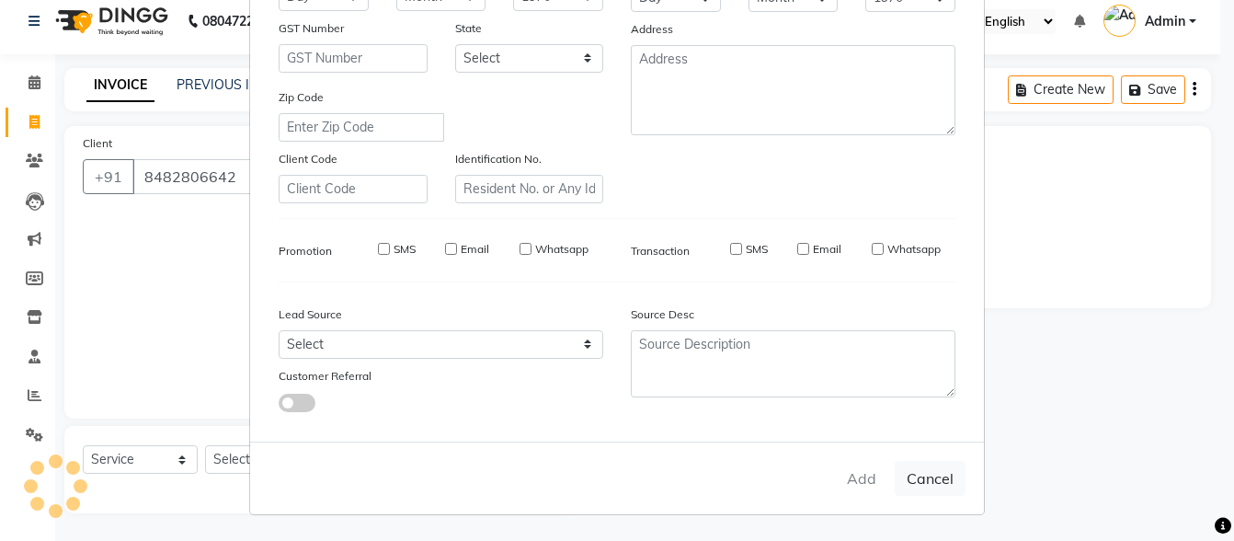
select select
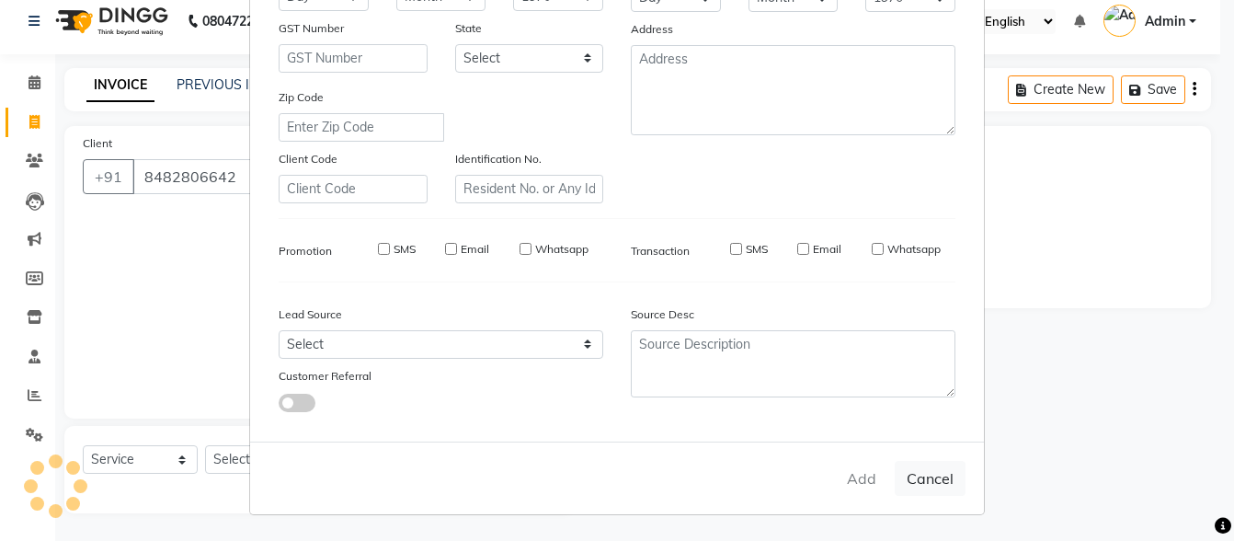
select select
checkbox input "false"
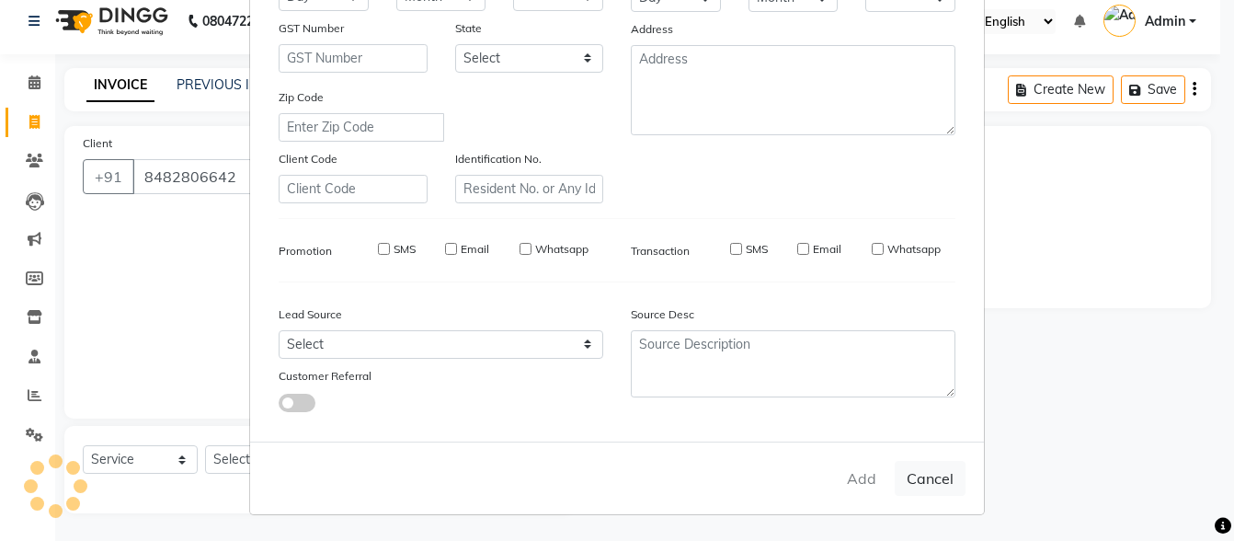
checkbox input "false"
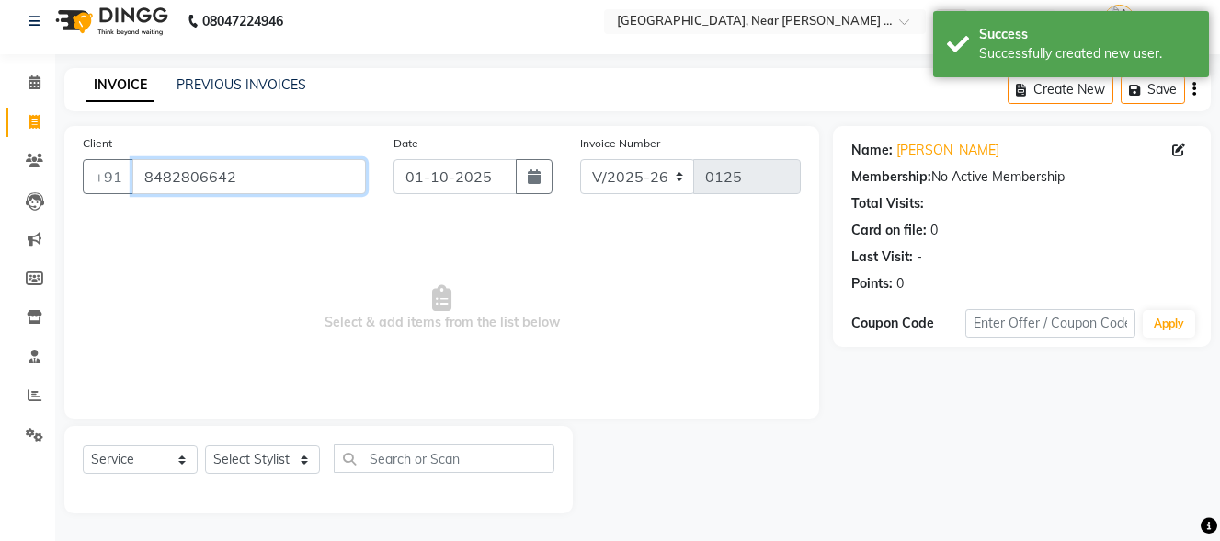
click at [280, 172] on input "8482806642" at bounding box center [249, 176] width 234 height 35
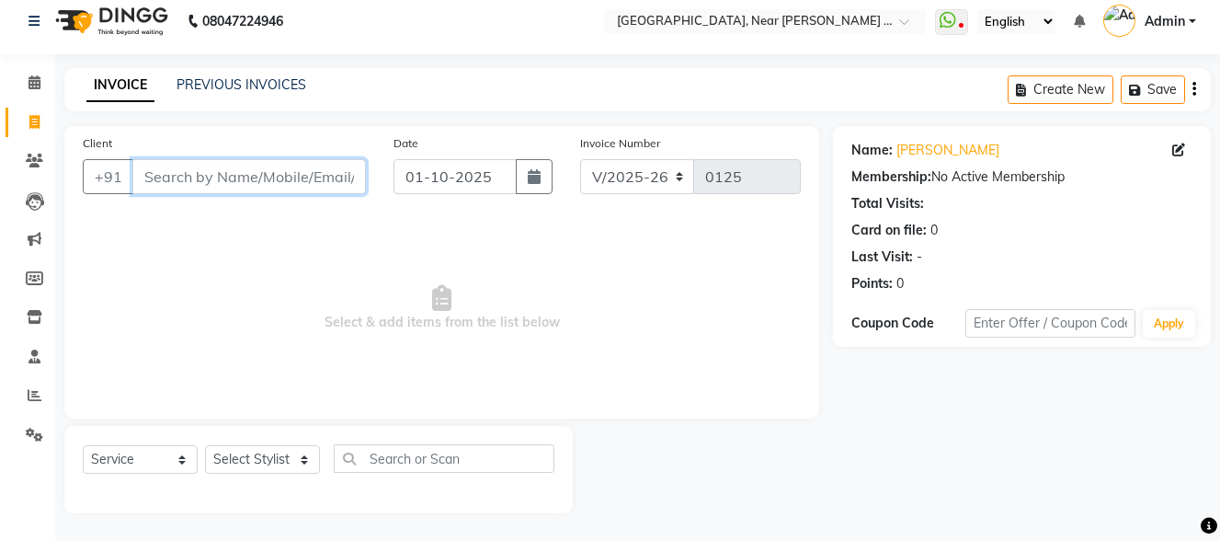
click at [269, 177] on input "Client" at bounding box center [249, 176] width 234 height 35
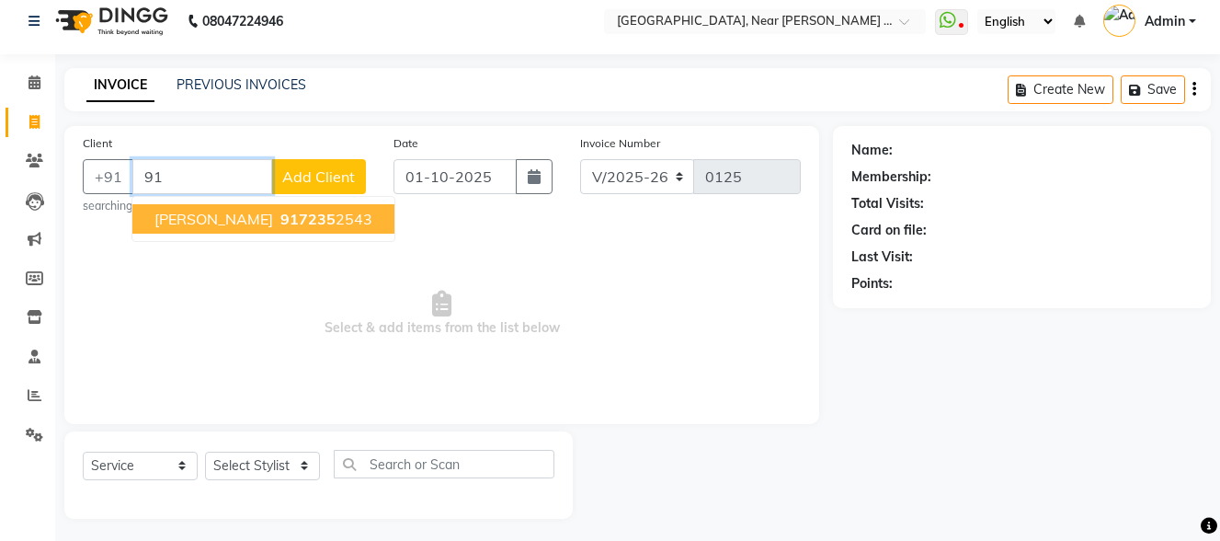
type input "9"
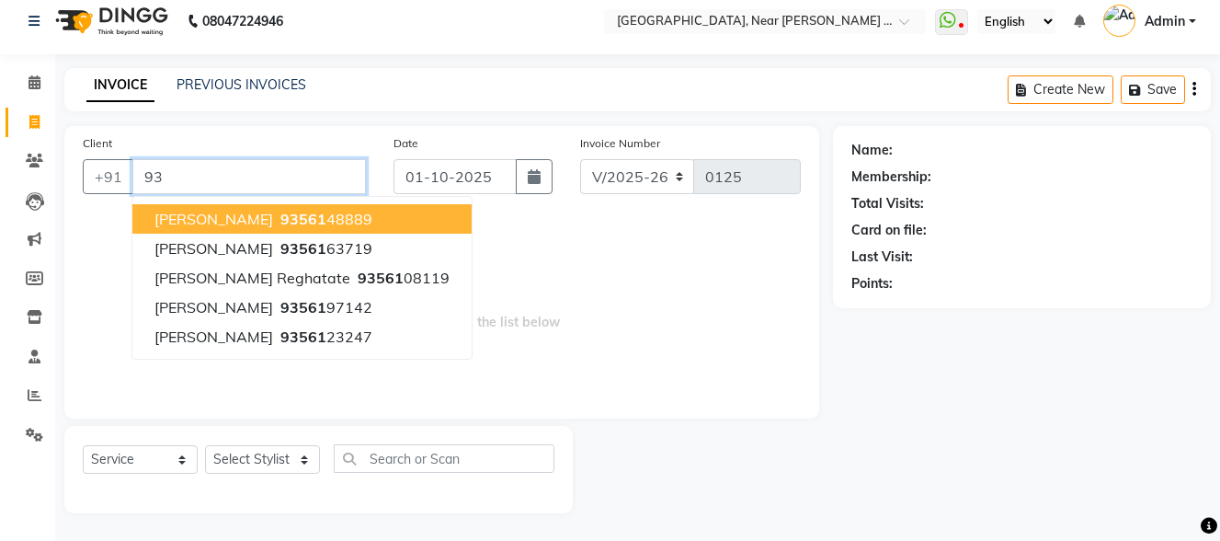
type input "9"
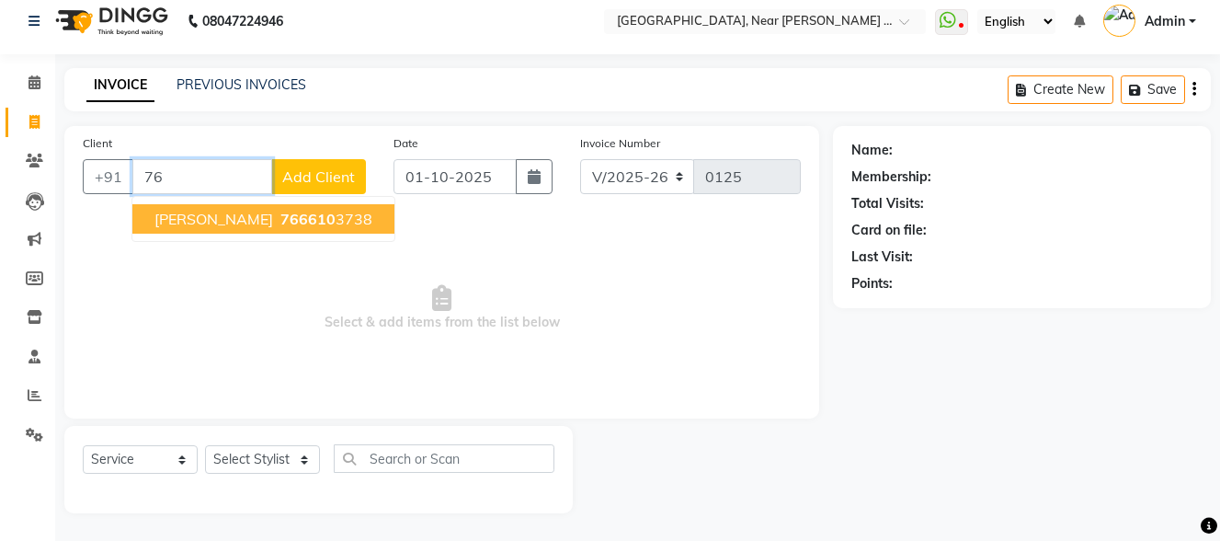
type input "7"
type input "9"
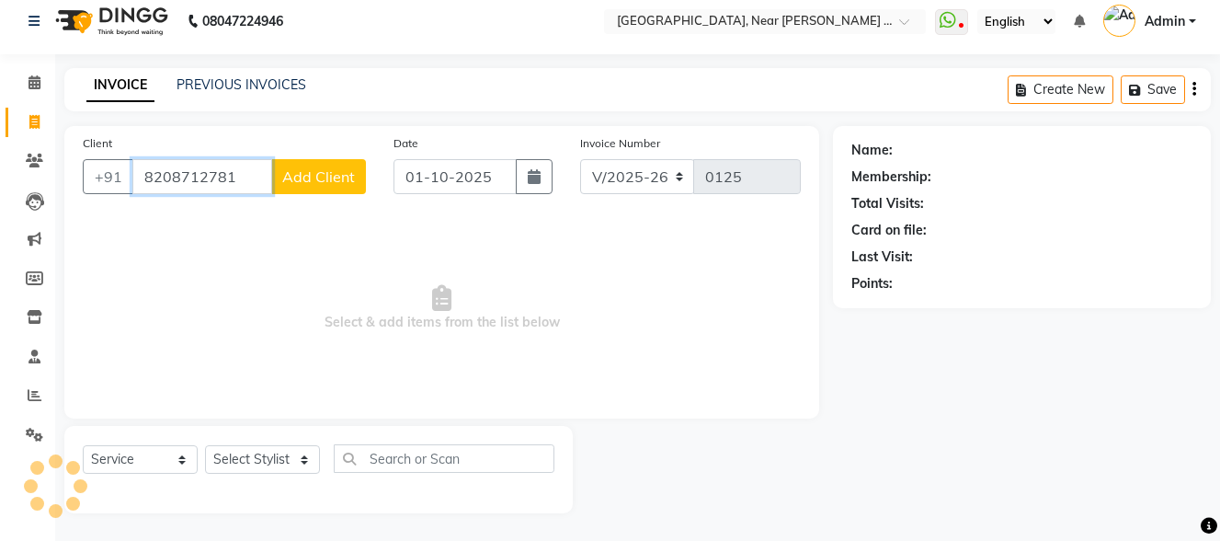
type input "8208712781"
click at [335, 176] on span "Add Client" at bounding box center [318, 176] width 73 height 18
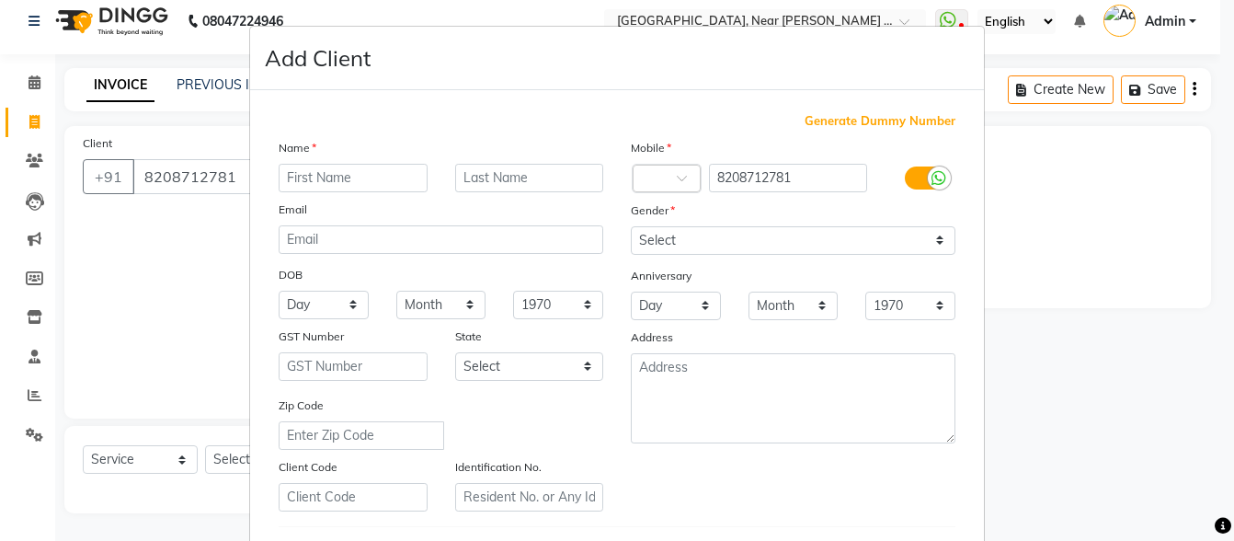
click at [337, 169] on input "text" at bounding box center [353, 178] width 149 height 29
type input "Sakshi"
click at [508, 195] on div "Name [PERSON_NAME] Email DOB Day 01 02 03 04 05 06 07 08 09 10 11 12 13 14 15 1…" at bounding box center [441, 324] width 352 height 373
click at [512, 184] on input "text" at bounding box center [529, 178] width 149 height 29
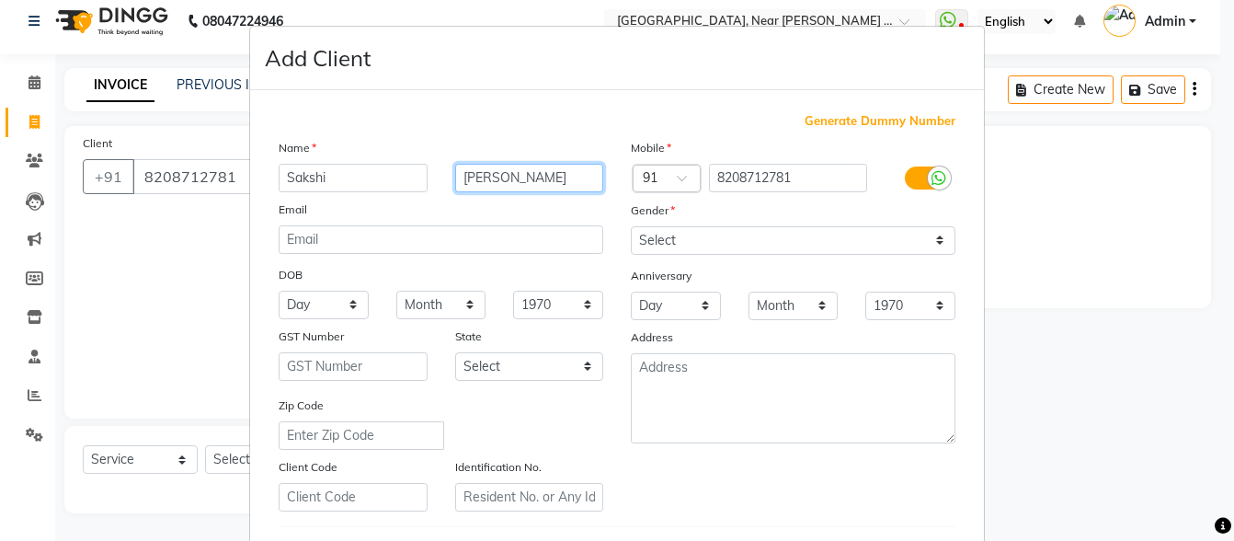
type input "[PERSON_NAME]"
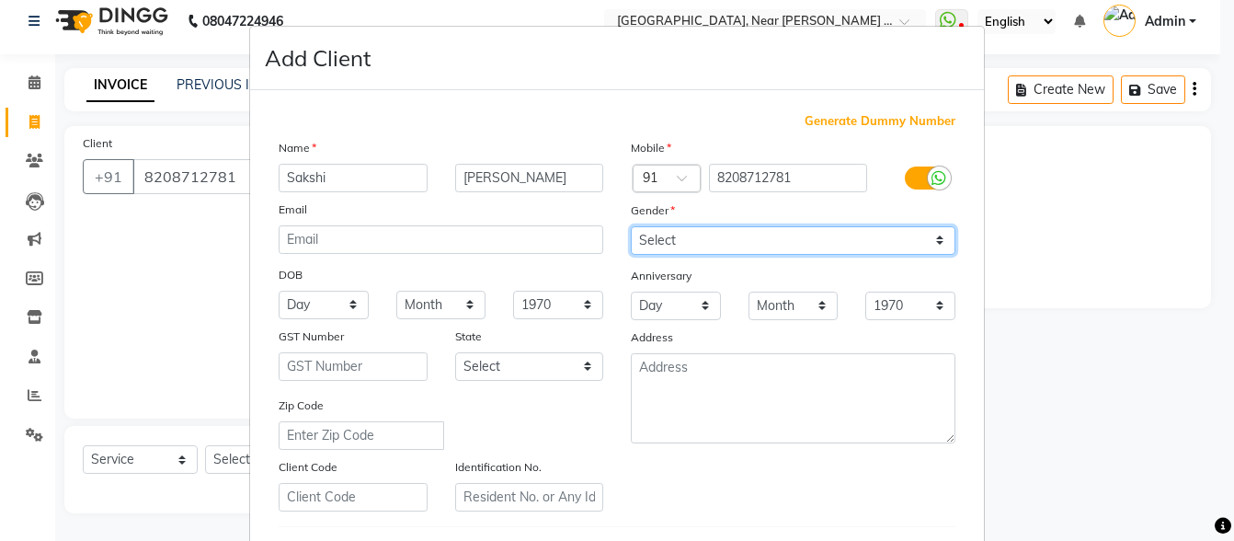
click at [671, 243] on select "Select [DEMOGRAPHIC_DATA] [DEMOGRAPHIC_DATA] Other Prefer Not To Say" at bounding box center [793, 240] width 325 height 29
select select "[DEMOGRAPHIC_DATA]"
click at [631, 226] on select "Select [DEMOGRAPHIC_DATA] [DEMOGRAPHIC_DATA] Other Prefer Not To Say" at bounding box center [793, 240] width 325 height 29
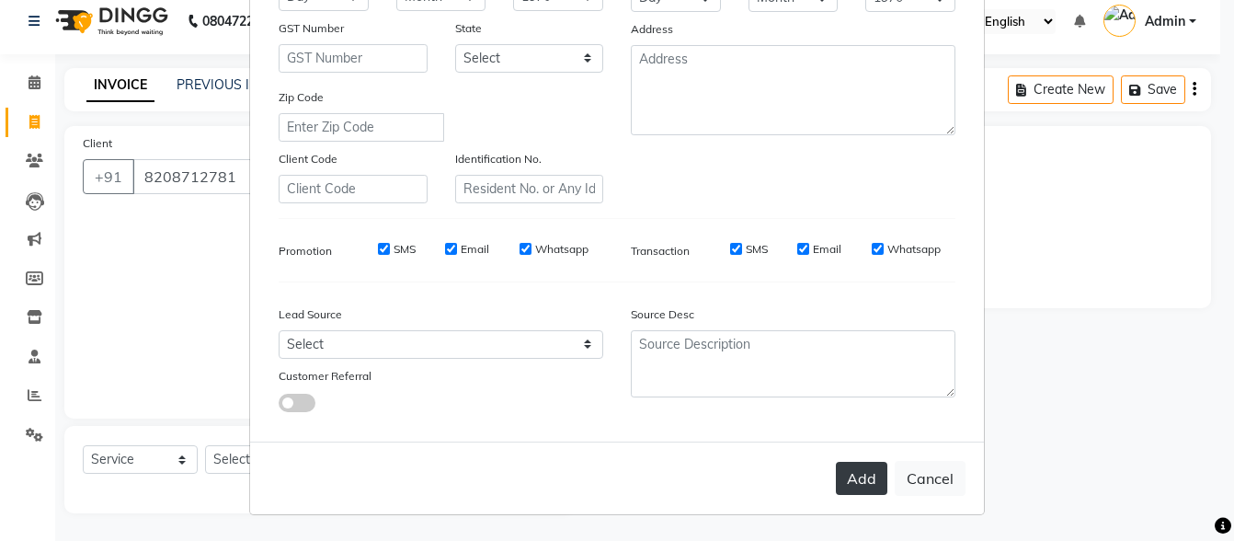
click at [848, 486] on button "Add" at bounding box center [861, 478] width 51 height 33
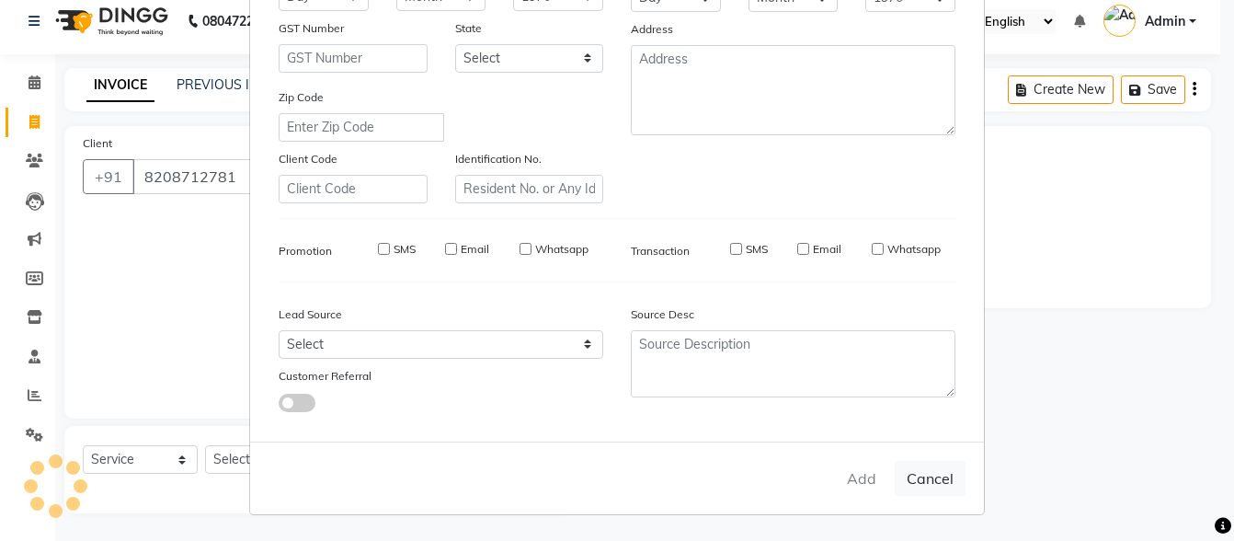
select select
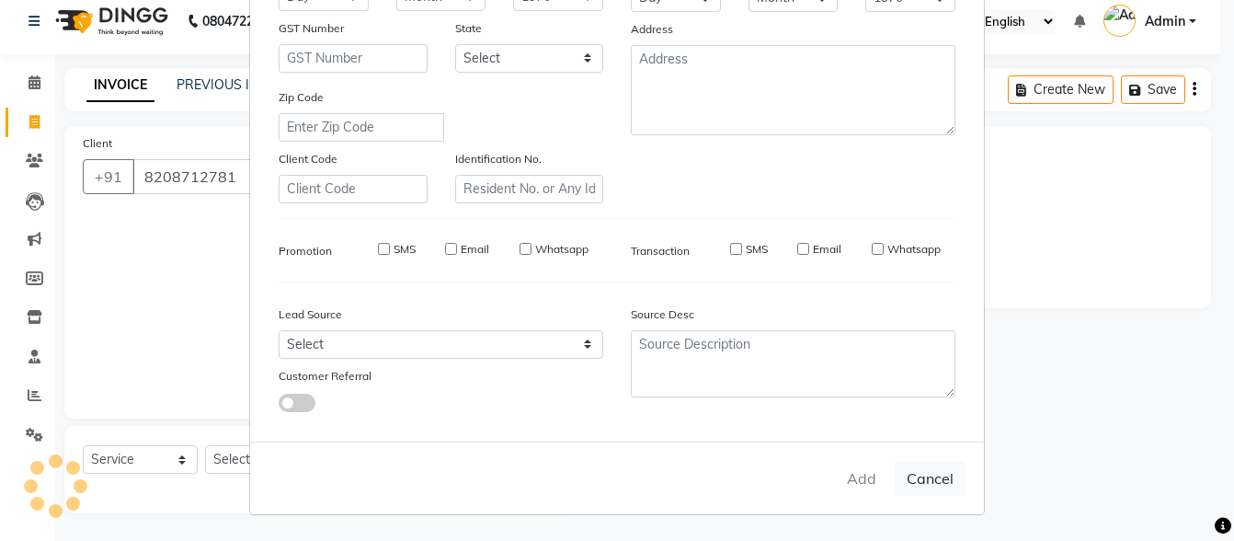
select select
checkbox input "false"
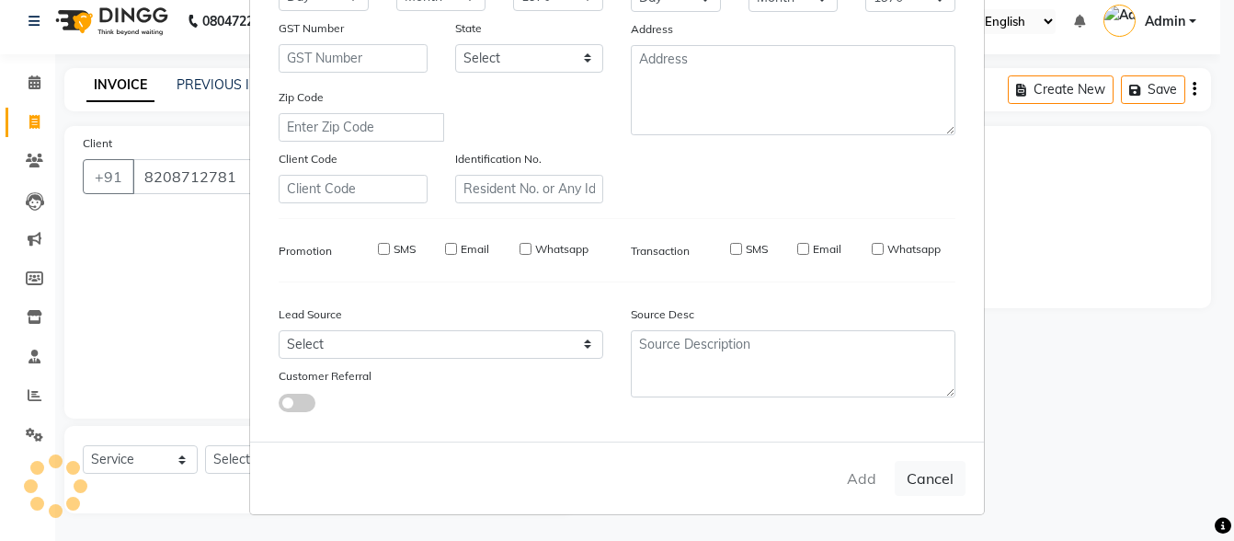
checkbox input "false"
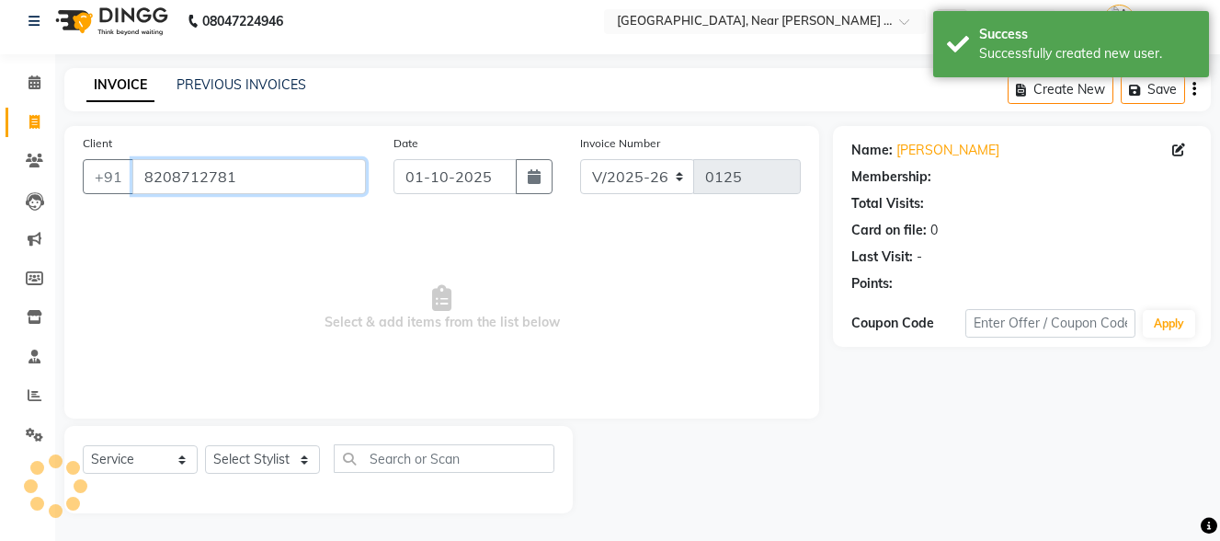
click at [291, 167] on input "8208712781" at bounding box center [249, 176] width 234 height 35
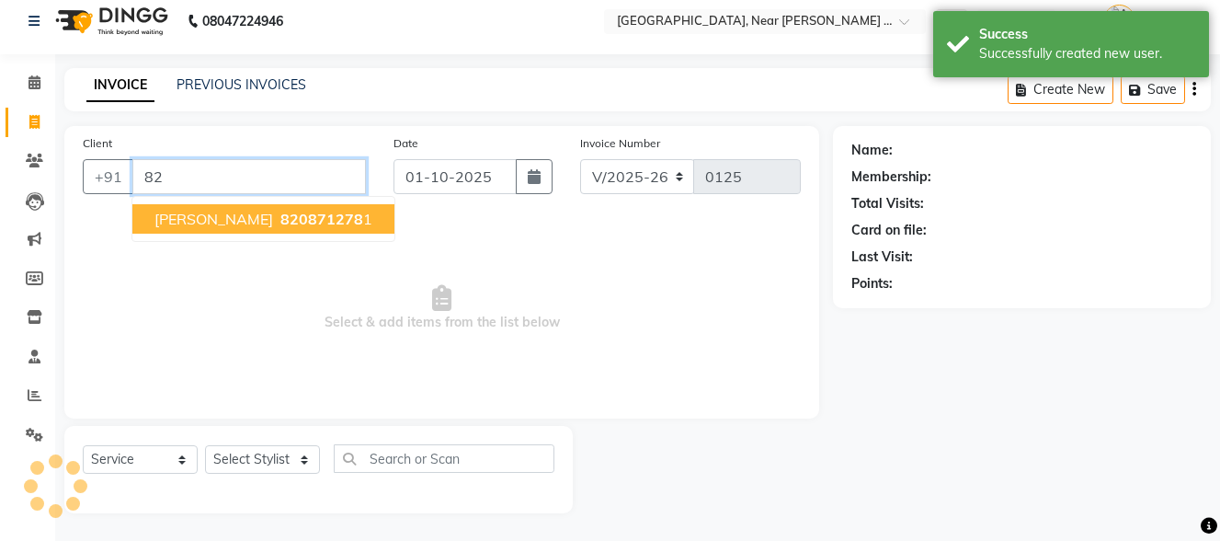
type input "8"
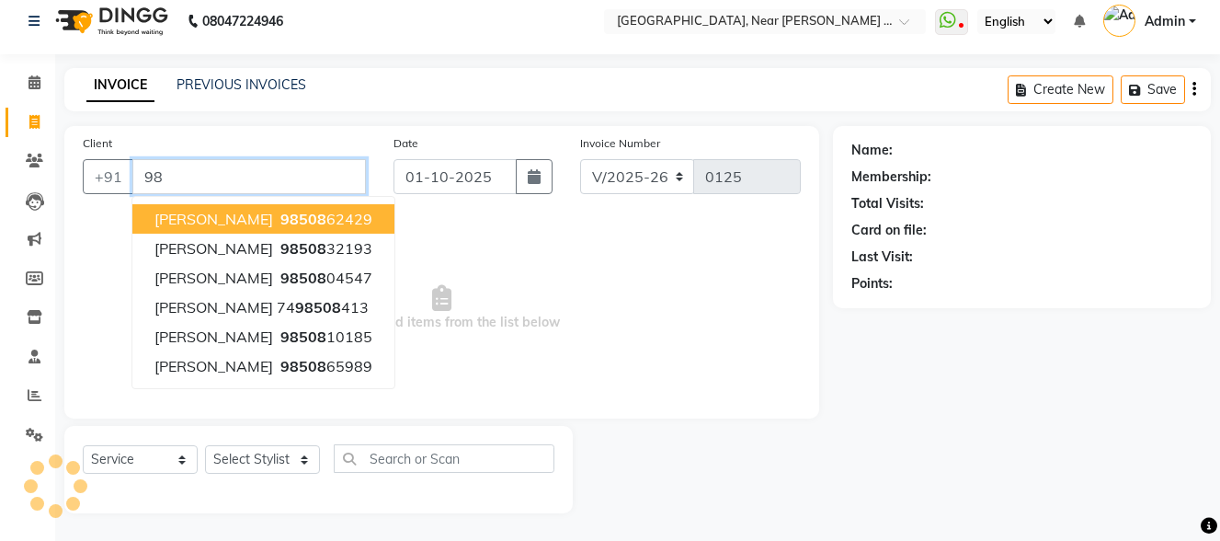
type input "9"
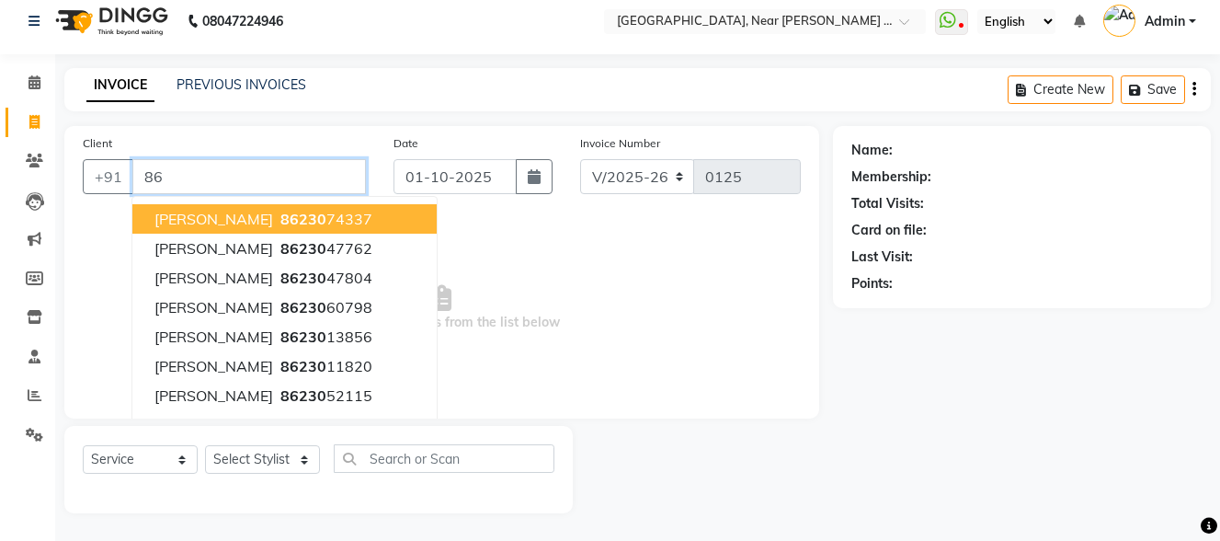
type input "8"
type input "7"
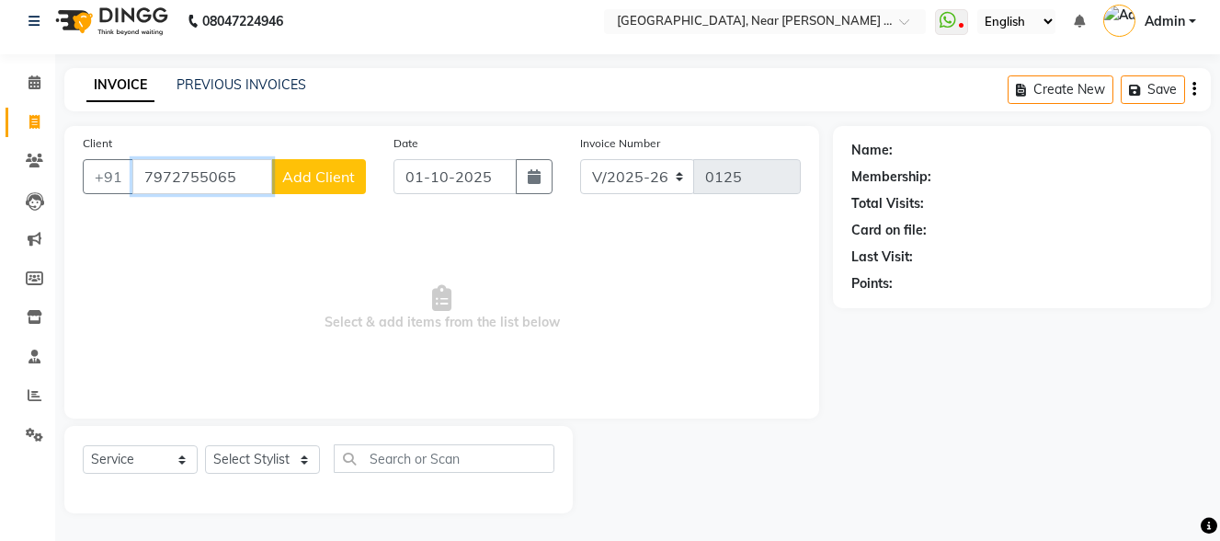
type input "7972755065"
click at [337, 169] on span "Add Client" at bounding box center [318, 176] width 73 height 18
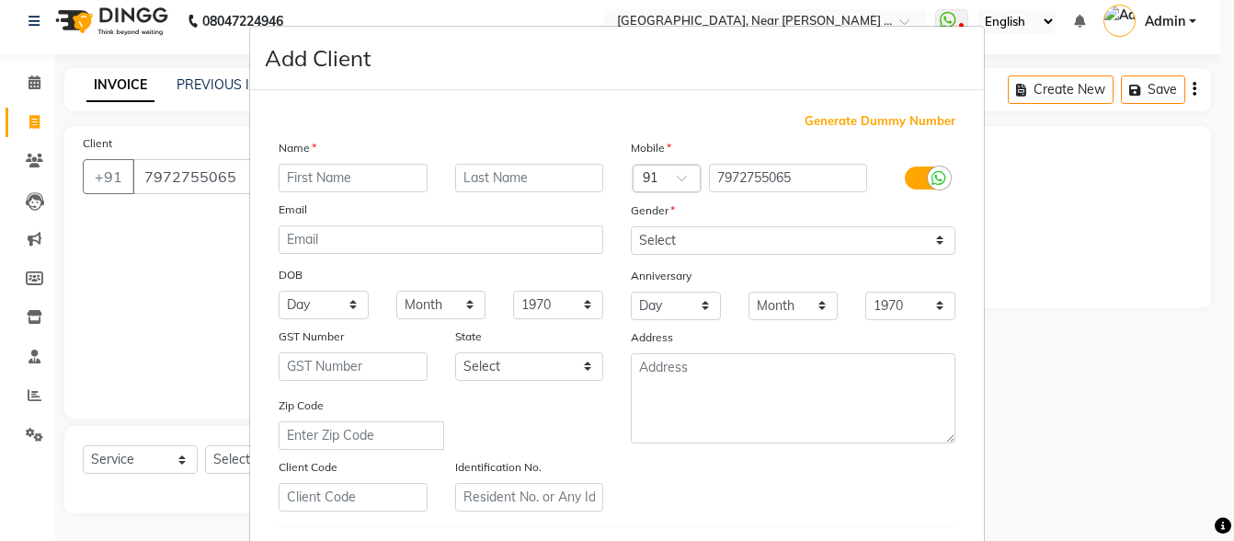
click at [337, 169] on input "text" at bounding box center [353, 178] width 149 height 29
type input "[PERSON_NAME]"
click at [507, 183] on input "text" at bounding box center [529, 178] width 149 height 29
type input "[PERSON_NAME]"
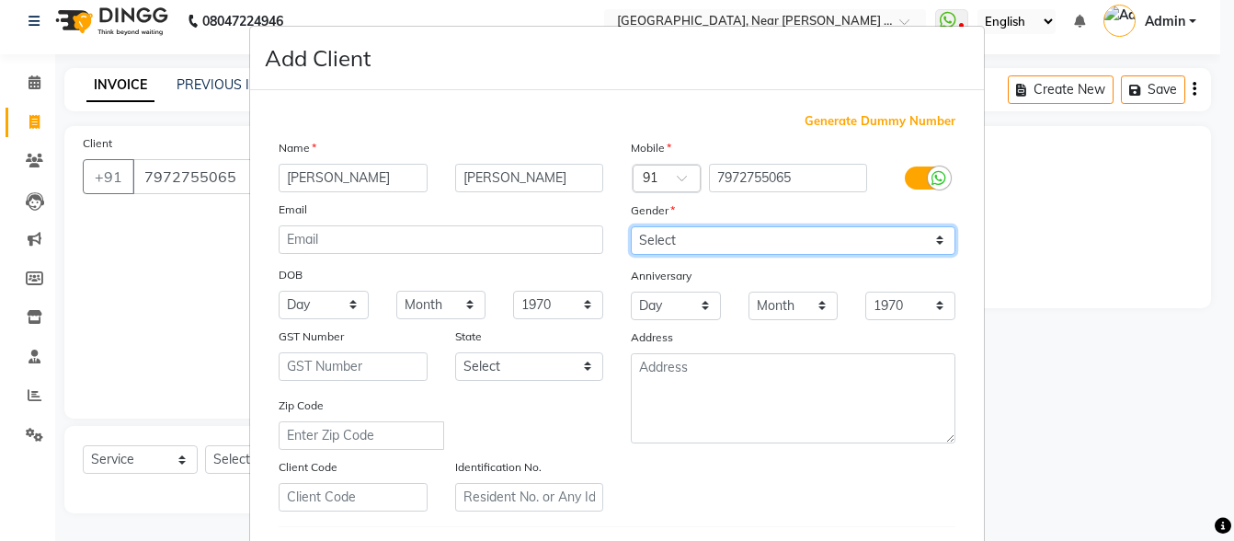
click at [649, 238] on select "Select [DEMOGRAPHIC_DATA] [DEMOGRAPHIC_DATA] Other Prefer Not To Say" at bounding box center [793, 240] width 325 height 29
select select "[DEMOGRAPHIC_DATA]"
click at [631, 226] on select "Select [DEMOGRAPHIC_DATA] [DEMOGRAPHIC_DATA] Other Prefer Not To Say" at bounding box center [793, 240] width 325 height 29
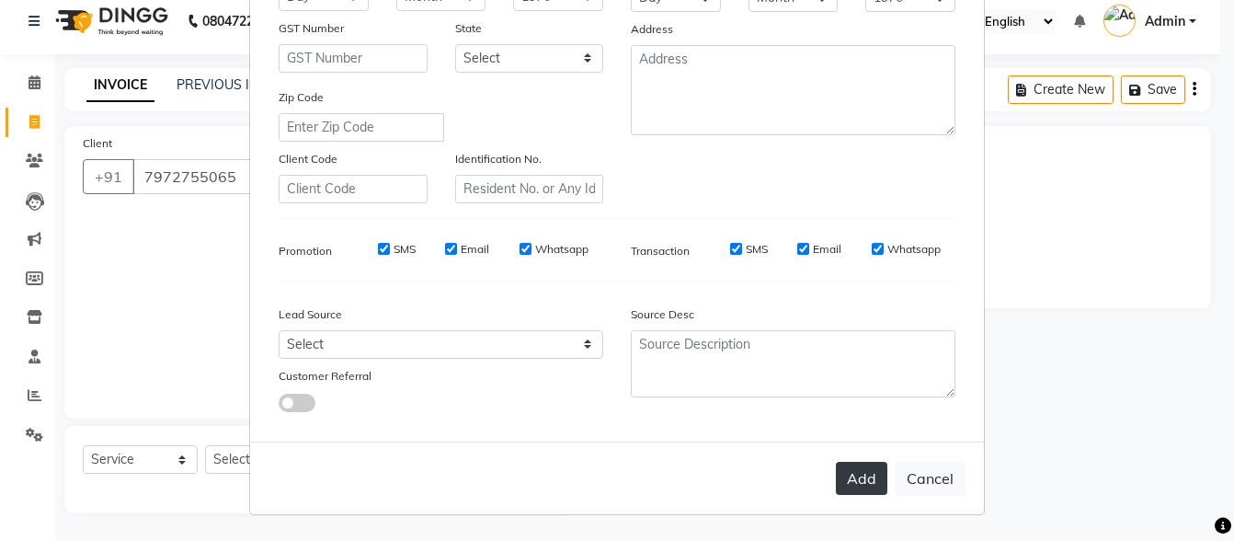
click at [841, 477] on button "Add" at bounding box center [861, 478] width 51 height 33
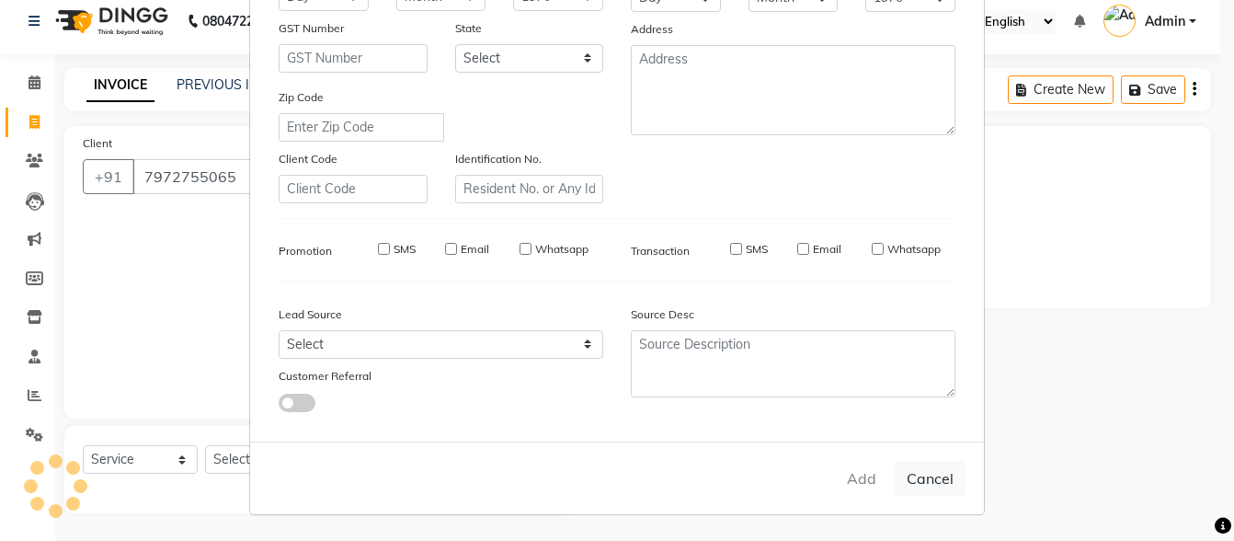
select select
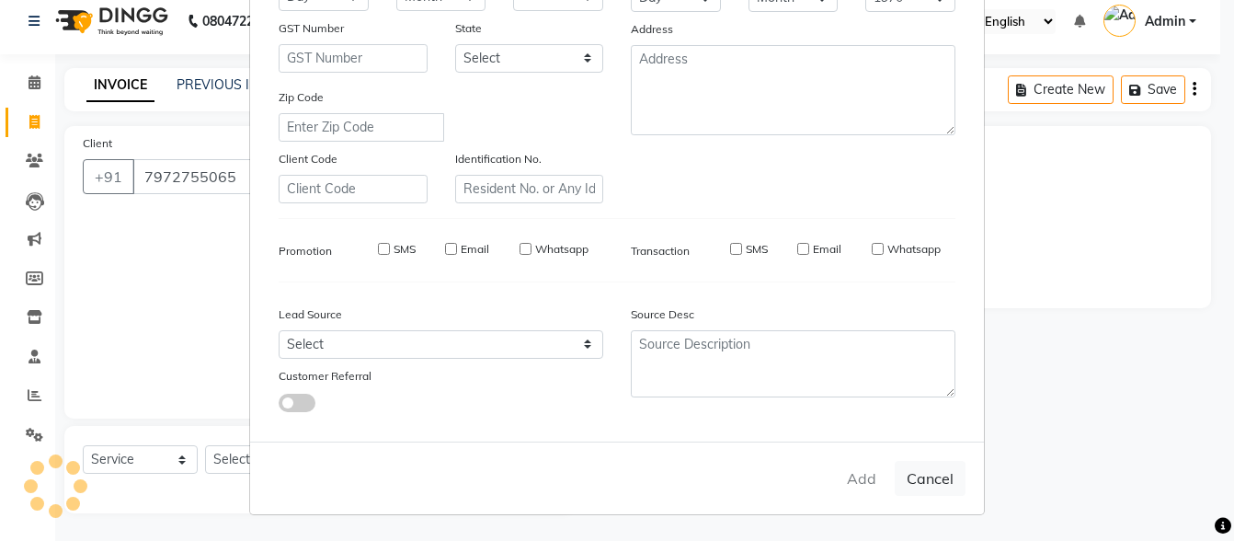
select select
checkbox input "false"
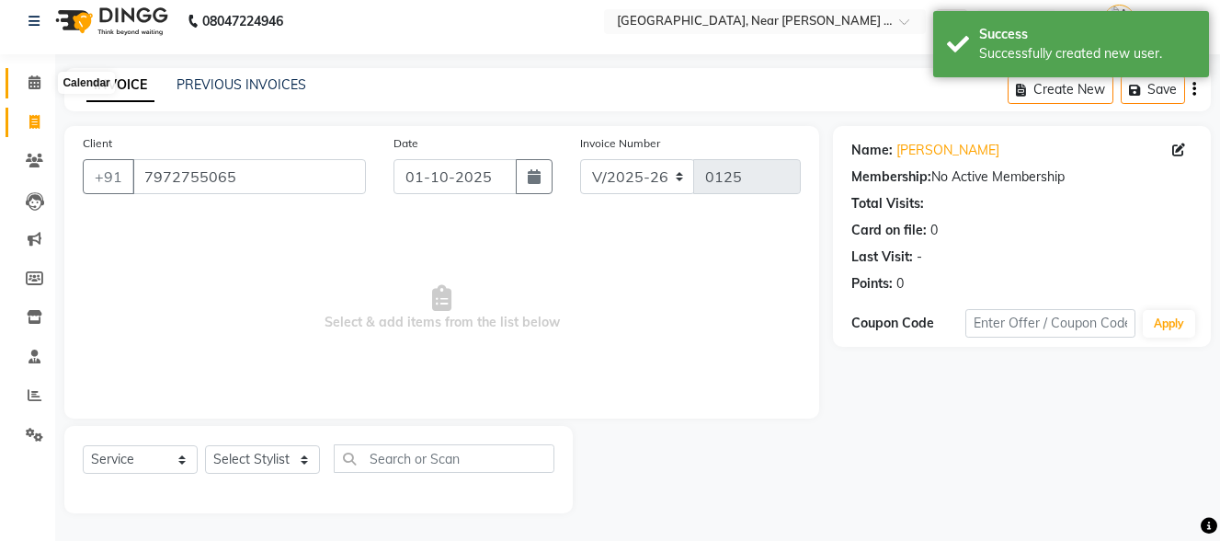
click at [28, 74] on span at bounding box center [34, 83] width 32 height 21
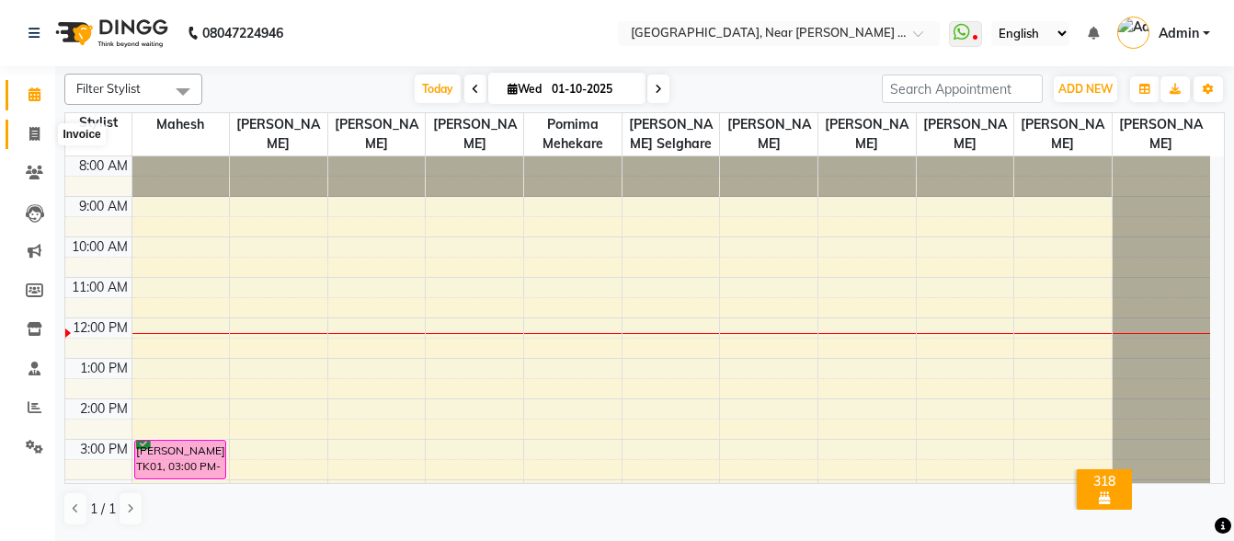
click at [29, 136] on icon at bounding box center [34, 134] width 10 height 14
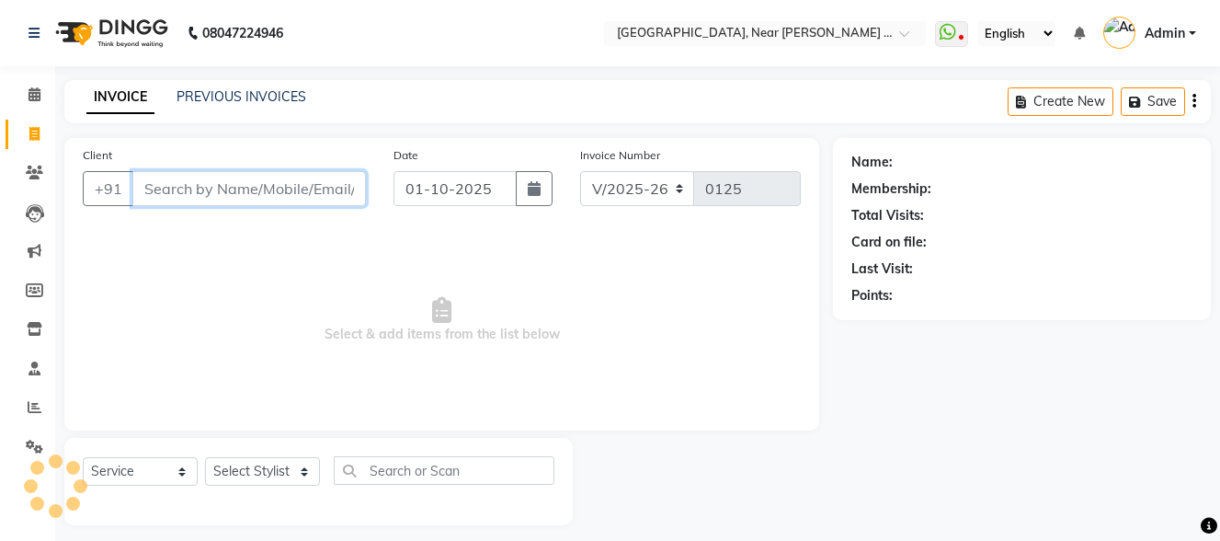
click at [187, 197] on input "Client" at bounding box center [249, 188] width 234 height 35
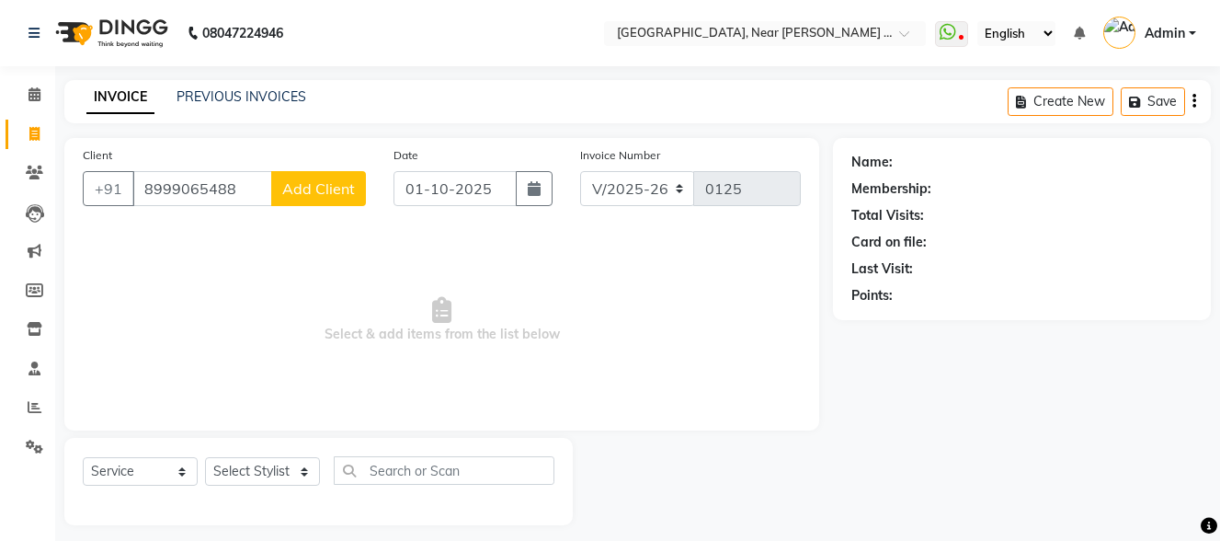
click at [325, 190] on span "Add Client" at bounding box center [318, 188] width 73 height 18
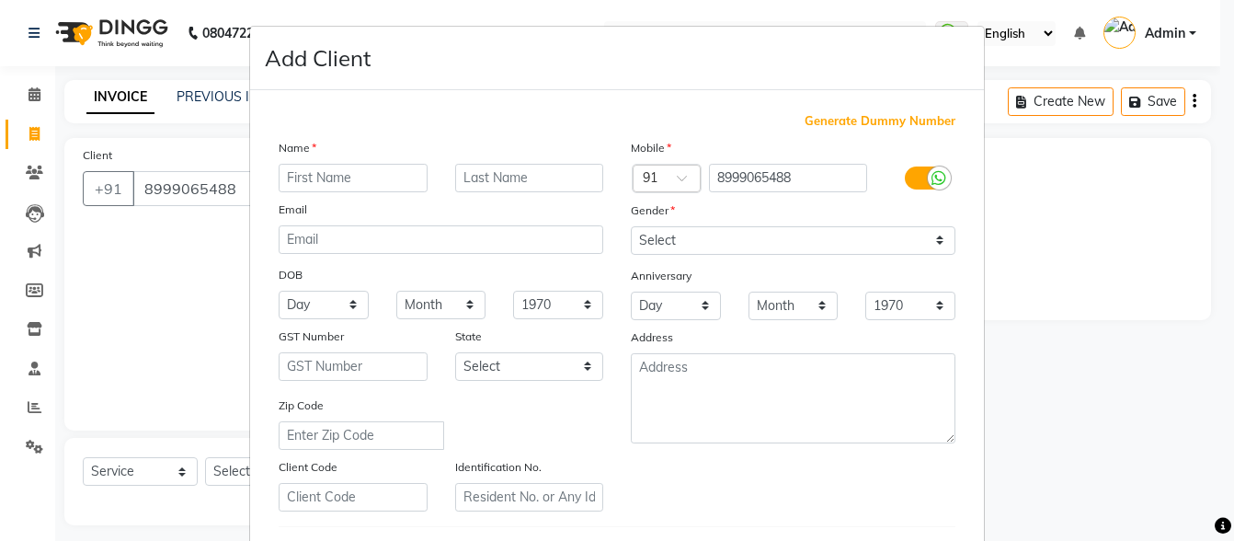
click at [335, 177] on input "text" at bounding box center [353, 178] width 149 height 29
click at [482, 174] on input "text" at bounding box center [529, 178] width 149 height 29
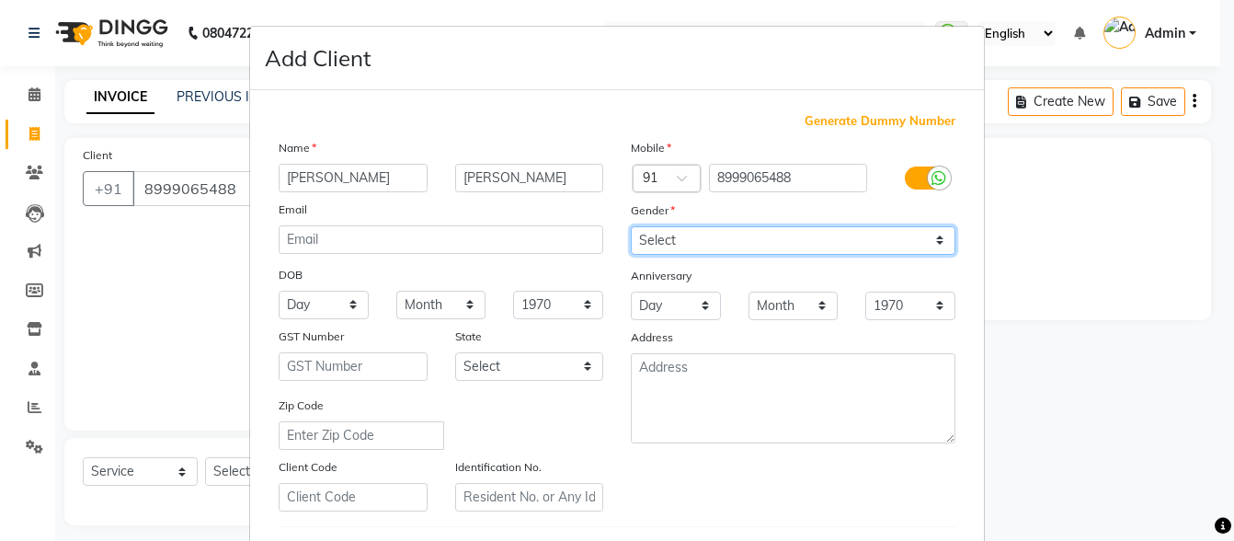
click at [748, 234] on select "Select [DEMOGRAPHIC_DATA] [DEMOGRAPHIC_DATA] Other Prefer Not To Say" at bounding box center [793, 240] width 325 height 29
click at [631, 226] on select "Select [DEMOGRAPHIC_DATA] [DEMOGRAPHIC_DATA] Other Prefer Not To Say" at bounding box center [793, 240] width 325 height 29
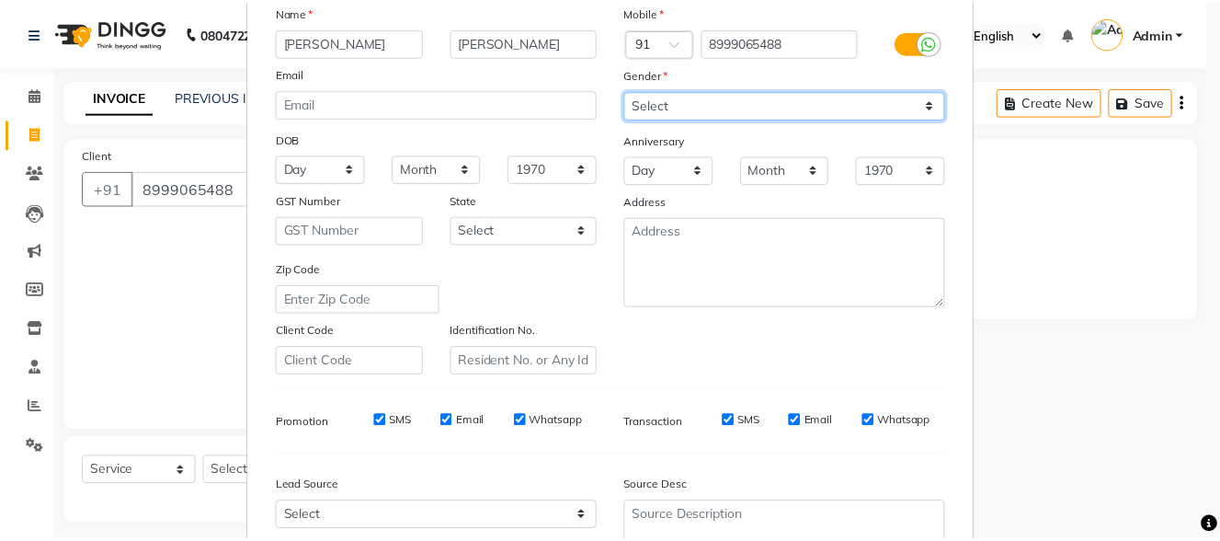
scroll to position [308, 0]
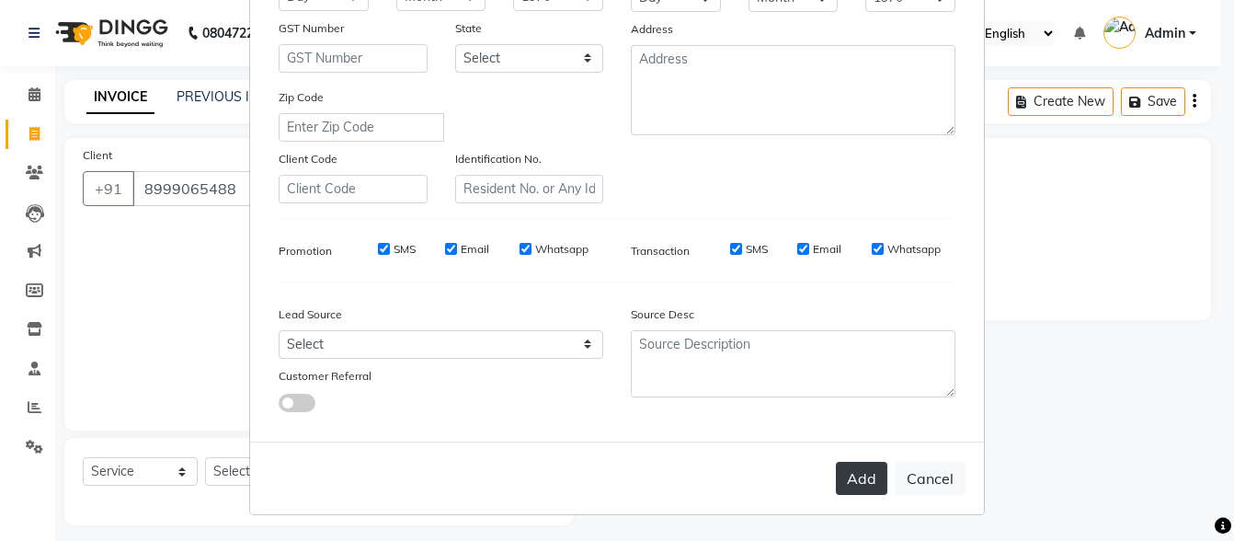
click at [868, 475] on button "Add" at bounding box center [861, 478] width 51 height 33
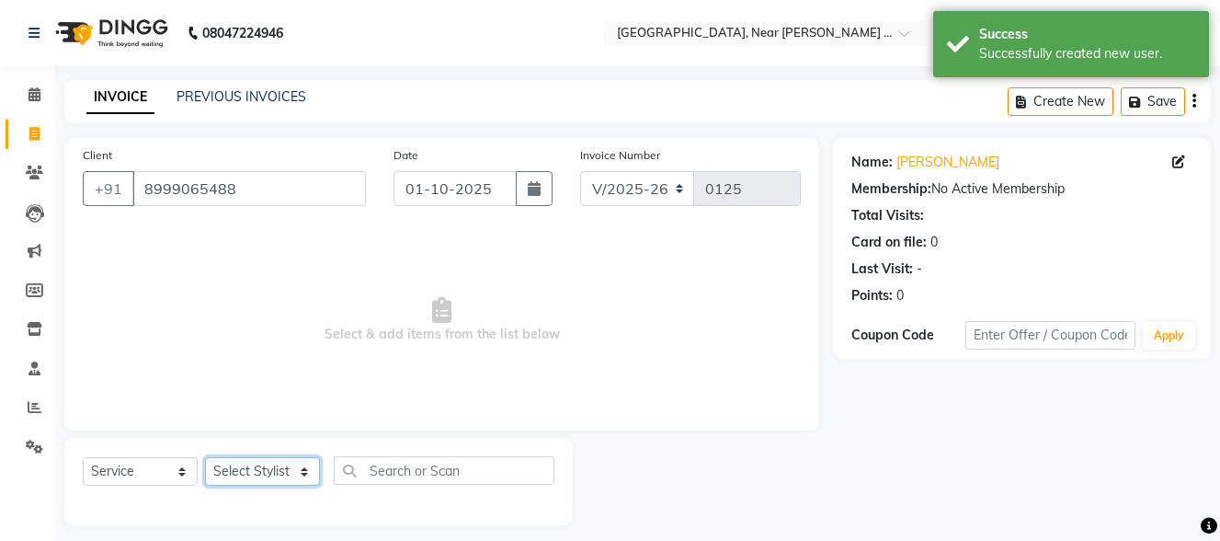
click at [252, 466] on select "Select Stylist [PERSON_NAME] [PERSON_NAME] [PERSON_NAME] Agare Mahesh Pornima M…" at bounding box center [262, 471] width 115 height 29
click at [205, 457] on select "Select Stylist [PERSON_NAME] [PERSON_NAME] [PERSON_NAME] Agare Mahesh Pornima M…" at bounding box center [262, 471] width 115 height 29
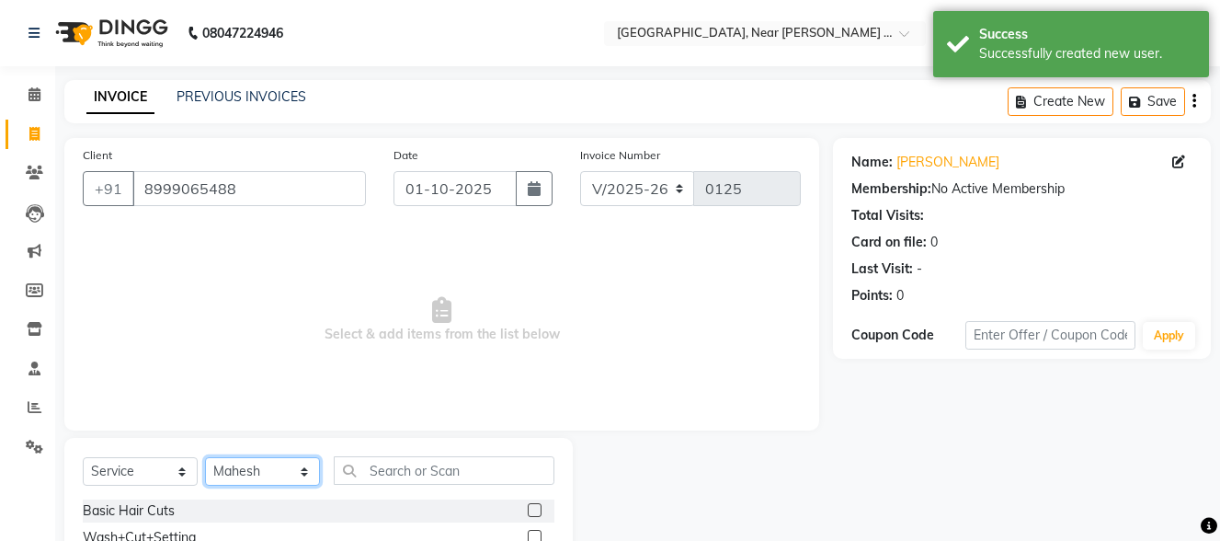
scroll to position [196, 0]
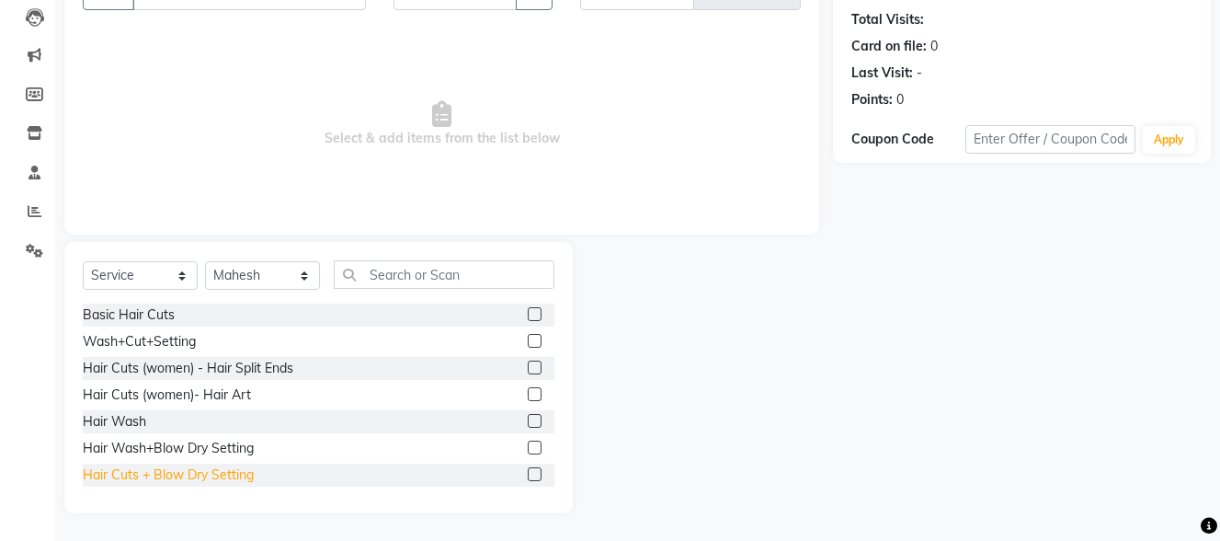
click at [229, 473] on div "Hair Cuts + Blow Dry Setting" at bounding box center [168, 474] width 171 height 19
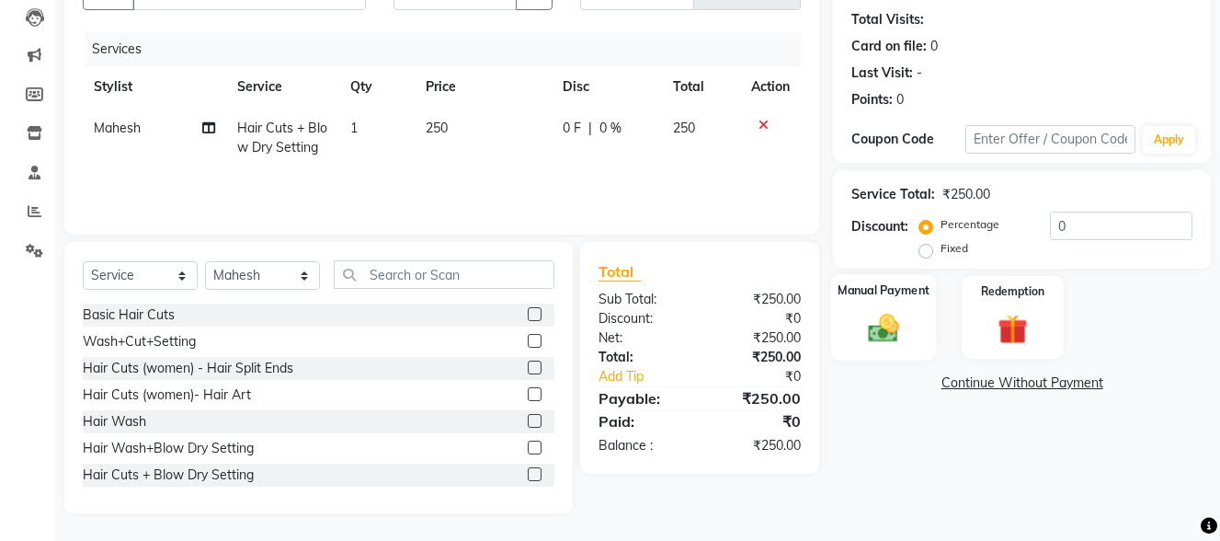
click at [871, 339] on img at bounding box center [884, 328] width 51 height 36
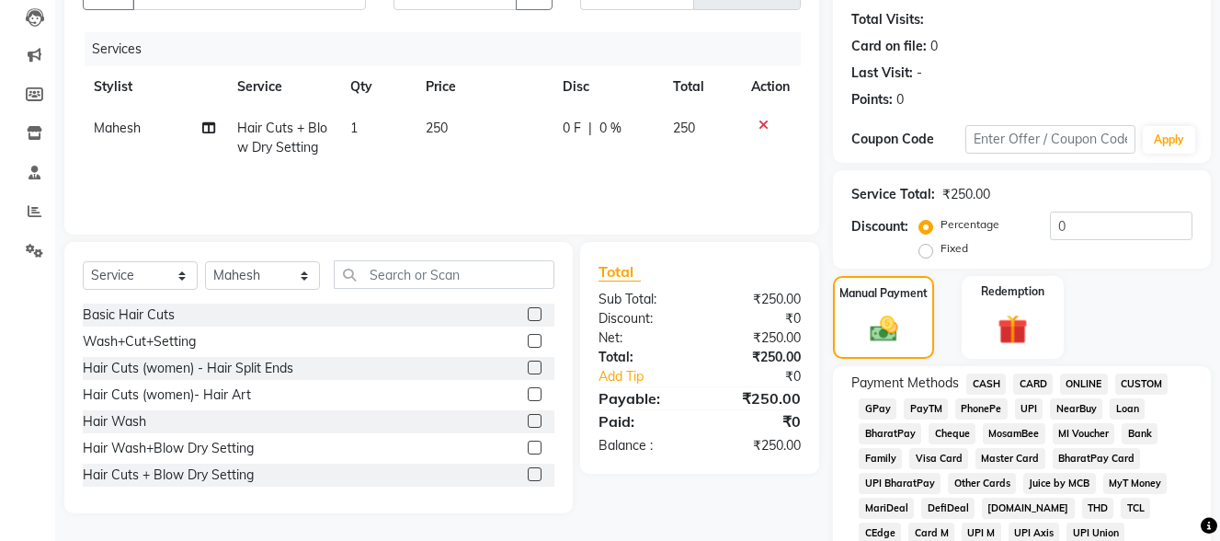
scroll to position [472, 0]
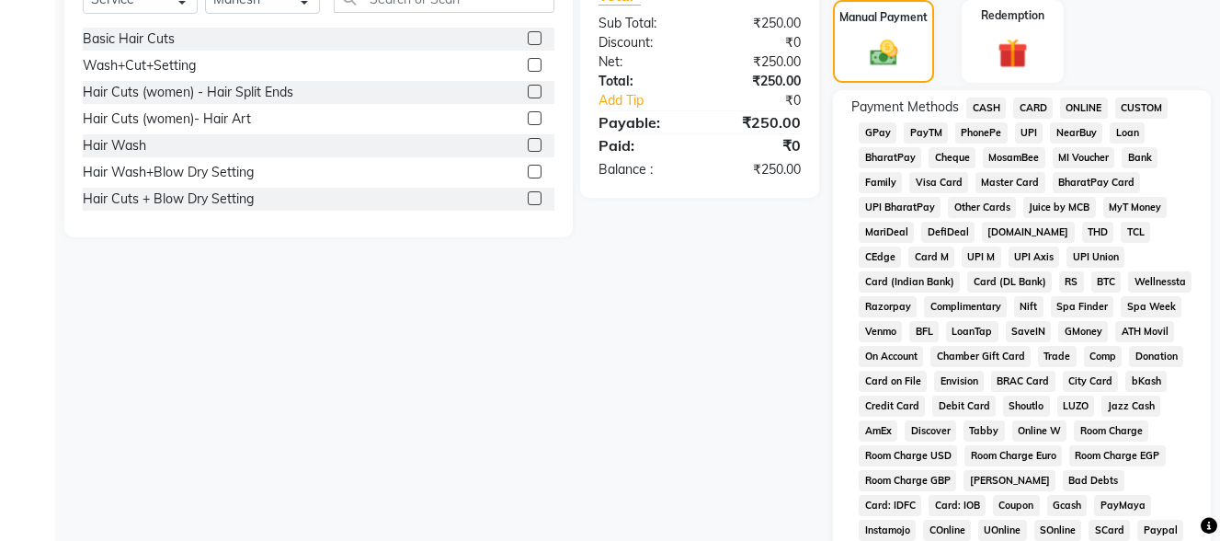
click at [982, 110] on span "CASH" at bounding box center [986, 107] width 40 height 21
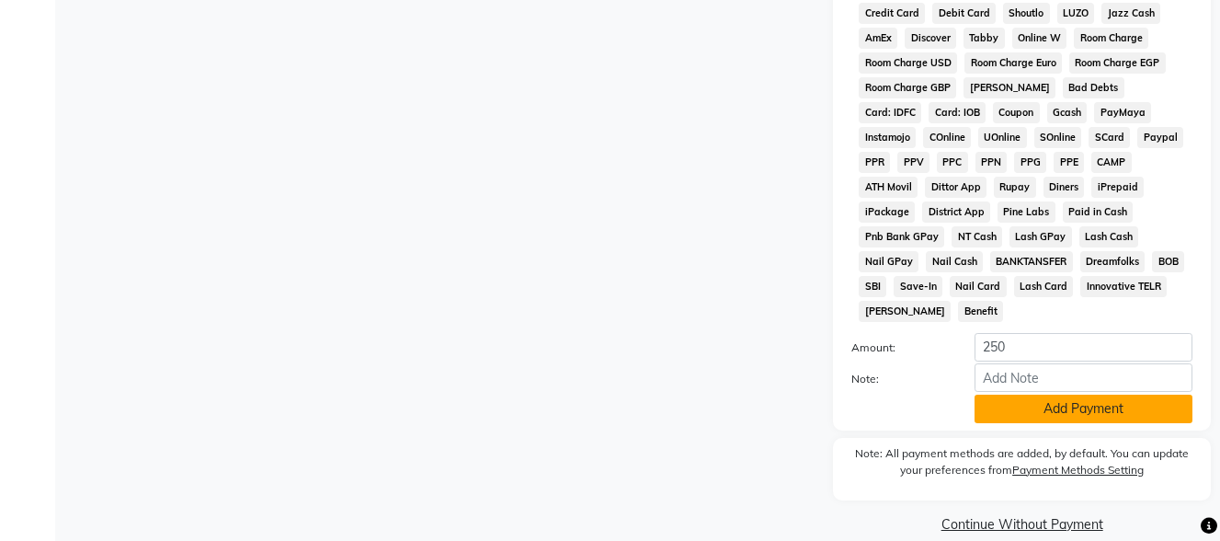
click at [1071, 394] on button "Add Payment" at bounding box center [1084, 408] width 218 height 29
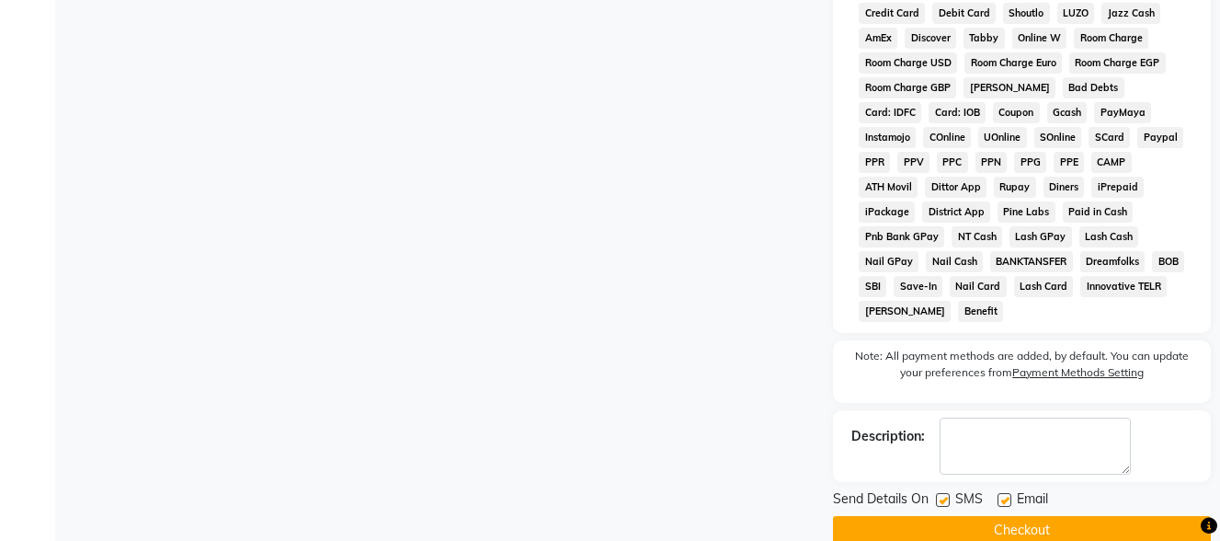
click at [1019, 516] on button "Checkout" at bounding box center [1022, 530] width 378 height 29
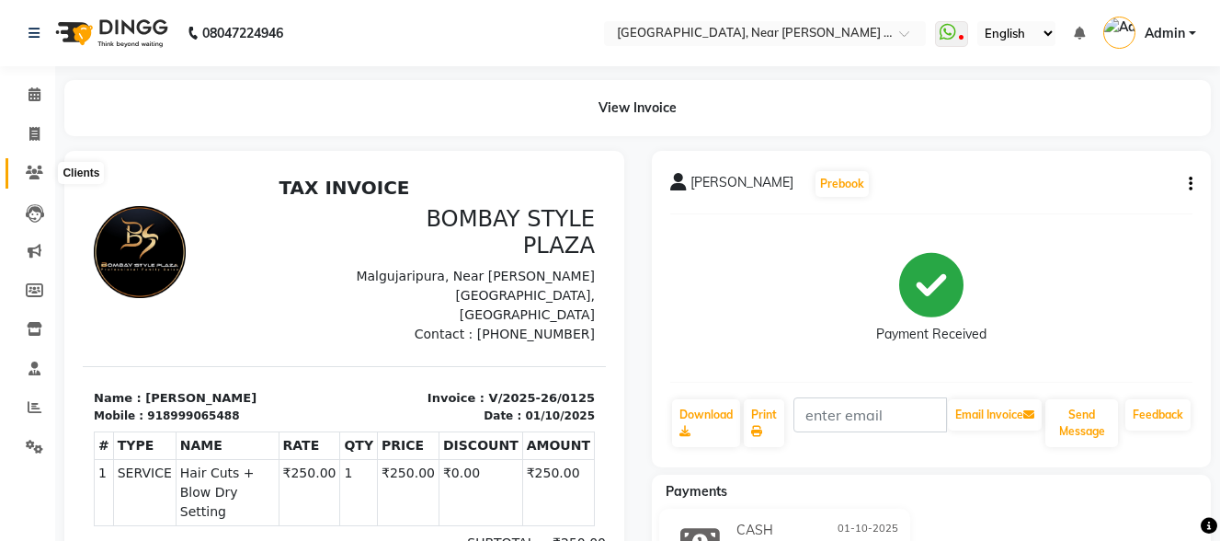
click at [34, 179] on span at bounding box center [34, 173] width 32 height 21
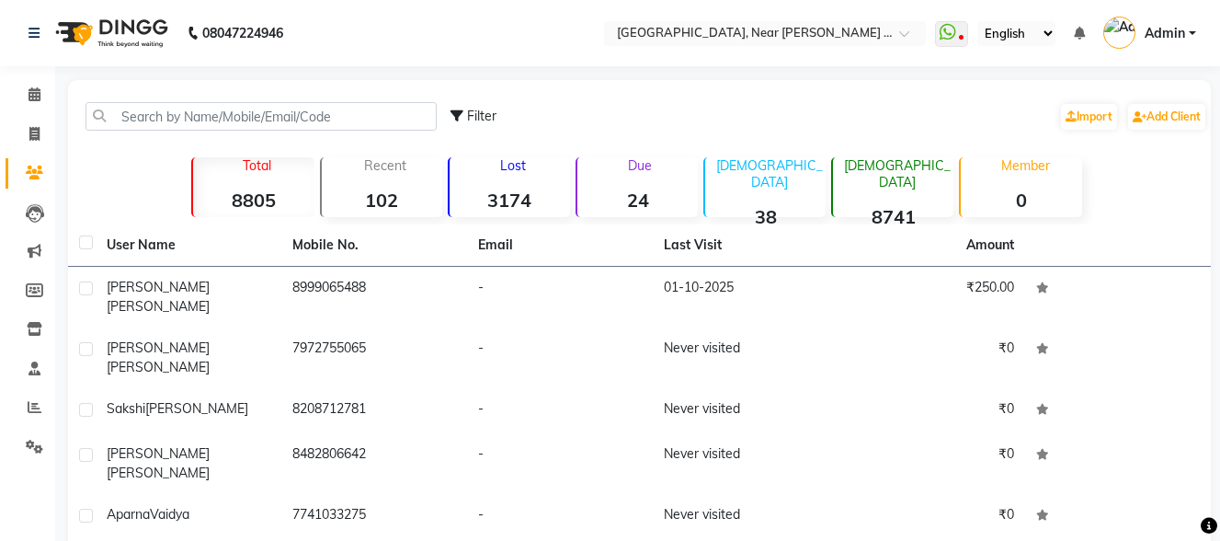
click at [799, 118] on div "Filter Import Add Client" at bounding box center [829, 116] width 757 height 58
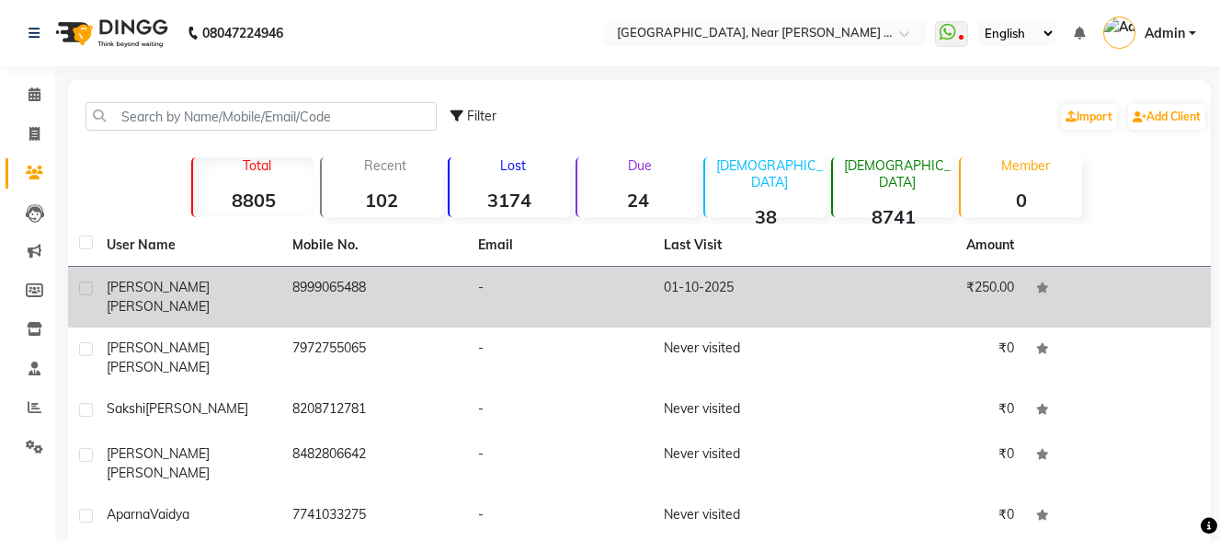
scroll to position [256, 0]
